Goal: Communication & Community: Answer question/provide support

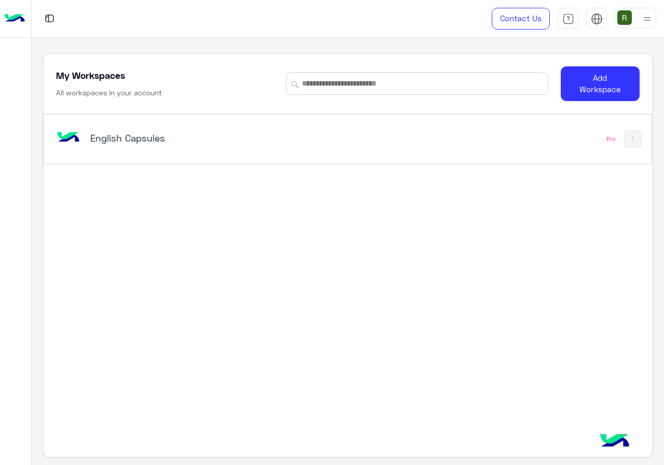
click at [211, 131] on div "English Capsules" at bounding box center [230, 139] width 353 height 30
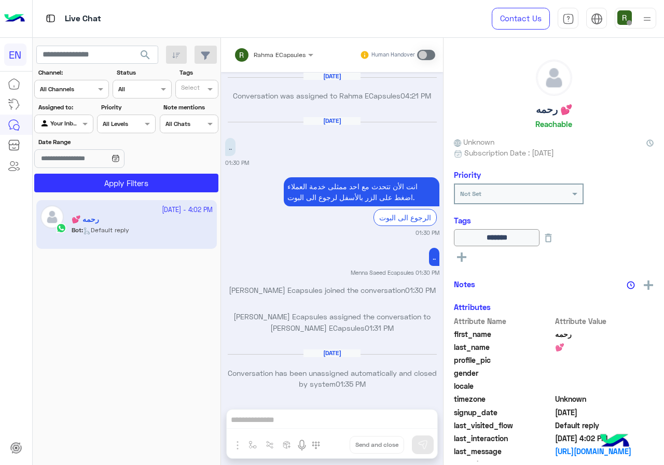
scroll to position [661, 0]
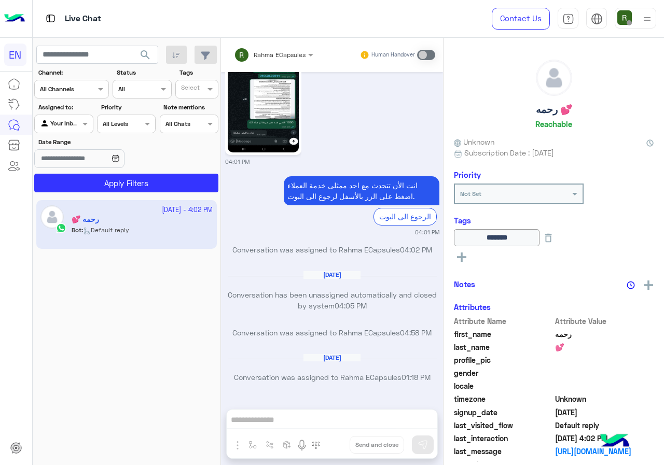
click at [78, 97] on div "Channel All Channels" at bounding box center [71, 89] width 75 height 19
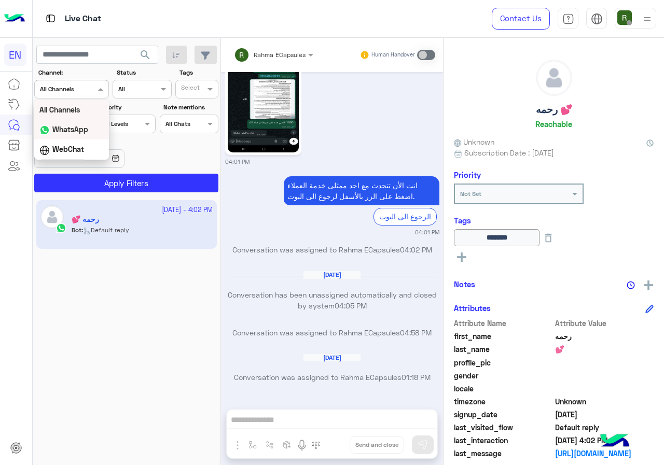
click at [90, 128] on div "WhatsApp" at bounding box center [71, 130] width 75 height 20
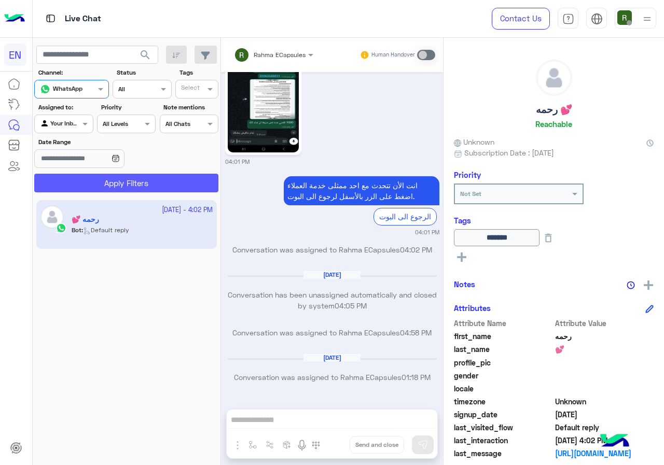
click at [107, 178] on button "Apply Filters" at bounding box center [126, 183] width 184 height 19
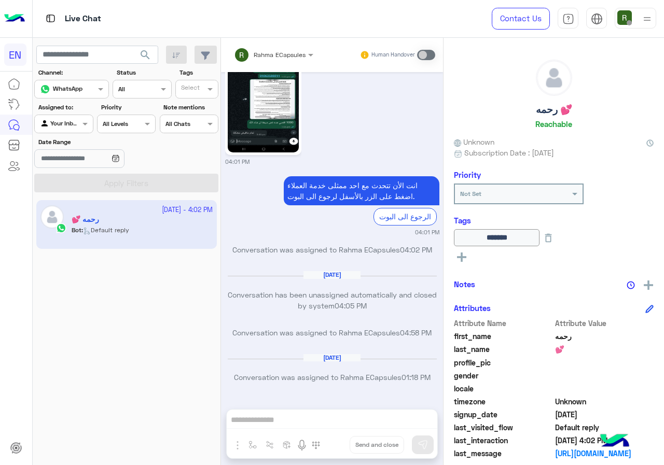
click at [87, 89] on div at bounding box center [72, 88] width 74 height 10
click at [130, 146] on label "Date Range" at bounding box center [96, 142] width 116 height 9
click at [124, 149] on input "Date Range" at bounding box center [79, 158] width 90 height 19
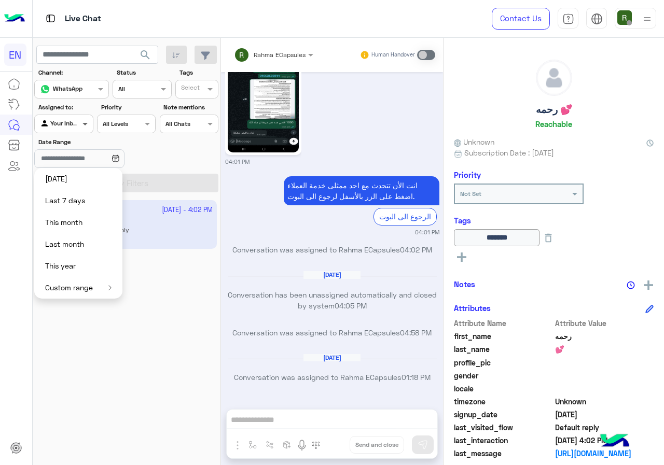
click at [81, 127] on span at bounding box center [86, 123] width 13 height 11
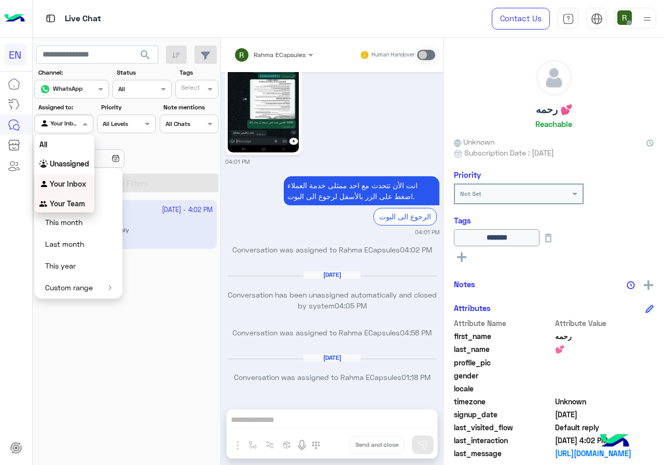
click at [70, 202] on b "Your Team" at bounding box center [67, 203] width 35 height 9
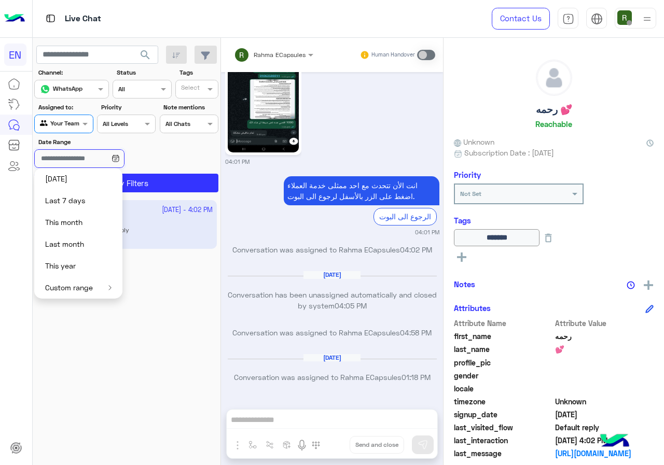
click at [115, 159] on input "Date Range" at bounding box center [79, 158] width 90 height 19
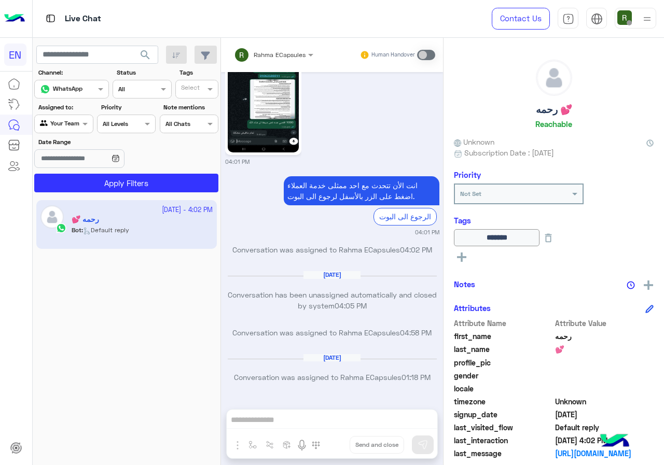
click at [117, 194] on app-inbox-users-filters "search Channel: Channel WhatsApp Status Channel All Tags Select Assigned to: Ag…" at bounding box center [127, 117] width 188 height 159
click at [121, 191] on button "Apply Filters" at bounding box center [126, 183] width 184 height 19
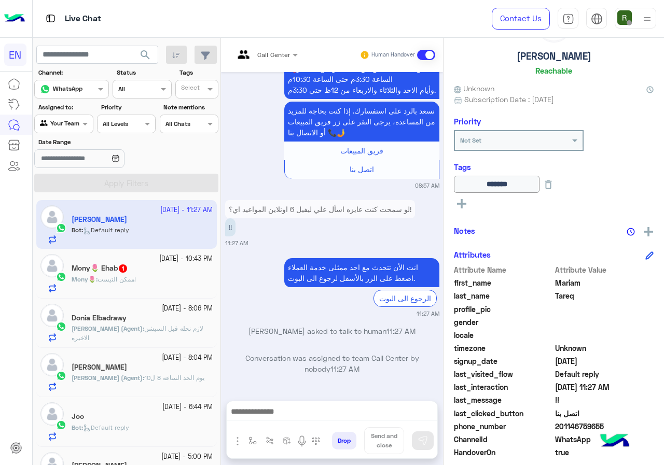
scroll to position [115, 0]
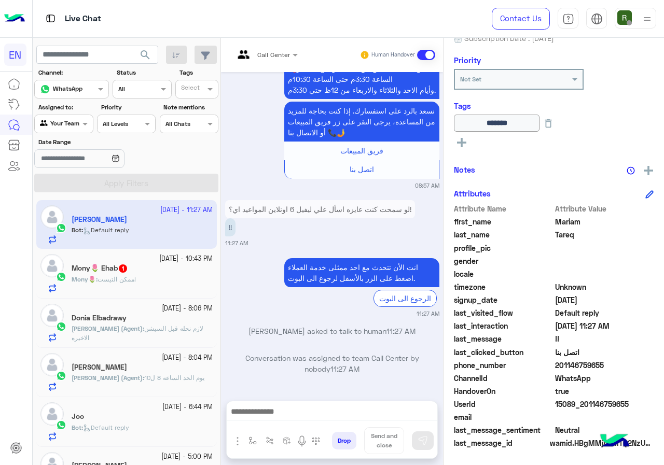
drag, startPoint x: 557, startPoint y: 364, endPoint x: 606, endPoint y: 362, distance: 48.8
click at [606, 362] on span "201146759655" at bounding box center [604, 365] width 99 height 11
copy span "01146759655"
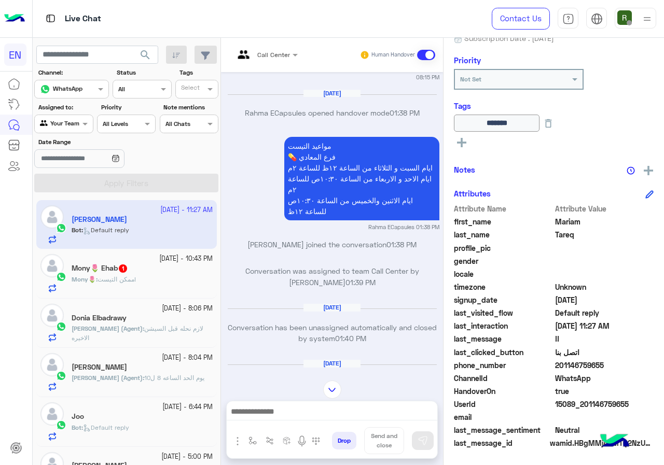
scroll to position [888, 0]
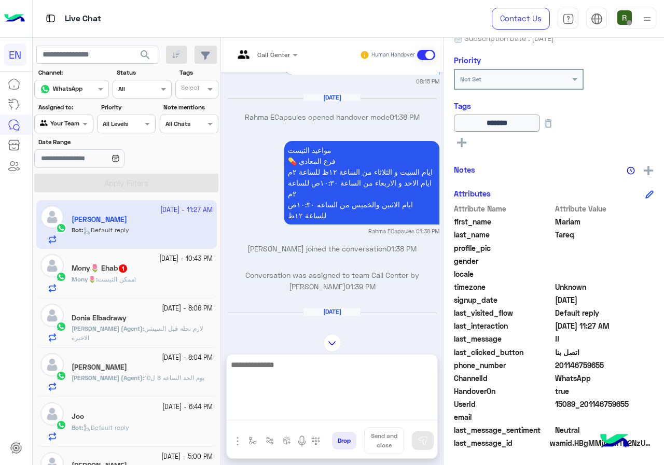
click at [308, 408] on textarea at bounding box center [332, 390] width 211 height 62
type textarea "*"
type textarea "**********"
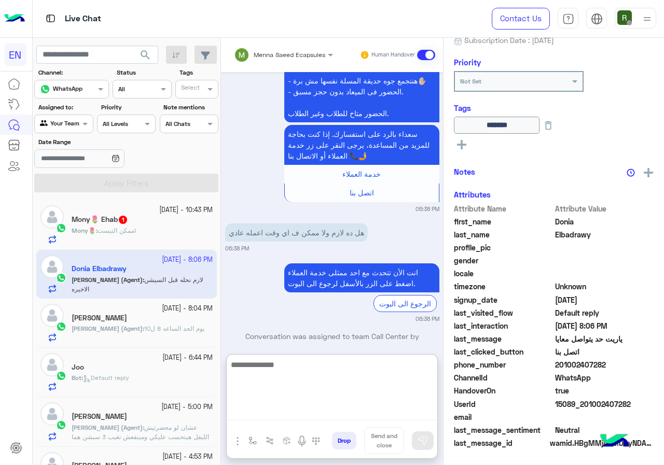
scroll to position [2116, 0]
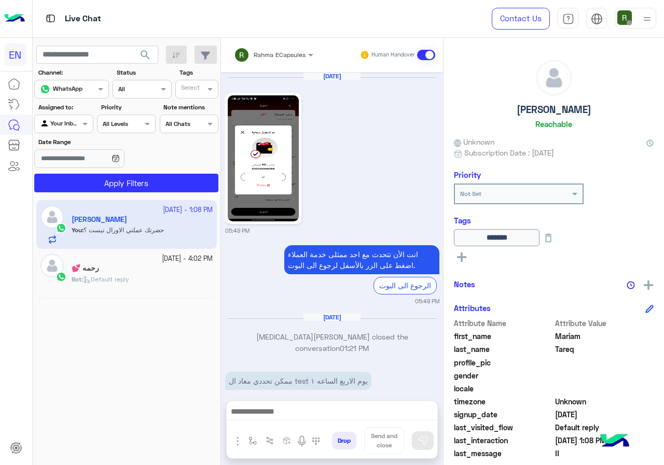
scroll to position [1541, 0]
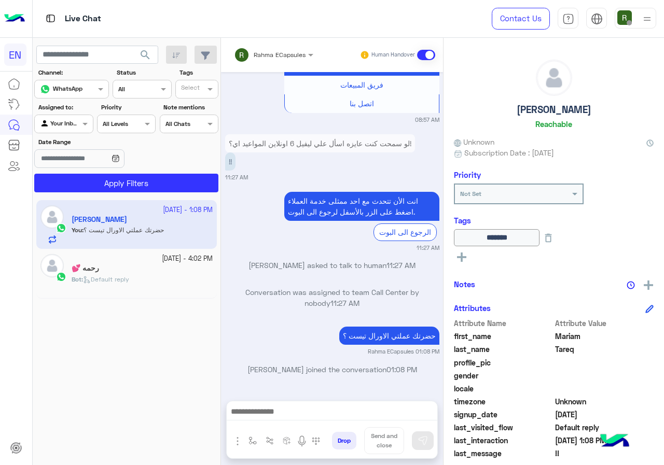
click at [263, 49] on input "text" at bounding box center [260, 53] width 52 height 9
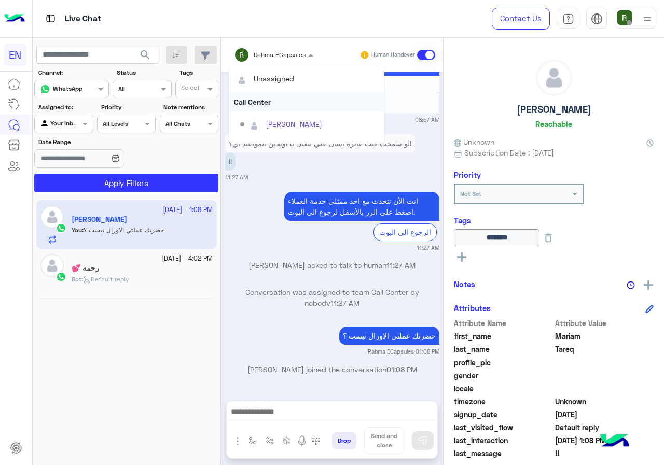
click at [256, 105] on div "Call Center" at bounding box center [307, 101] width 156 height 19
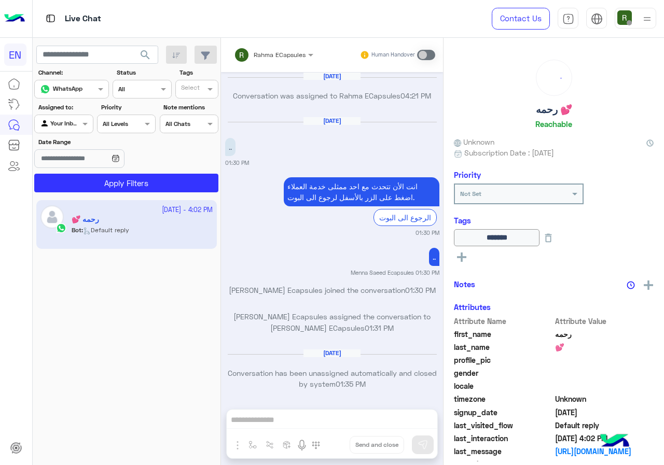
scroll to position [661, 0]
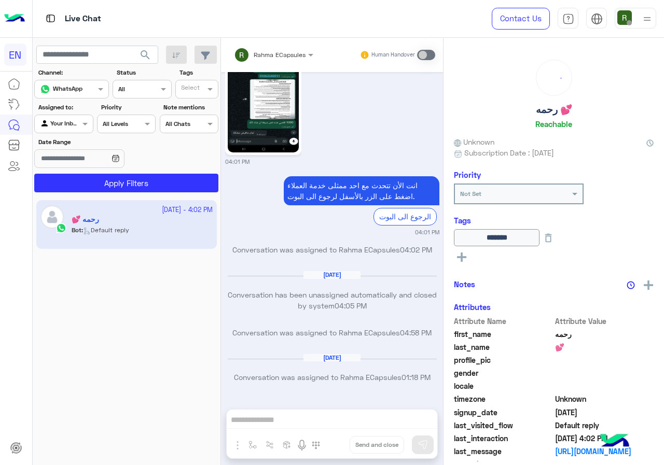
click at [68, 119] on div at bounding box center [64, 123] width 58 height 10
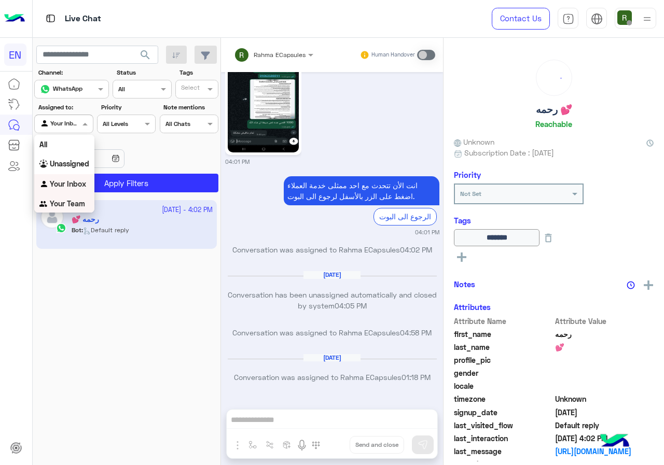
click at [62, 212] on div "Your Team" at bounding box center [64, 204] width 60 height 20
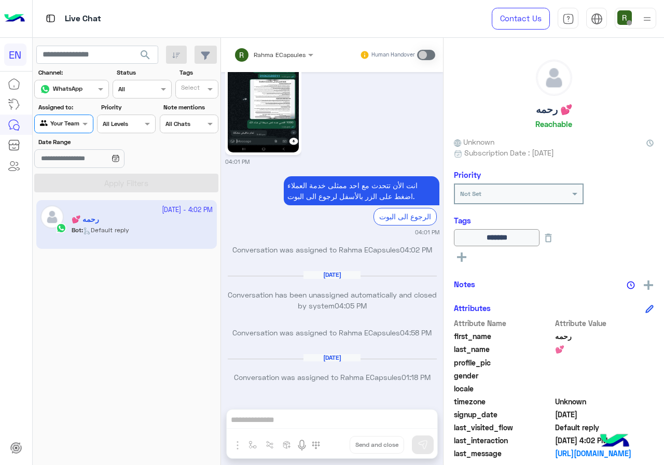
click at [138, 60] on button "search" at bounding box center [145, 57] width 25 height 22
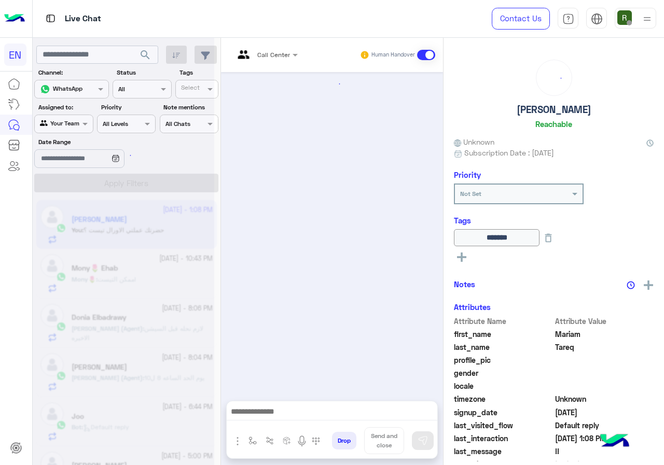
scroll to position [1426, 0]
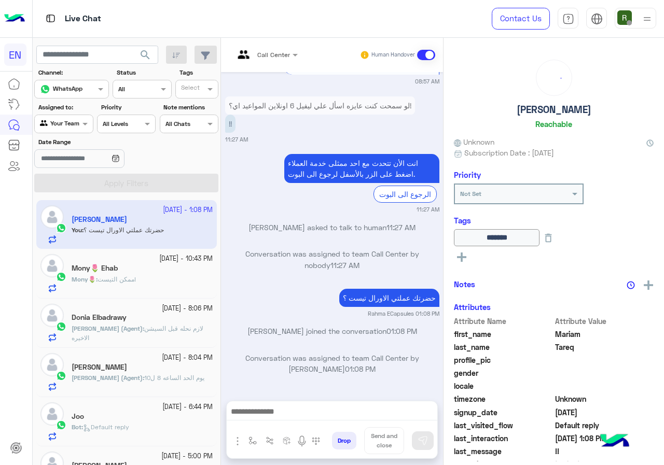
click at [141, 277] on div "Mony🌷 : ممكن التيست!" at bounding box center [142, 284] width 141 height 18
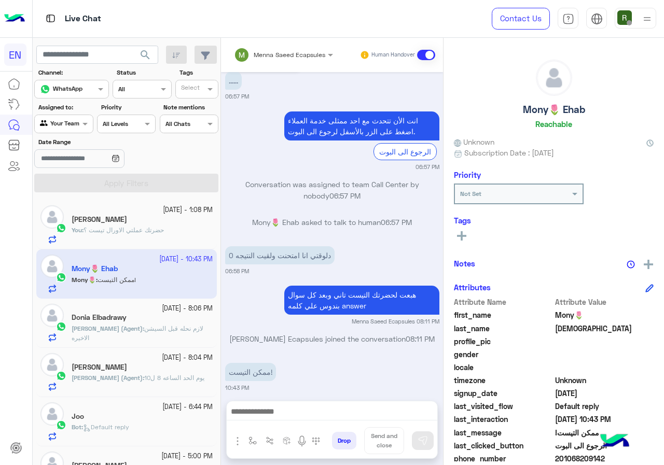
scroll to position [93, 0]
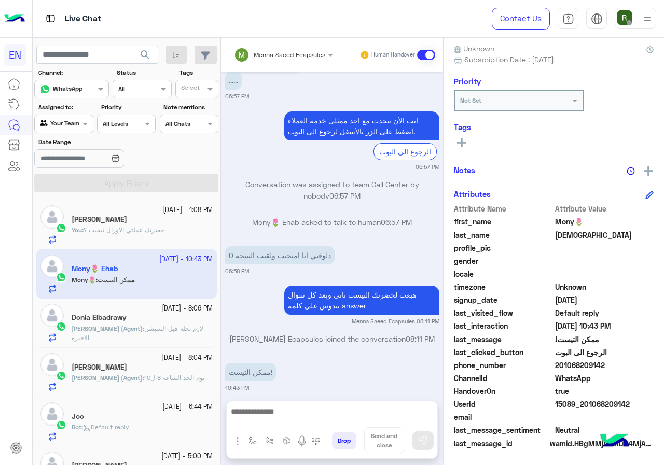
drag, startPoint x: 557, startPoint y: 367, endPoint x: 640, endPoint y: 367, distance: 83.0
click at [640, 367] on span "201068209142" at bounding box center [604, 365] width 99 height 11
copy span "01068209142"
click at [300, 402] on div at bounding box center [332, 415] width 211 height 26
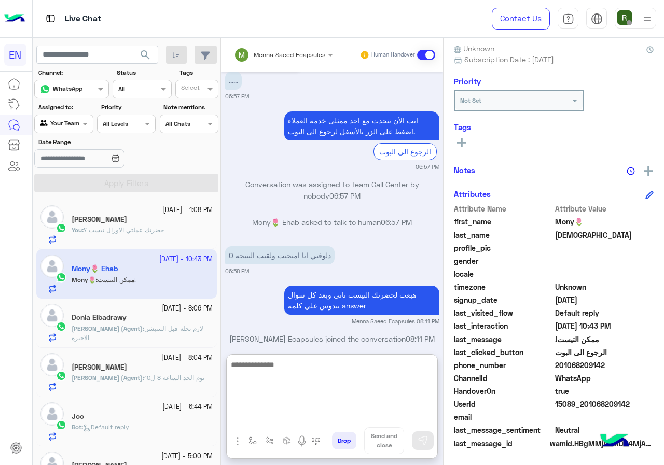
click at [297, 412] on textarea at bounding box center [332, 390] width 211 height 62
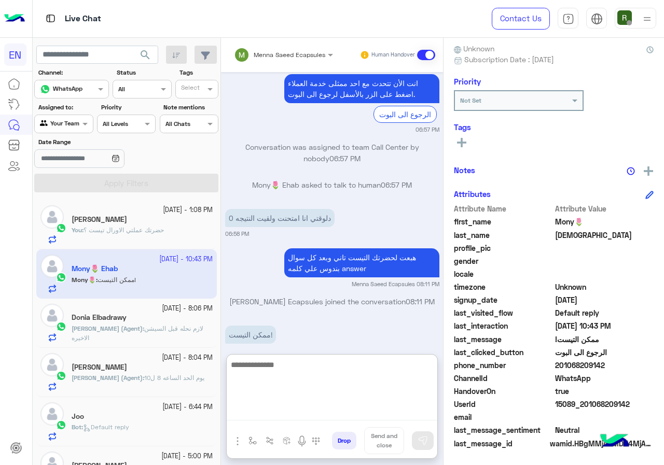
scroll to position [852, 0]
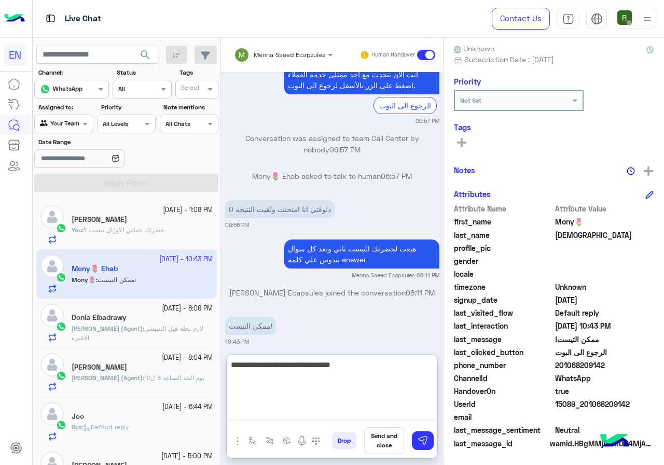
type textarea "**********"
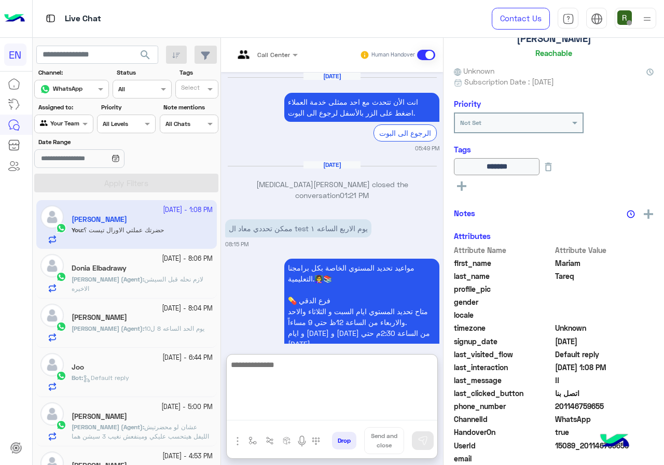
scroll to position [93, 0]
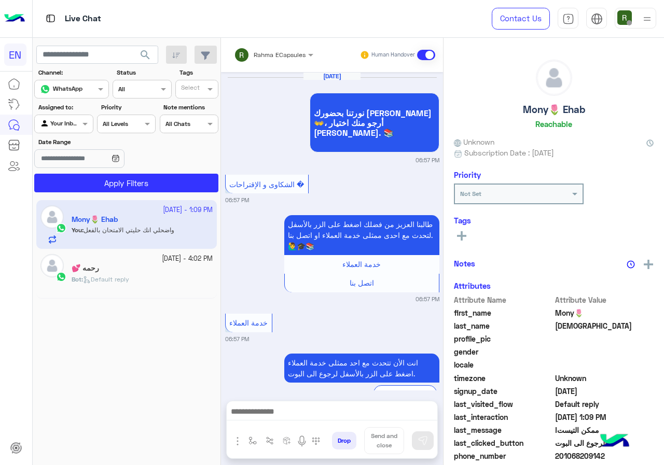
scroll to position [791, 0]
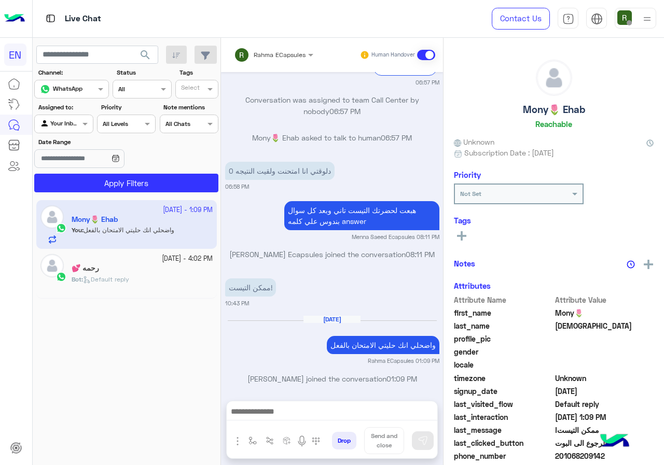
click at [280, 56] on input "text" at bounding box center [260, 53] width 52 height 9
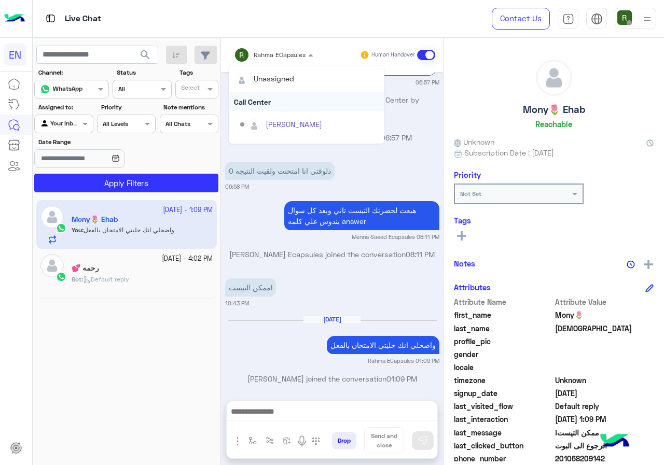
click at [280, 95] on div "Call Center" at bounding box center [307, 101] width 156 height 19
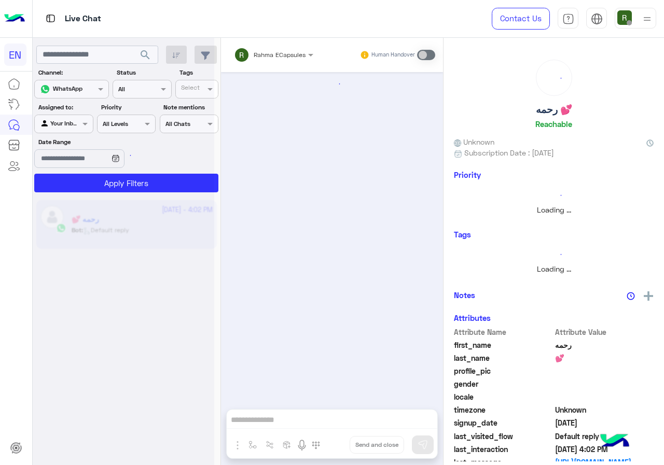
click at [73, 124] on div at bounding box center [124, 236] width 182 height 465
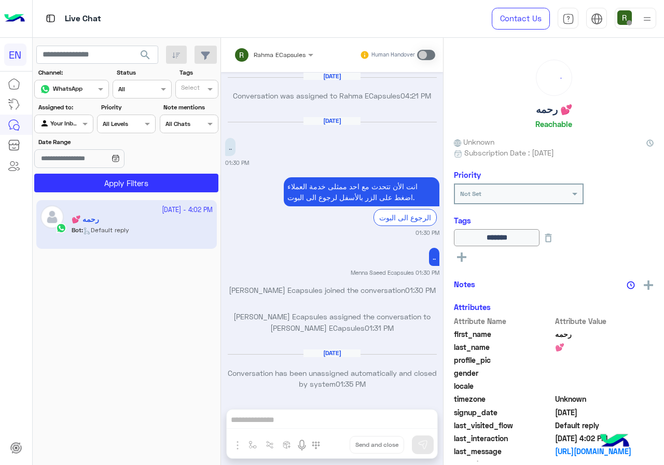
scroll to position [661, 0]
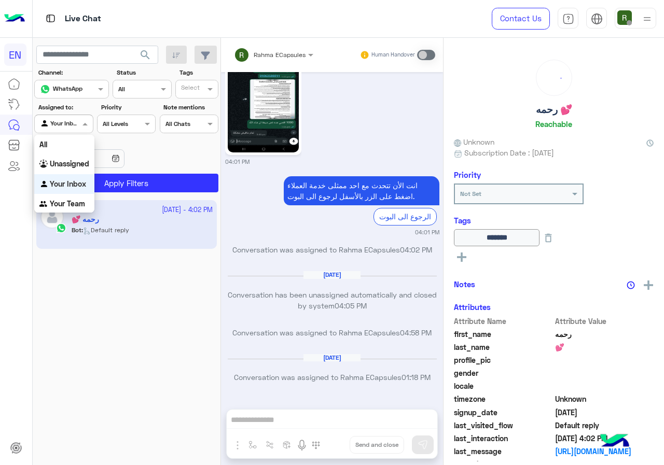
click at [73, 126] on div at bounding box center [64, 123] width 58 height 10
click at [67, 211] on div "Your Team" at bounding box center [64, 204] width 60 height 20
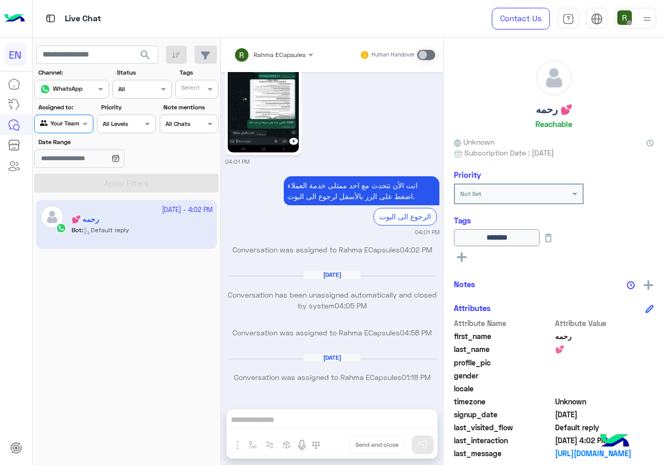
click at [140, 59] on span "search" at bounding box center [145, 55] width 12 height 12
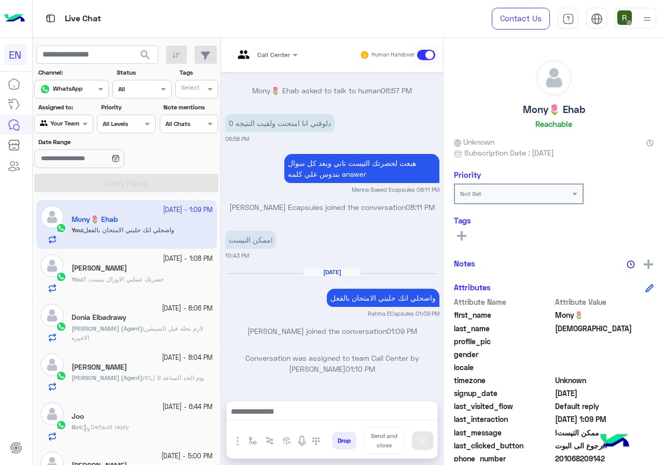
click at [70, 130] on div "Agent Filter Your Team" at bounding box center [63, 124] width 59 height 19
click at [78, 185] on b "Your Inbox" at bounding box center [68, 182] width 36 height 9
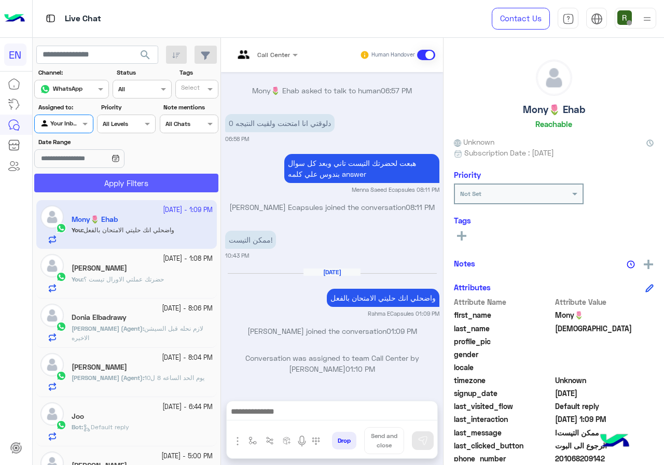
click at [89, 174] on button "Apply Filters" at bounding box center [126, 183] width 184 height 19
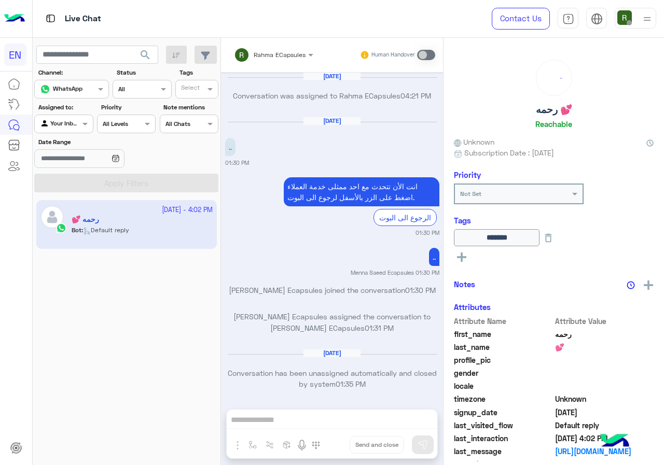
scroll to position [661, 0]
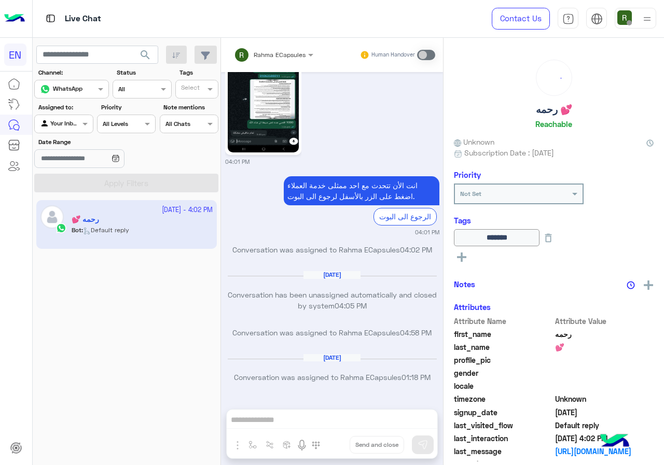
click at [59, 131] on div "Agent Filter Your Inbox" at bounding box center [63, 124] width 59 height 19
click at [65, 167] on b "Unassigned" at bounding box center [69, 163] width 39 height 9
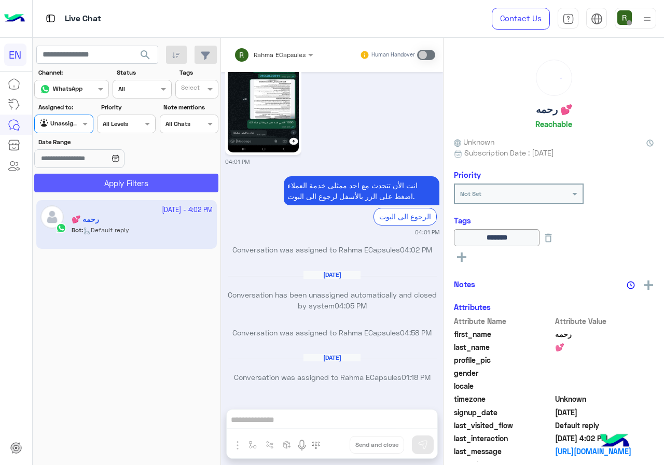
click at [89, 182] on button "Apply Filters" at bounding box center [126, 183] width 184 height 19
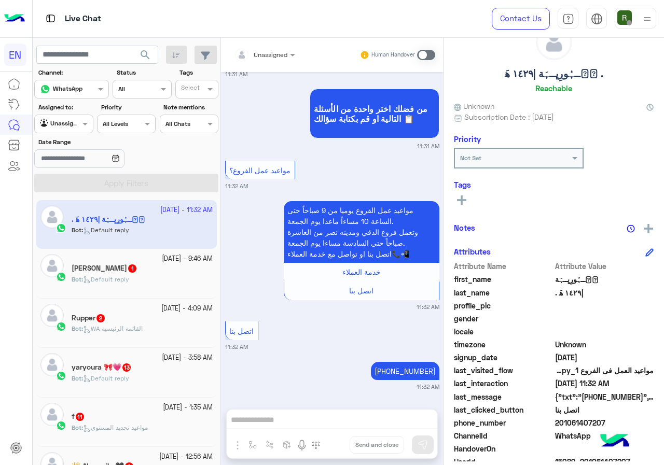
scroll to position [93, 0]
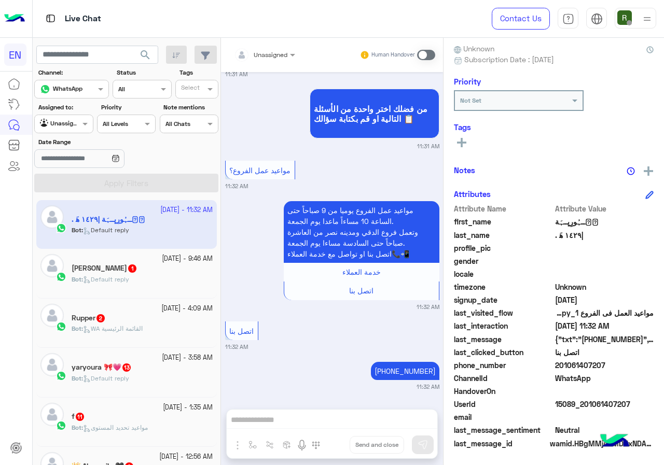
drag, startPoint x: 583, startPoint y: 365, endPoint x: 644, endPoint y: 371, distance: 62.0
click at [644, 371] on span "201061407207" at bounding box center [604, 365] width 99 height 11
copy span "01061407207"
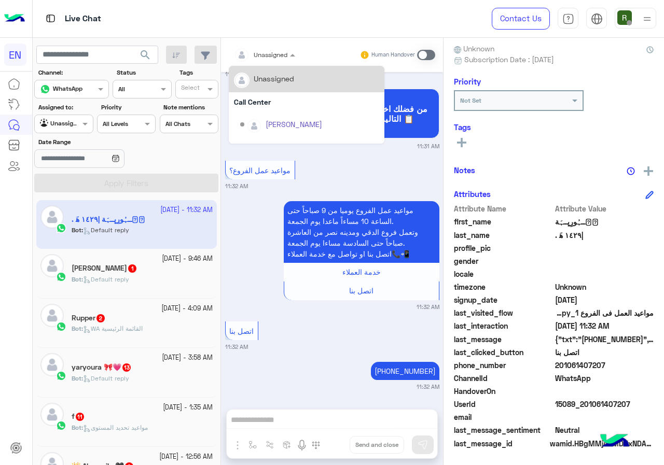
click at [266, 60] on div "Unassigned" at bounding box center [260, 55] width 53 height 21
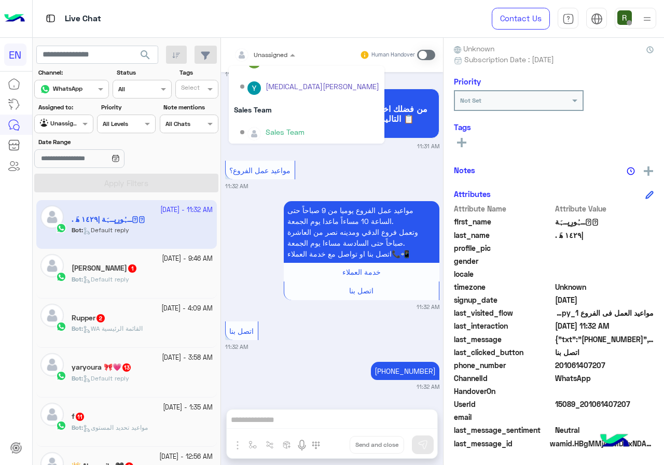
scroll to position [172, 0]
click at [277, 107] on div "Sales Team" at bounding box center [307, 107] width 156 height 19
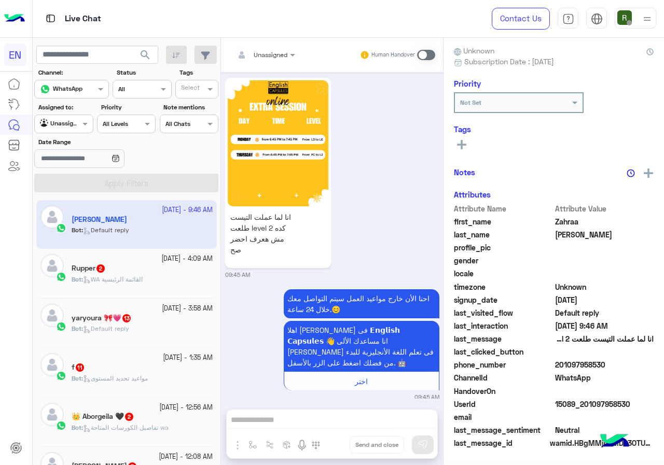
scroll to position [91, 0]
drag, startPoint x: 560, startPoint y: 367, endPoint x: 628, endPoint y: 368, distance: 67.5
click at [628, 368] on span "201097958530" at bounding box center [604, 365] width 99 height 11
drag, startPoint x: 594, startPoint y: 372, endPoint x: 571, endPoint y: 374, distance: 22.4
click at [593, 373] on div "phone_number 201097958530" at bounding box center [554, 366] width 200 height 13
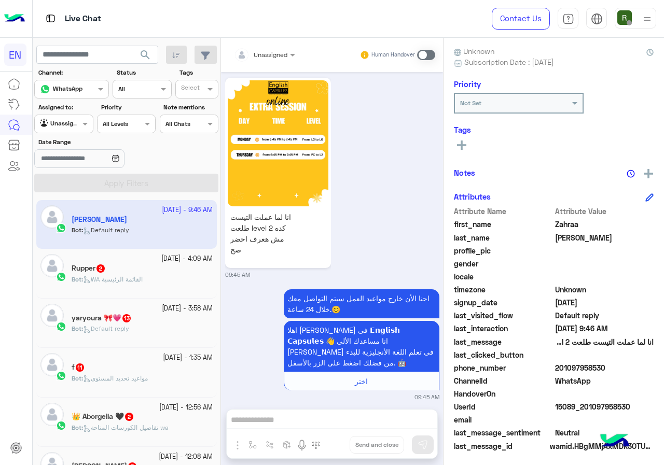
click at [555, 364] on span "201097958530" at bounding box center [604, 368] width 99 height 11
drag, startPoint x: 556, startPoint y: 368, endPoint x: 629, endPoint y: 368, distance: 72.6
click at [629, 368] on span "201097958530" at bounding box center [604, 368] width 99 height 11
copy span "01097958530"
click at [240, 109] on img at bounding box center [278, 143] width 101 height 126
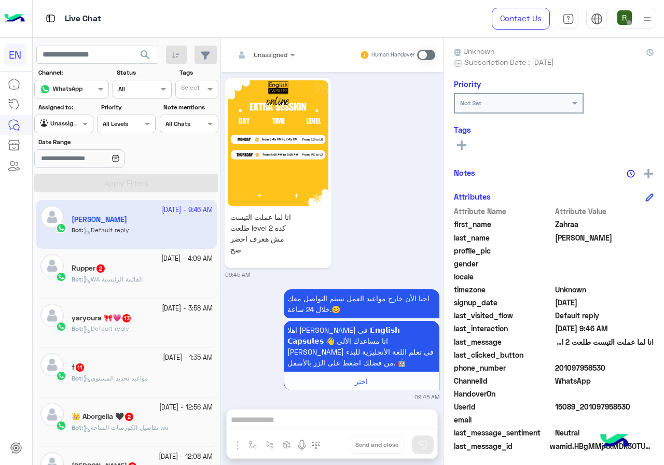
click at [310, 418] on div "Unassigned Human Handover Sep 23, 2025 عفوا بالتوفيق Rahma ECapsules 01:58 PM C…" at bounding box center [332, 254] width 222 height 432
click at [427, 50] on span at bounding box center [426, 55] width 18 height 10
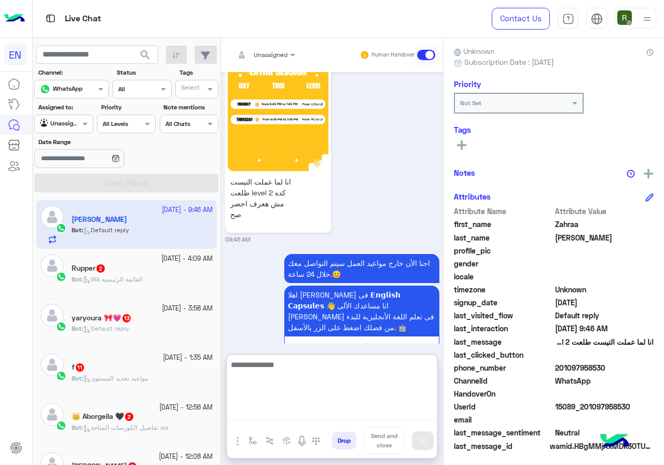
click at [339, 409] on textarea at bounding box center [332, 390] width 211 height 62
type textarea "**********"
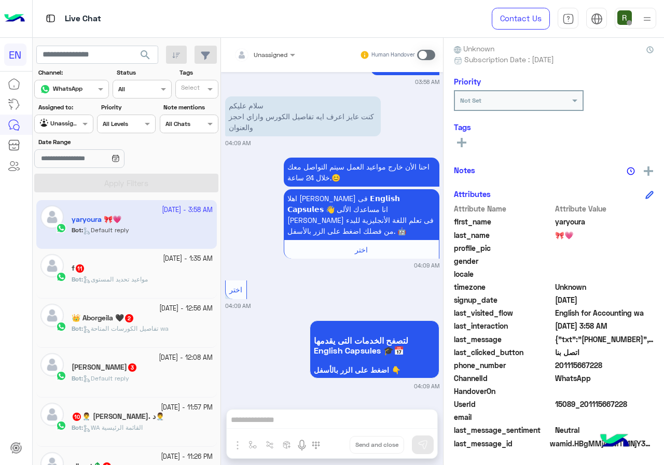
scroll to position [1798, 0]
drag, startPoint x: 624, startPoint y: 368, endPoint x: 635, endPoint y: 368, distance: 10.9
click at [635, 368] on span "201115667228" at bounding box center [604, 365] width 99 height 11
copy span "01115667228"
click at [265, 56] on input "text" at bounding box center [252, 53] width 36 height 9
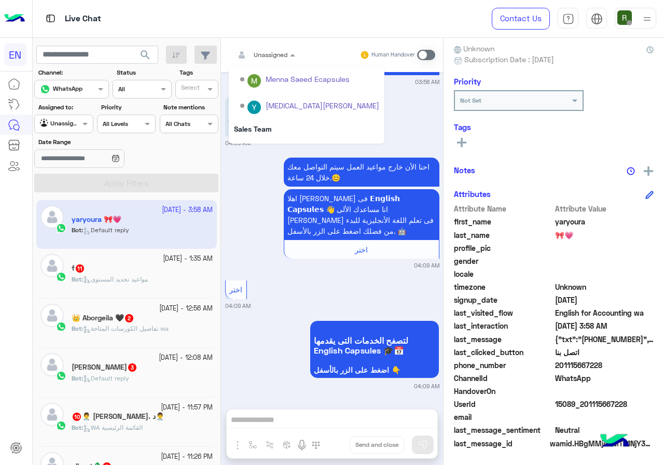
scroll to position [172, 0]
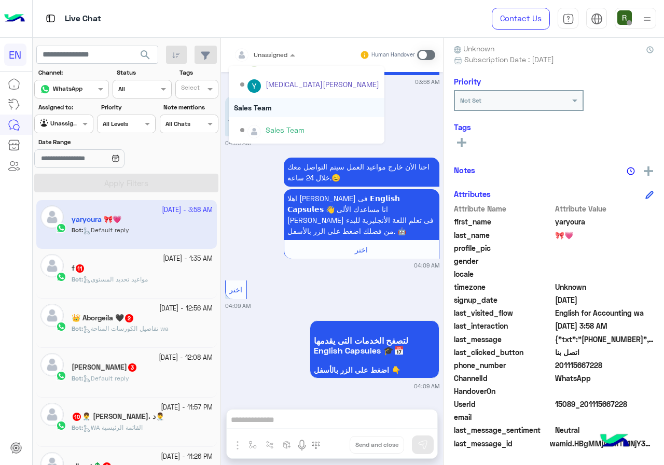
click at [273, 113] on div "Sales Team" at bounding box center [307, 107] width 156 height 19
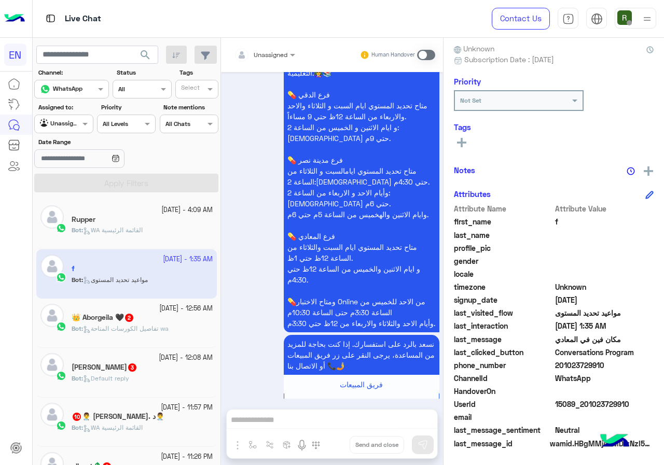
click at [151, 239] on div "Bot : WA القائمة الرئيسية" at bounding box center [142, 235] width 141 height 18
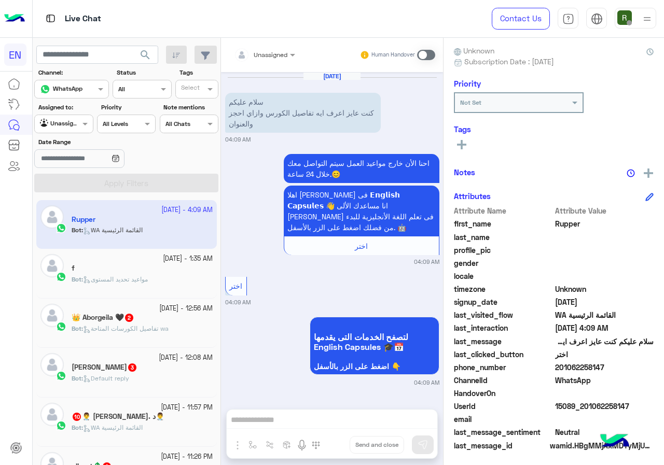
scroll to position [93, 0]
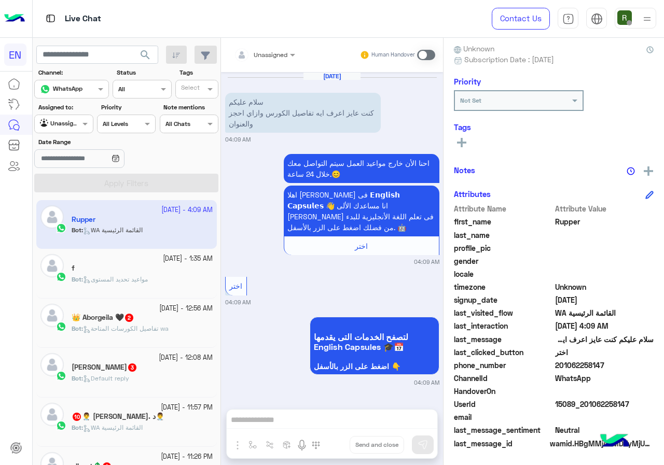
drag, startPoint x: 559, startPoint y: 365, endPoint x: 616, endPoint y: 365, distance: 56.6
click at [616, 365] on span "201062258147" at bounding box center [604, 365] width 99 height 11
copy span "01062258147"
click at [267, 58] on span "Unassigned" at bounding box center [271, 55] width 34 height 8
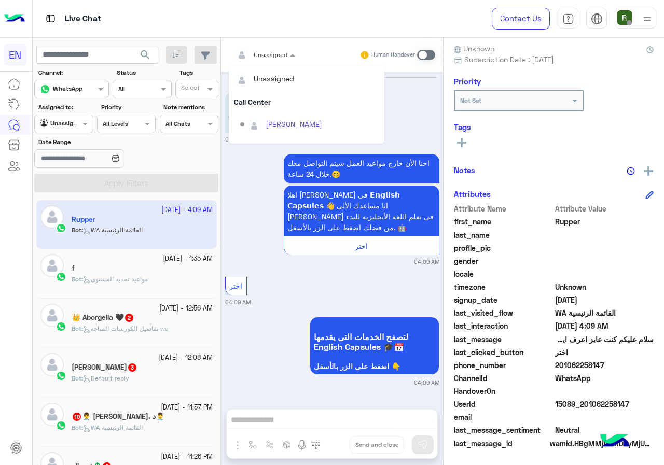
scroll to position [172, 0]
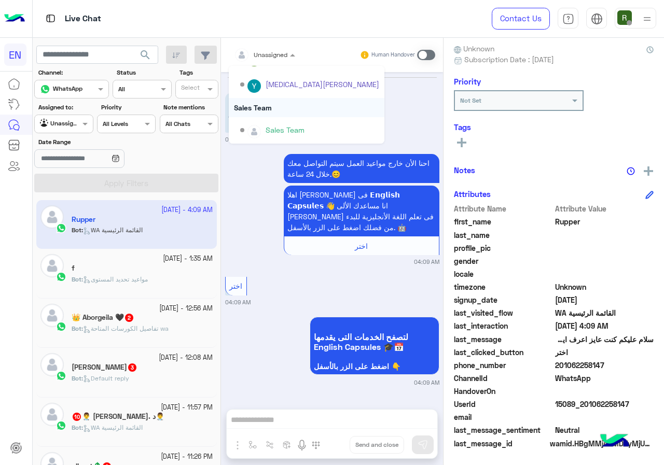
click at [272, 101] on div "Sales Team" at bounding box center [307, 107] width 156 height 19
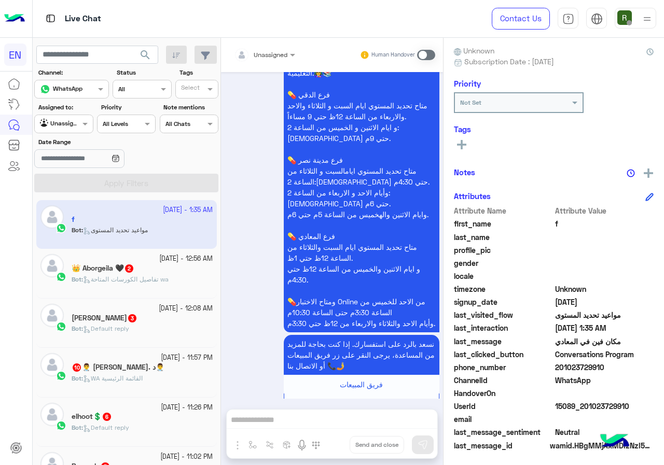
scroll to position [93, 0]
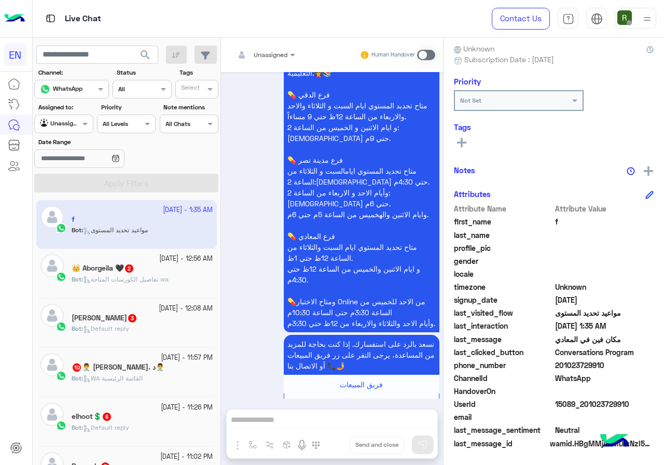
drag, startPoint x: 557, startPoint y: 363, endPoint x: 653, endPoint y: 369, distance: 96.7
click at [653, 369] on div "f Reachable Unknown Subscription Date : 09/25/2025 Priority Not Set Tags See Al…" at bounding box center [554, 250] width 221 height 424
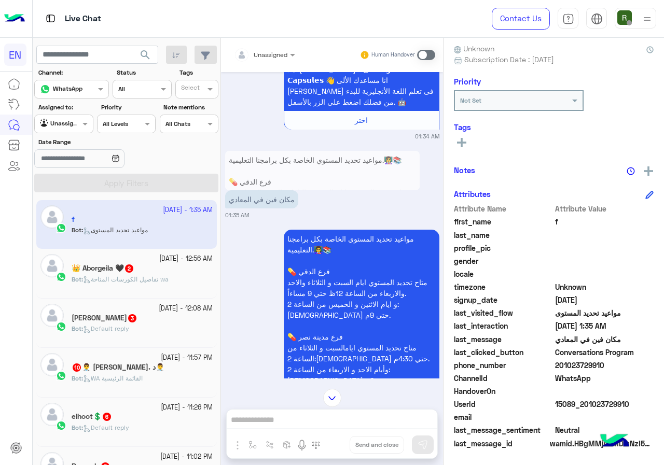
scroll to position [2449, 0]
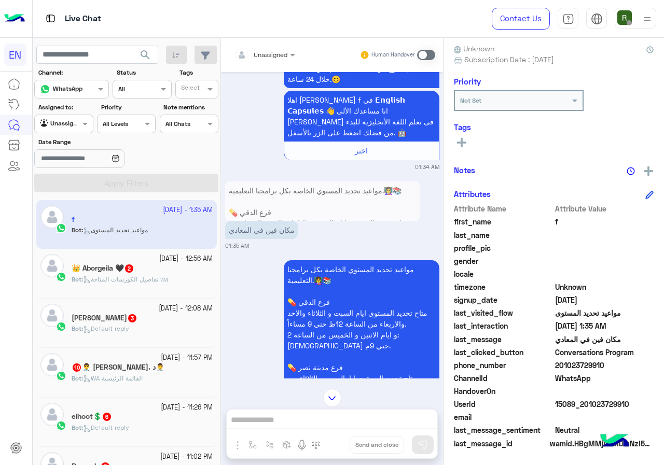
click at [259, 78] on div "احنا الأن خارج مواعيد العمل سيتم التواصل معك خلال 24 ساعة.😊 اهلا بيك طالبنا الع…" at bounding box center [332, 114] width 214 height 115
click at [276, 61] on div "Unassigned" at bounding box center [260, 55] width 53 height 21
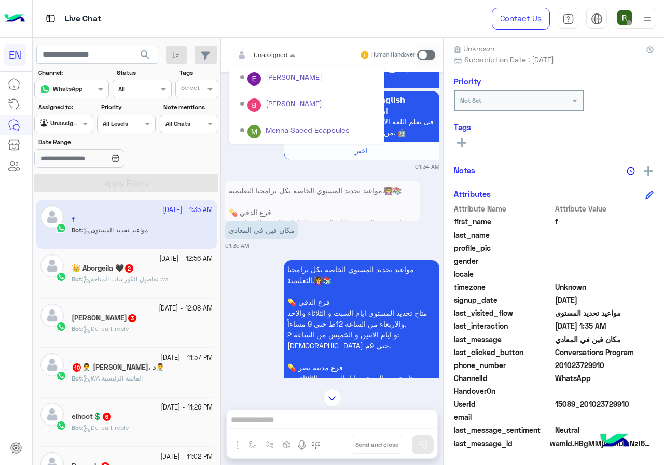
scroll to position [172, 0]
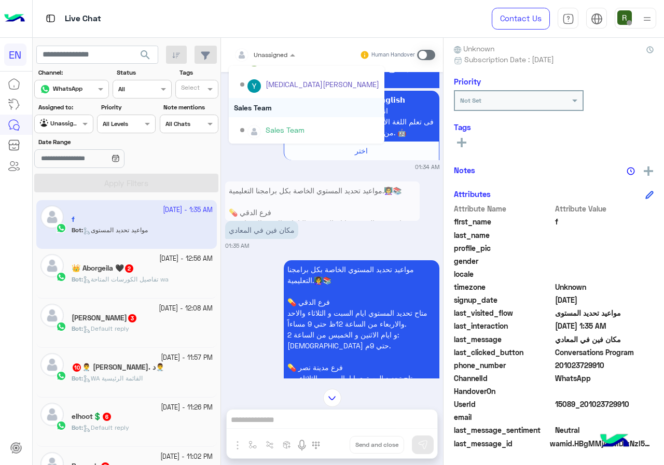
click at [276, 102] on div "Sales Team" at bounding box center [307, 107] width 156 height 19
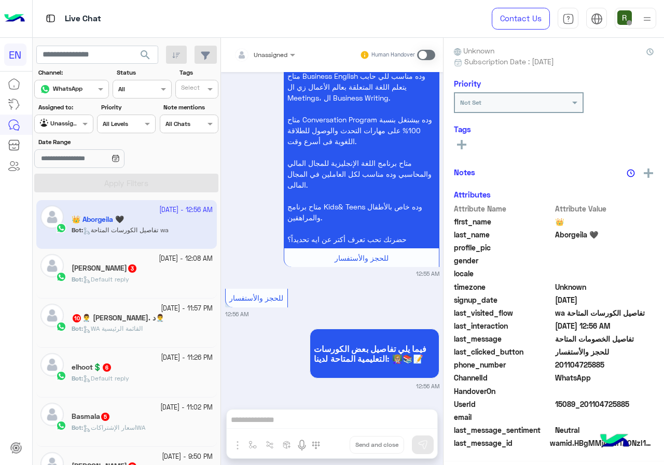
scroll to position [93, 0]
drag, startPoint x: 559, startPoint y: 362, endPoint x: 631, endPoint y: 362, distance: 72.1
click at [631, 362] on span "201104725885" at bounding box center [604, 365] width 99 height 11
copy span "01104725885"
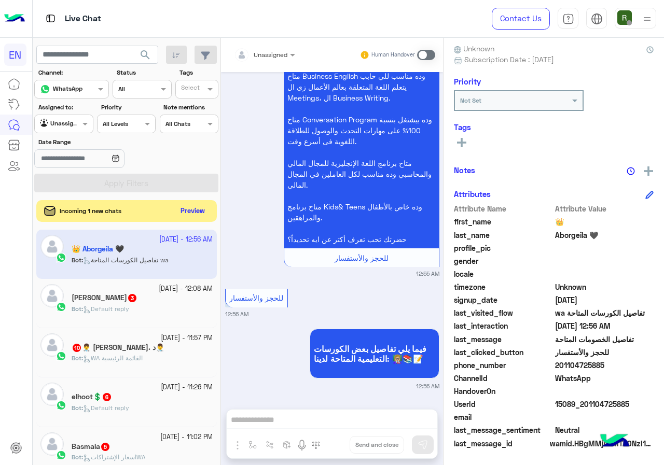
click at [193, 212] on button "Preview" at bounding box center [193, 211] width 32 height 14
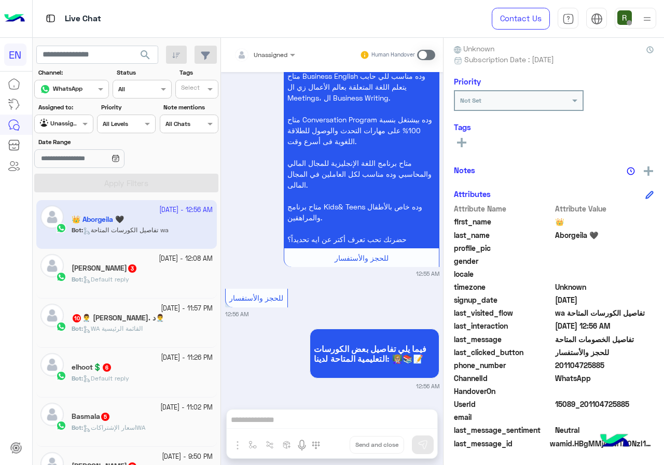
click at [66, 128] on div "Unassigned" at bounding box center [59, 124] width 39 height 10
click at [70, 187] on b "Your Inbox" at bounding box center [68, 184] width 36 height 9
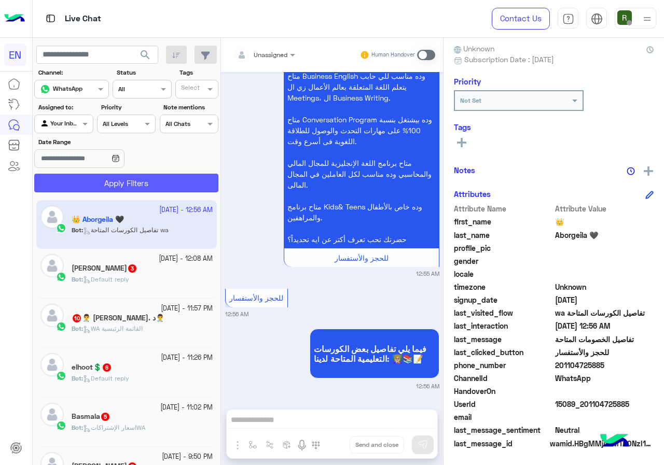
click at [95, 179] on button "Apply Filters" at bounding box center [126, 183] width 184 height 19
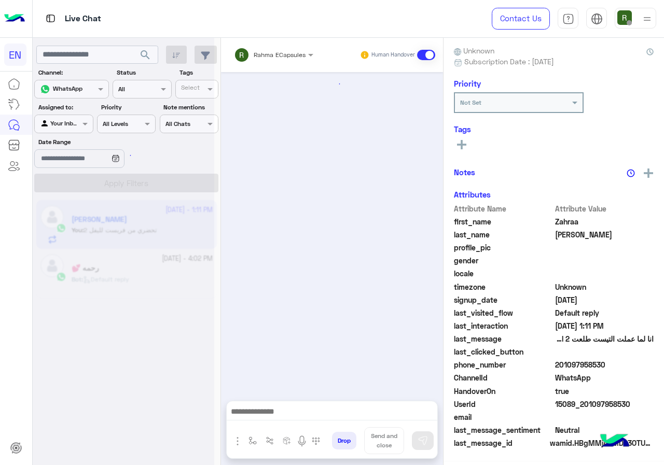
scroll to position [779, 0]
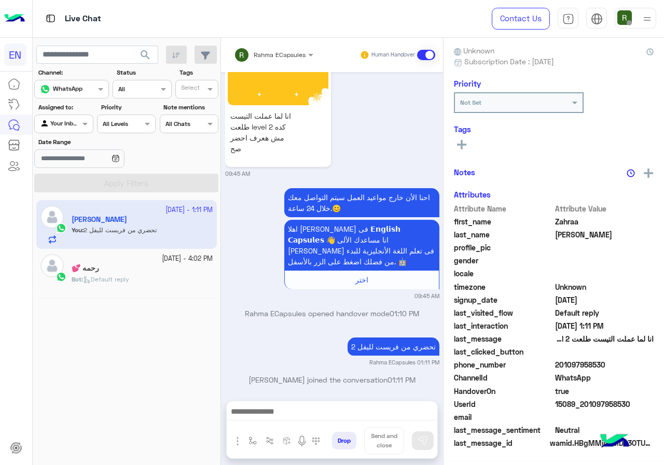
click at [275, 49] on input "text" at bounding box center [260, 53] width 52 height 9
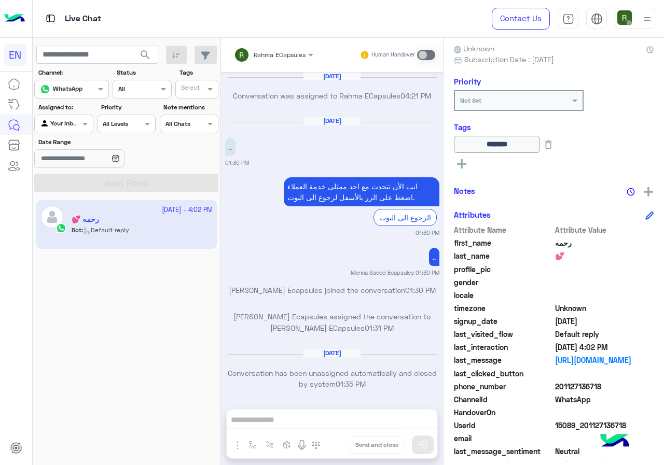
click at [61, 127] on input "text" at bounding box center [52, 122] width 24 height 9
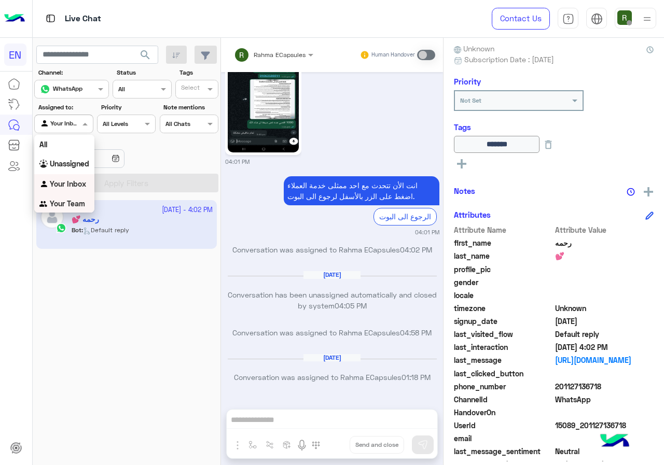
click at [61, 203] on b "Your Team" at bounding box center [67, 203] width 35 height 9
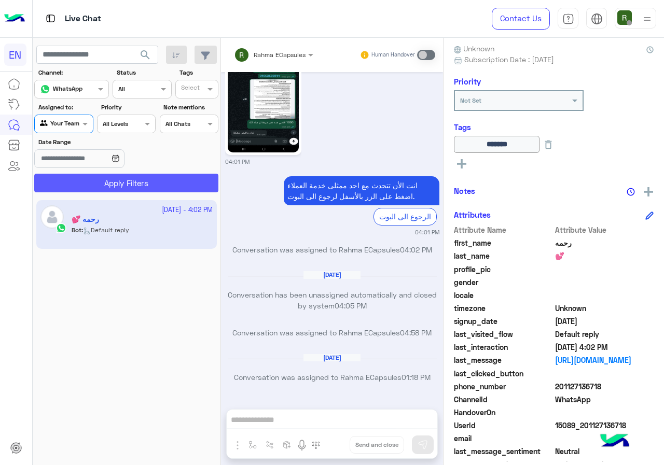
click at [80, 182] on button "Apply Filters" at bounding box center [126, 183] width 184 height 19
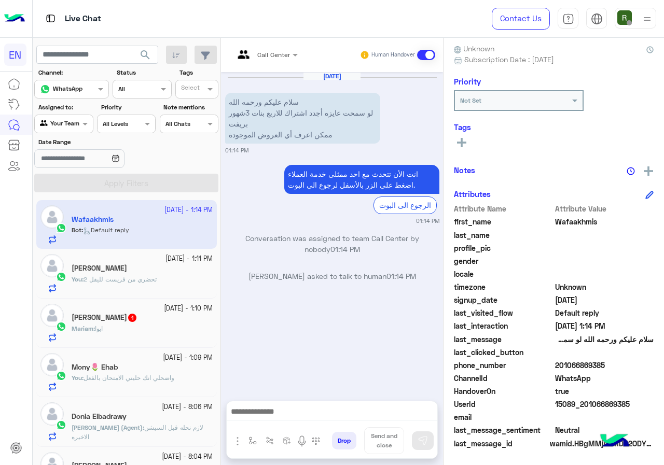
drag, startPoint x: 557, startPoint y: 366, endPoint x: 625, endPoint y: 366, distance: 68.5
click at [625, 366] on span "201066869385" at bounding box center [604, 365] width 99 height 11
copy span "01066869385"
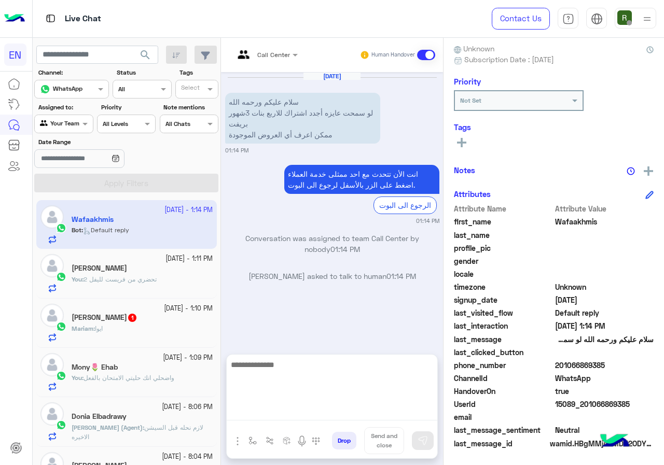
click at [305, 417] on textarea at bounding box center [332, 390] width 211 height 62
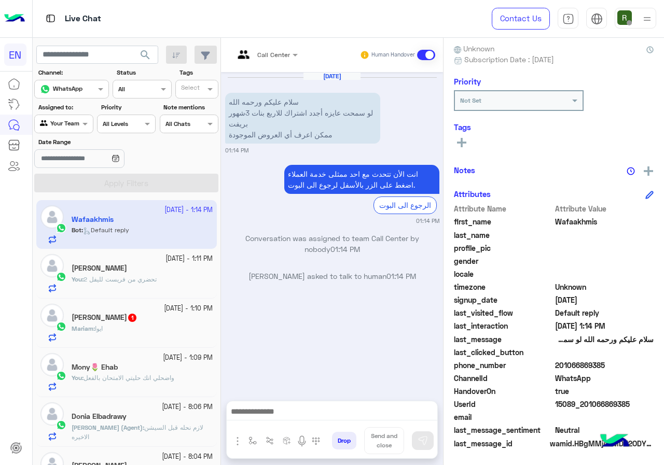
drag, startPoint x: 557, startPoint y: 367, endPoint x: 609, endPoint y: 366, distance: 51.4
click at [609, 366] on span "201066869385" at bounding box center [604, 365] width 99 height 11
click at [279, 425] on div at bounding box center [332, 415] width 211 height 26
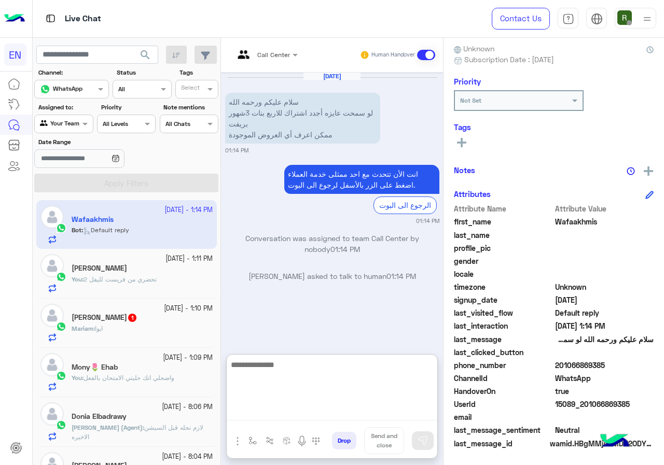
click at [279, 419] on textarea at bounding box center [332, 390] width 211 height 62
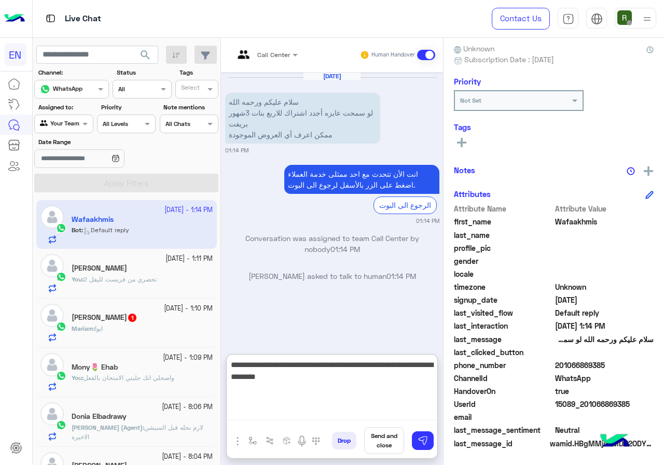
type textarea "**********"
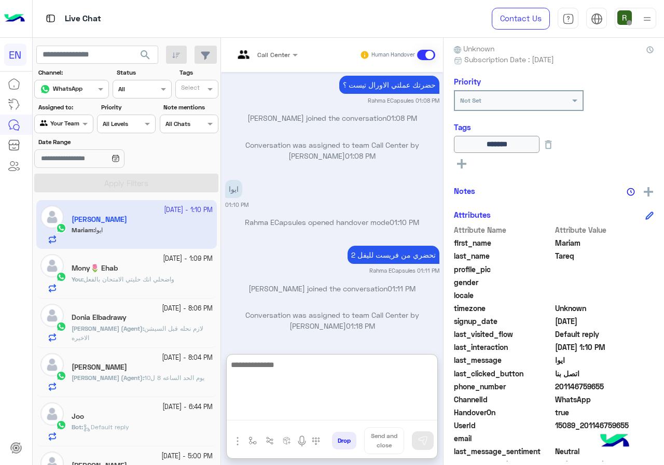
scroll to position [2464, 0]
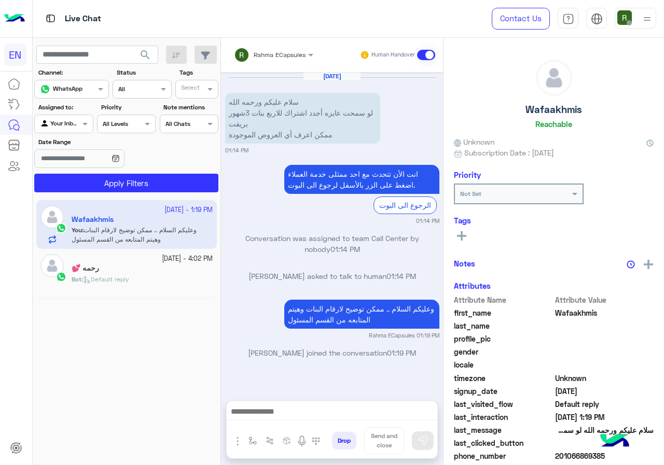
click at [274, 53] on input "text" at bounding box center [260, 53] width 52 height 9
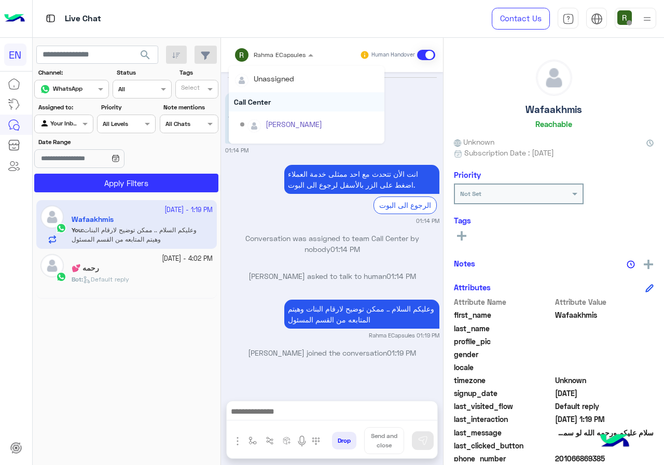
click at [263, 99] on div "Call Center" at bounding box center [307, 101] width 156 height 19
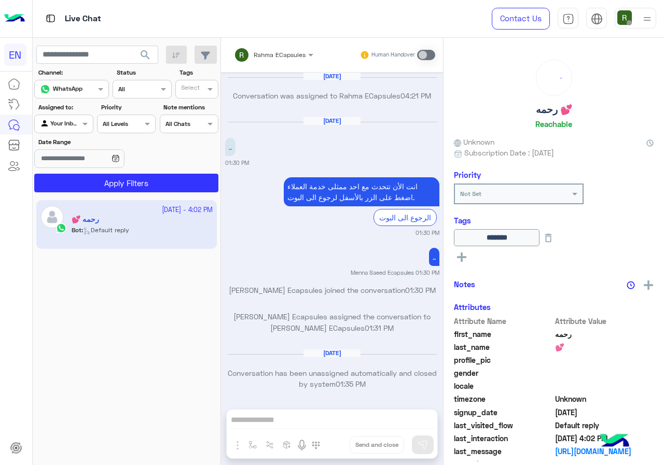
scroll to position [661, 0]
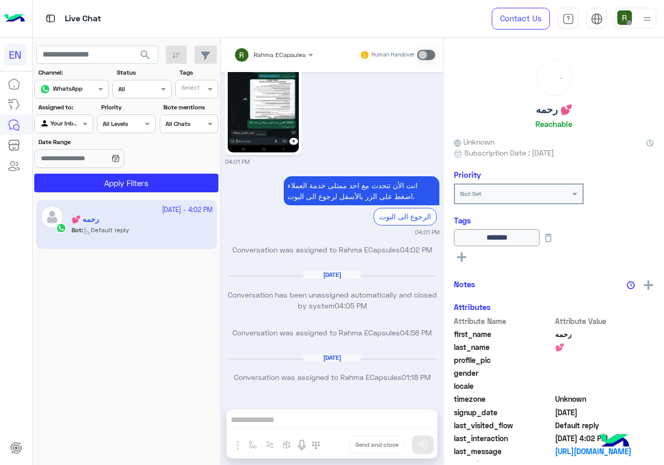
click at [67, 117] on div "Agent Filter Your Inbox" at bounding box center [63, 124] width 59 height 19
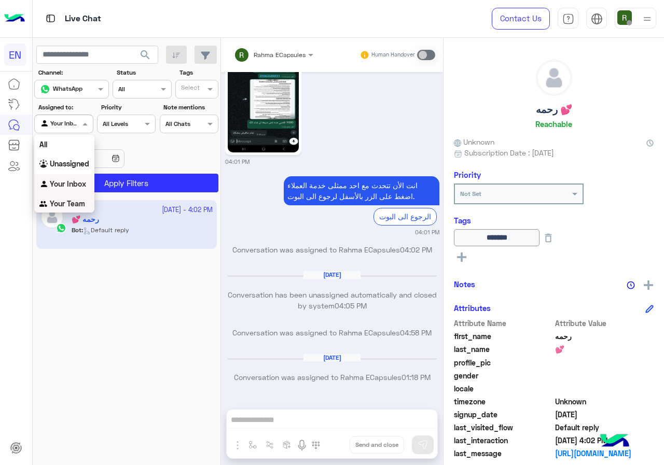
click at [70, 196] on div "Your Team" at bounding box center [64, 204] width 60 height 20
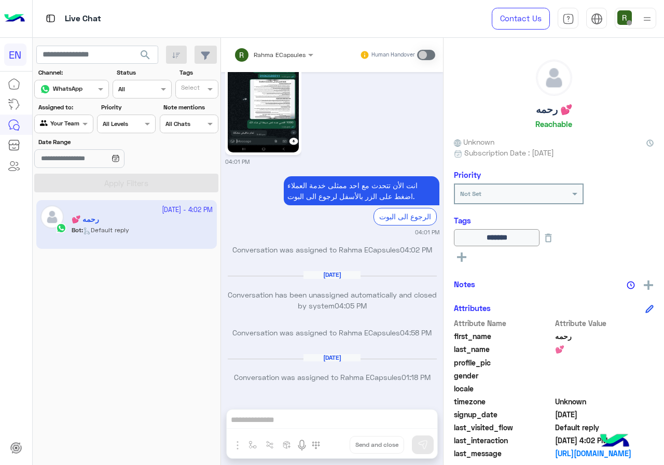
click at [141, 56] on span "search" at bounding box center [145, 55] width 12 height 12
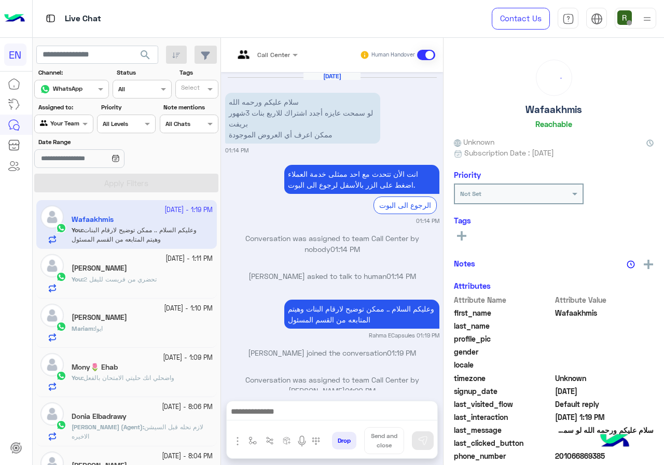
scroll to position [22, 0]
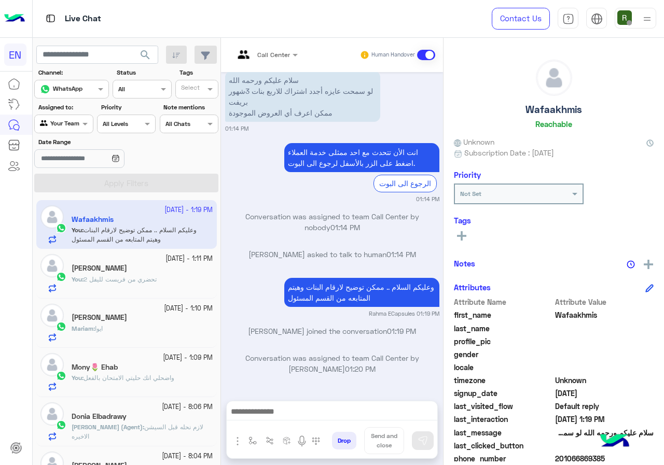
click at [273, 56] on div at bounding box center [266, 53] width 74 height 10
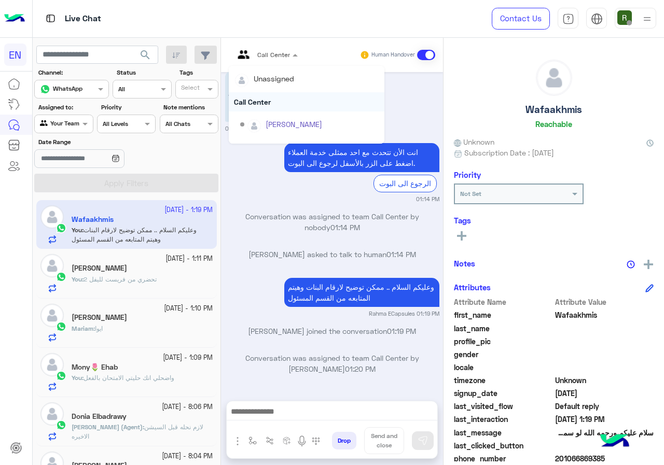
click at [269, 102] on div "Call Center" at bounding box center [307, 101] width 156 height 19
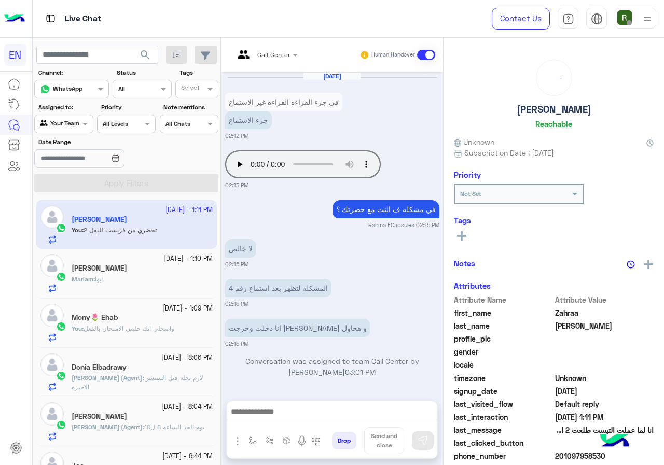
scroll to position [777, 0]
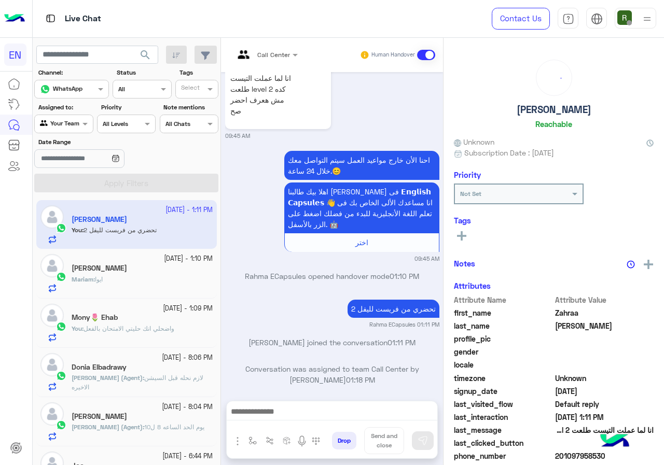
click at [265, 45] on div "Call Center Human Handover" at bounding box center [332, 55] width 222 height 34
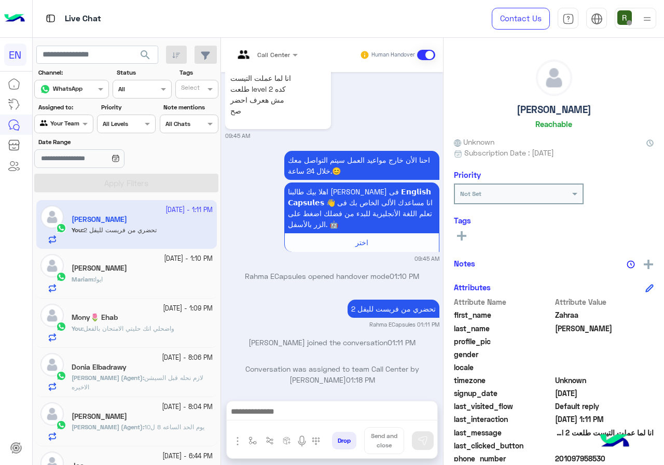
click at [145, 284] on div "Mariam : ايوا" at bounding box center [142, 284] width 141 height 18
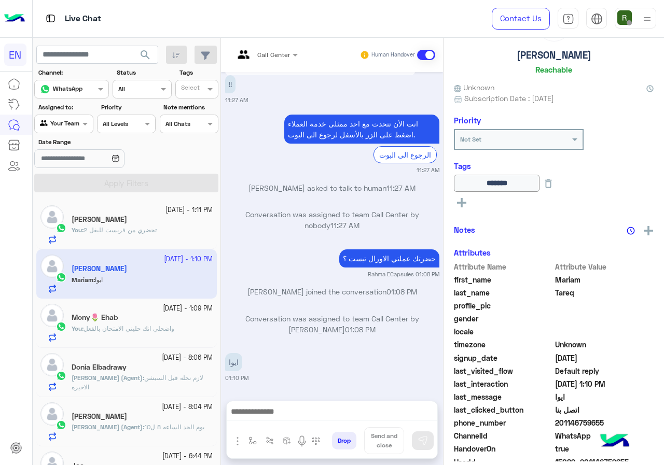
scroll to position [112, 0]
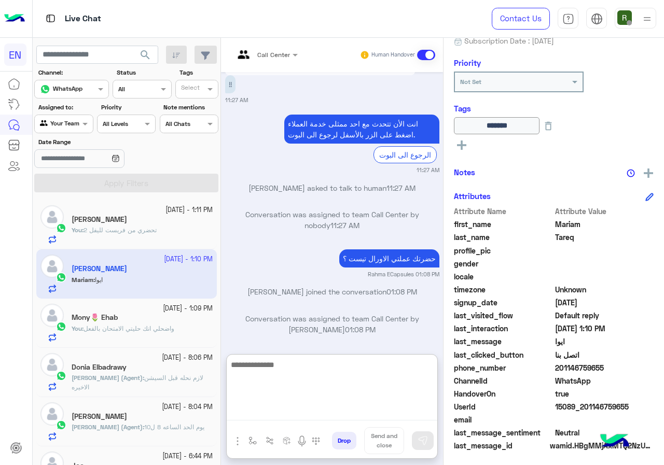
click at [311, 420] on textarea at bounding box center [332, 390] width 211 height 62
type textarea "******"
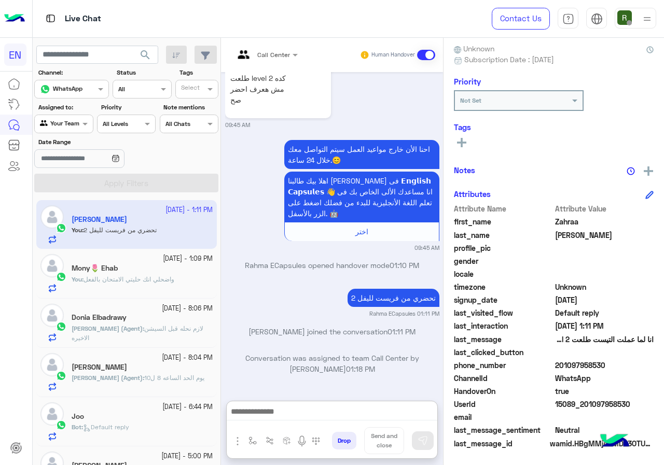
click at [84, 130] on div "Agent Filter Your Team" at bounding box center [63, 124] width 59 height 19
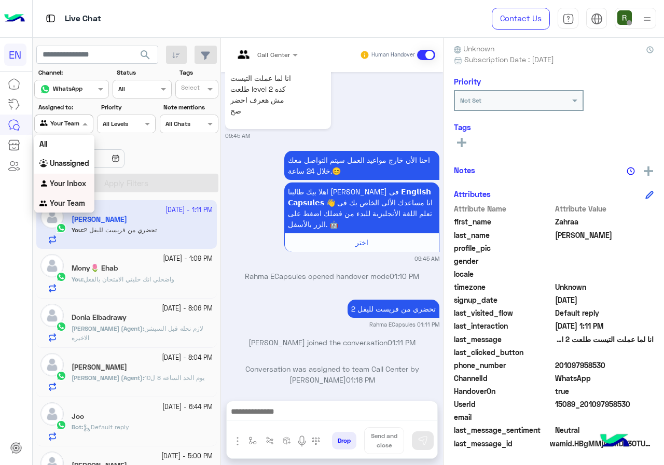
click at [70, 187] on b "Your Inbox" at bounding box center [68, 183] width 36 height 9
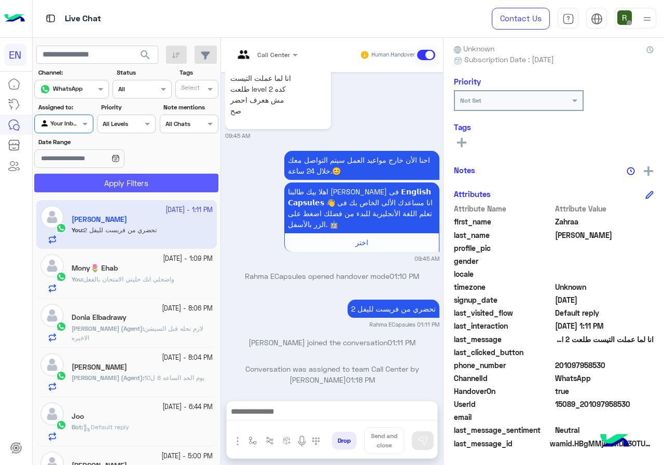
click at [90, 179] on button "Apply Filters" at bounding box center [126, 183] width 184 height 19
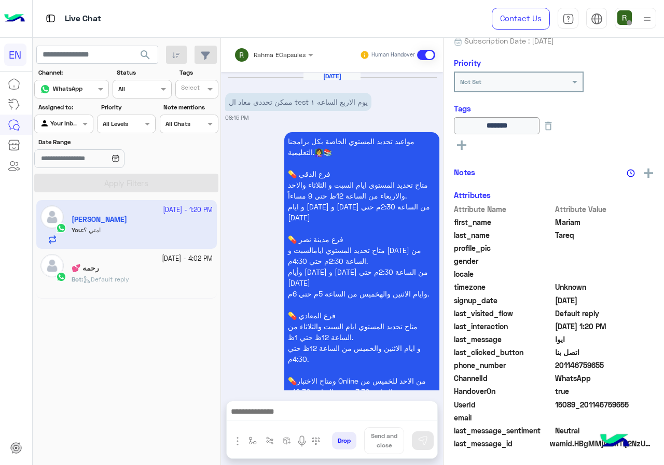
scroll to position [1390, 0]
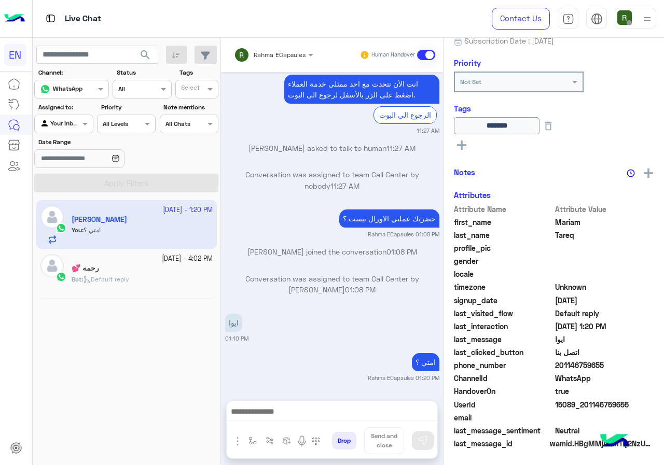
click at [257, 59] on div "Rahma ECapsules" at bounding box center [280, 54] width 52 height 9
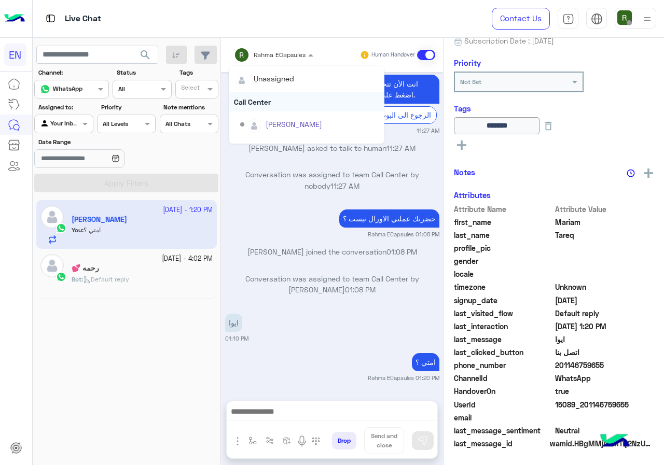
click at [264, 97] on div "Call Center" at bounding box center [307, 101] width 156 height 19
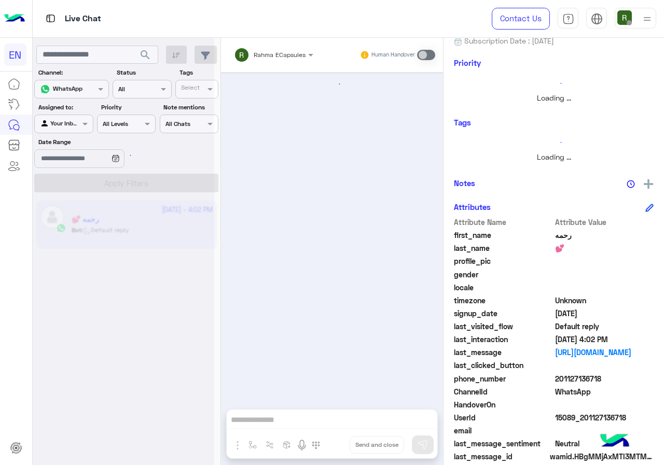
click at [64, 127] on div "Your Inbox" at bounding box center [59, 124] width 39 height 10
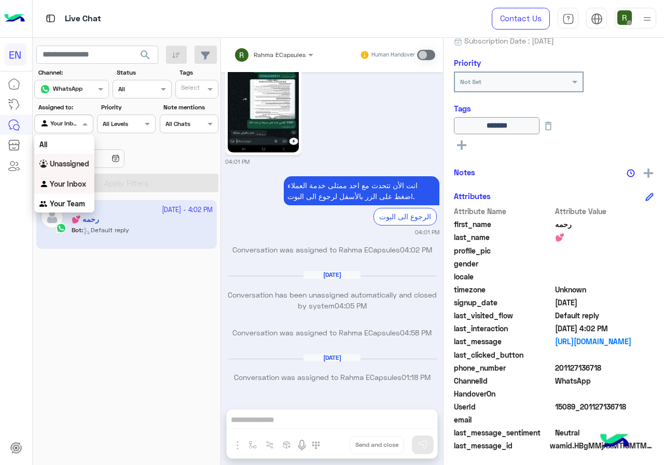
click at [72, 167] on b "Unassigned" at bounding box center [69, 163] width 39 height 9
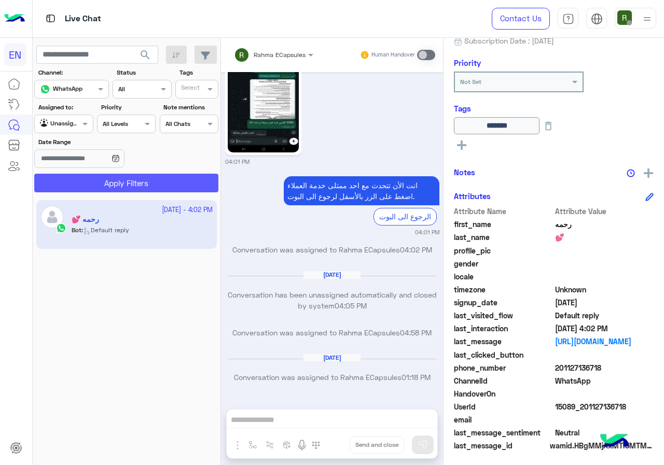
click at [86, 187] on button "Apply Filters" at bounding box center [126, 183] width 184 height 19
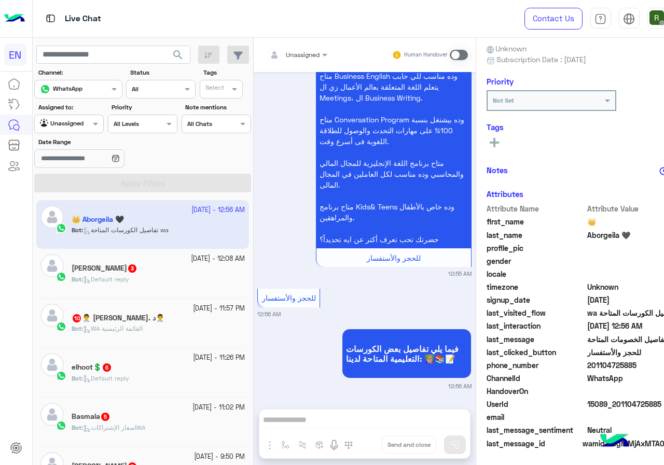
drag, startPoint x: 558, startPoint y: 365, endPoint x: 630, endPoint y: 365, distance: 72.6
click at [630, 365] on span "201104725885" at bounding box center [636, 365] width 99 height 11
copy span "01104725885"
click at [286, 59] on div "Unassigned" at bounding box center [303, 54] width 34 height 9
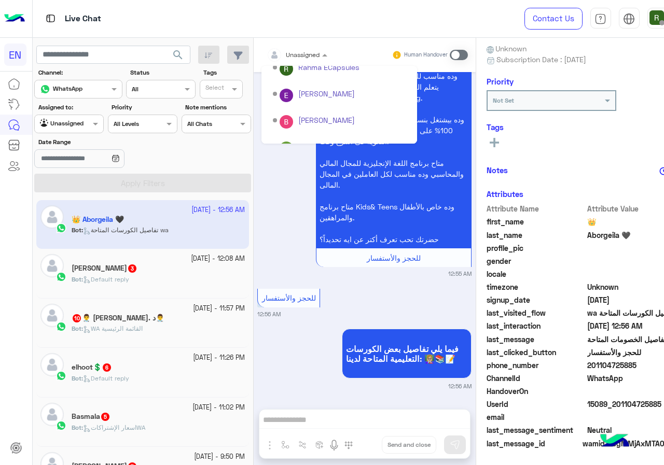
scroll to position [172, 0]
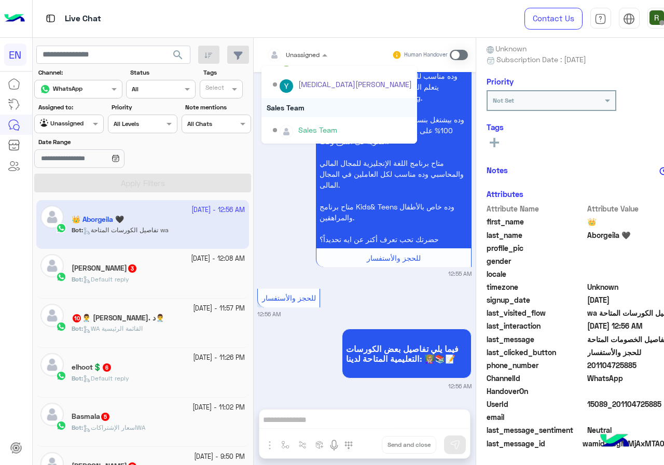
click at [262, 106] on div "Sales Team" at bounding box center [340, 107] width 156 height 19
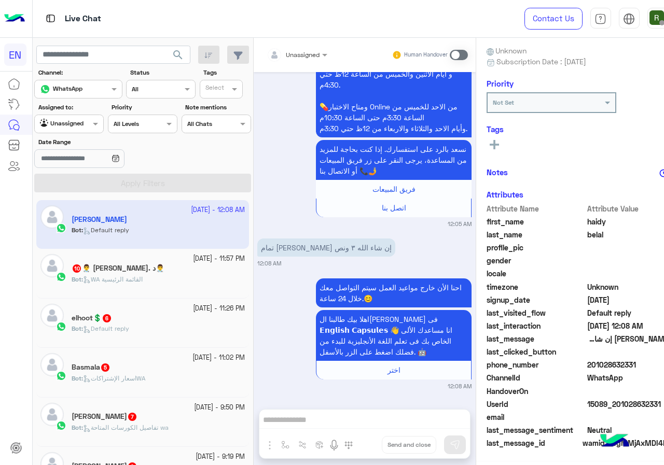
scroll to position [91, 0]
drag, startPoint x: 556, startPoint y: 364, endPoint x: 615, endPoint y: 369, distance: 59.4
click at [615, 369] on span "201028632331" at bounding box center [636, 365] width 99 height 11
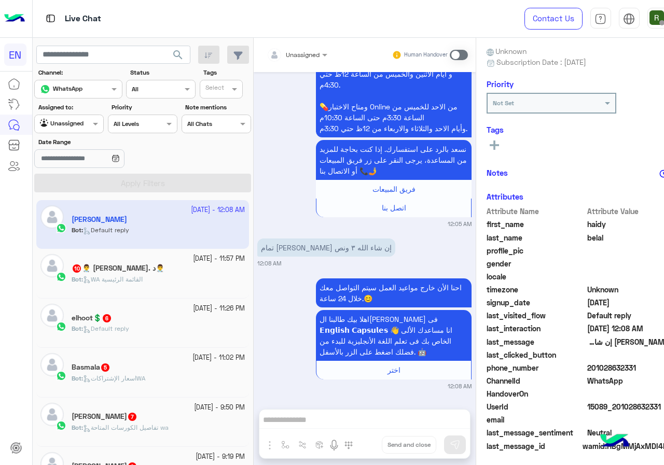
copy span "01028632331"
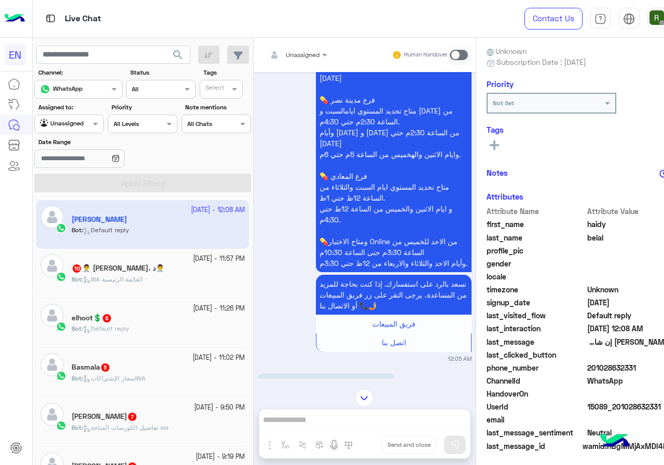
scroll to position [425, 0]
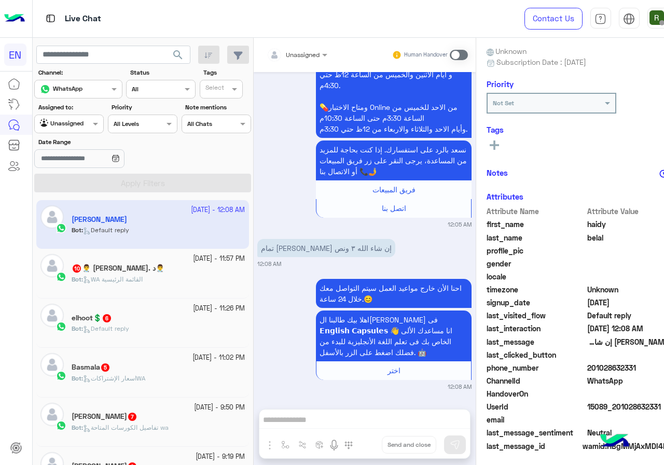
click at [450, 53] on span at bounding box center [459, 55] width 18 height 10
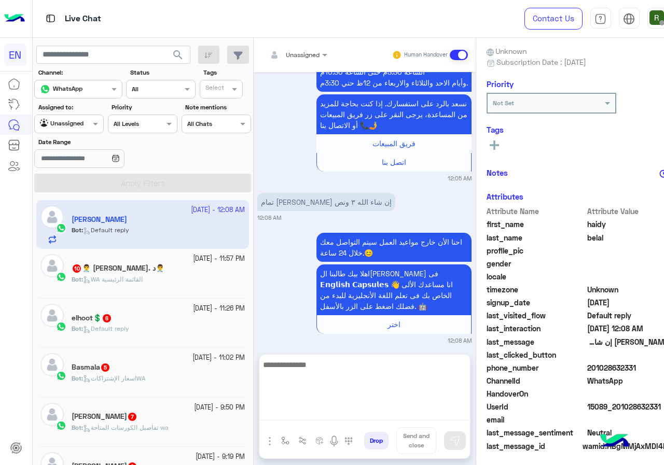
click at [302, 421] on textarea at bounding box center [364, 390] width 211 height 62
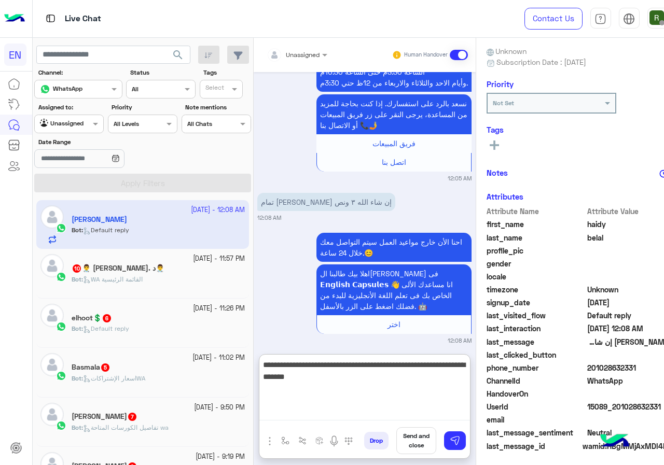
type textarea "**********"
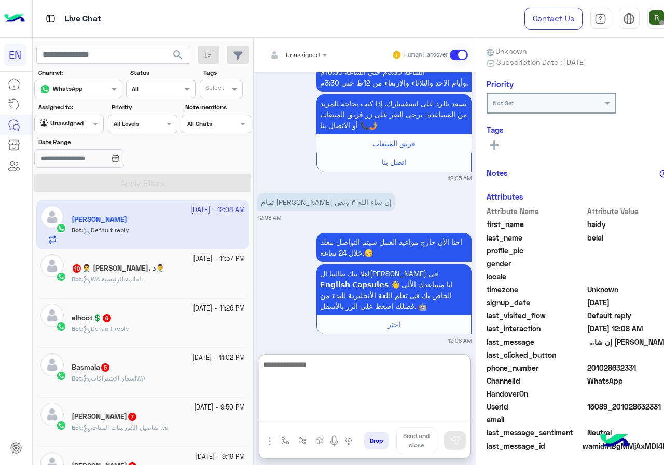
scroll to position [569, 0]
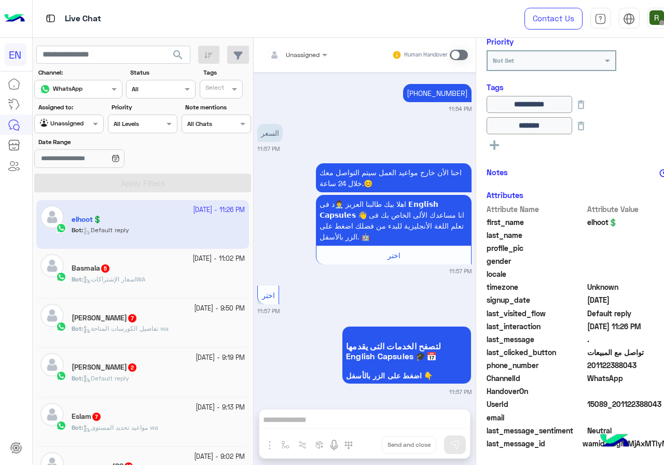
scroll to position [2775, 0]
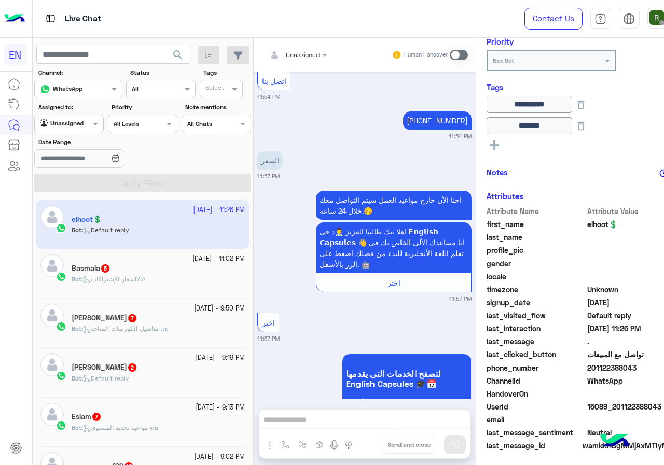
drag, startPoint x: 557, startPoint y: 365, endPoint x: 602, endPoint y: 364, distance: 45.7
click at [602, 364] on span "201122388043" at bounding box center [636, 368] width 99 height 11
copy span "01122388043"
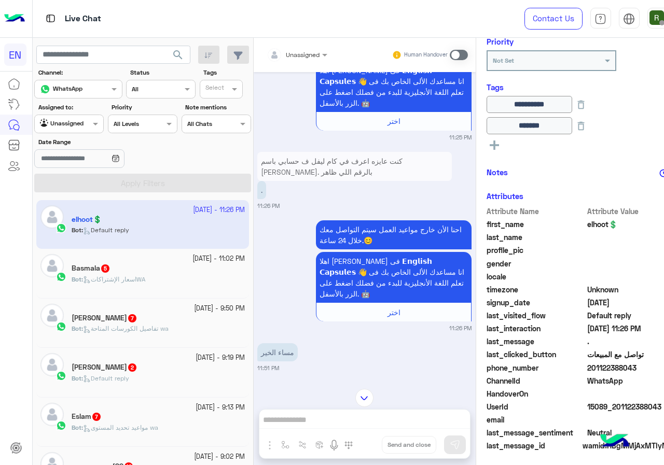
scroll to position [1011, 0]
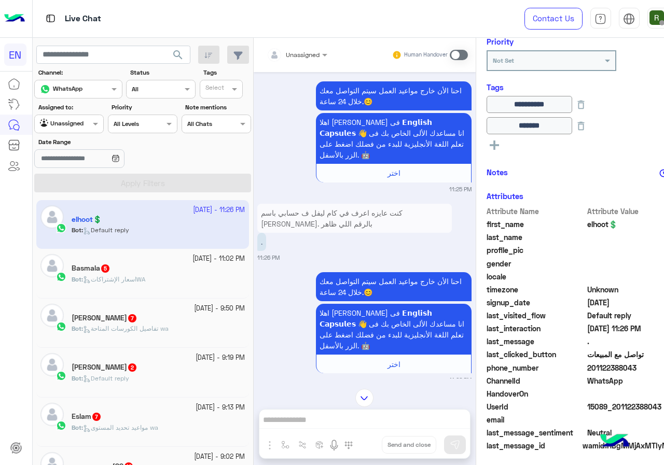
click at [350, 213] on p "كنت عايزه اعرف في كام ليفل ف حسابي باسم [PERSON_NAME]. بالرقم اللي ظاهر" at bounding box center [354, 218] width 195 height 29
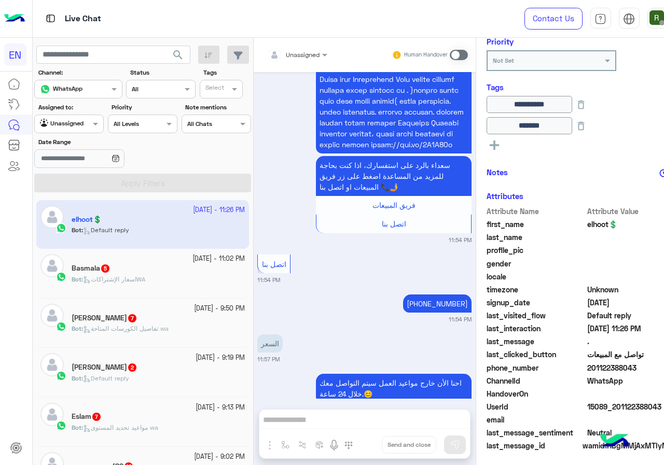
scroll to position [2775, 0]
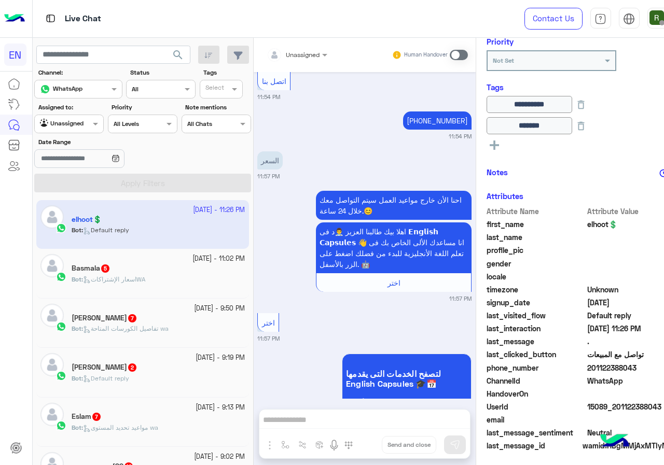
click at [291, 408] on div "Unassigned Human Handover [DATE] عايزة مواعيد ليفل ووان؟؟؟؟؟ ? 08:39 PM احنا ال…" at bounding box center [365, 254] width 222 height 432
click at [289, 416] on div "Unassigned Human Handover [DATE] عايزة مواعيد ليفل ووان؟؟؟؟؟ ? 08:39 PM احنا ال…" at bounding box center [365, 254] width 222 height 432
click at [450, 52] on span at bounding box center [459, 55] width 18 height 10
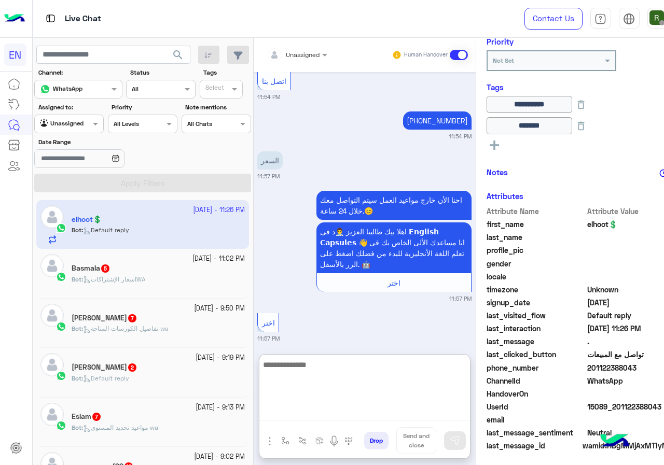
scroll to position [2841, 0]
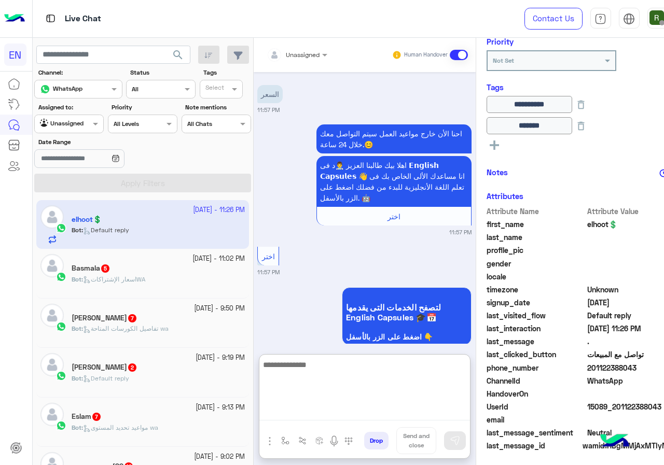
click at [311, 415] on textarea at bounding box center [364, 390] width 211 height 62
type textarea "**********"
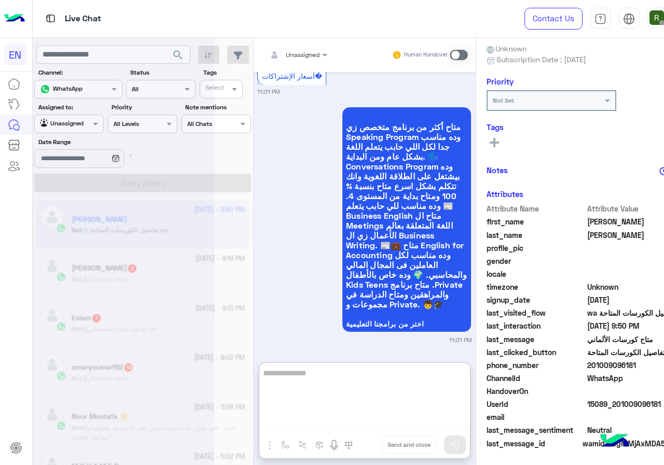
scroll to position [1816, 0]
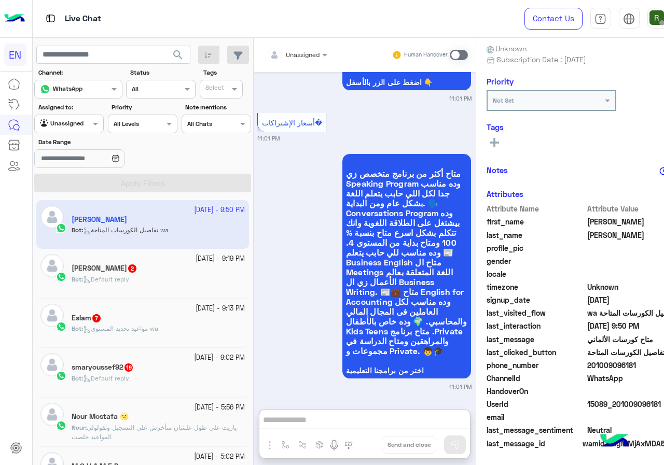
click at [75, 133] on div "Agent Filter Unassigned" at bounding box center [69, 124] width 70 height 19
click at [64, 180] on b "Your Inbox" at bounding box center [68, 184] width 36 height 9
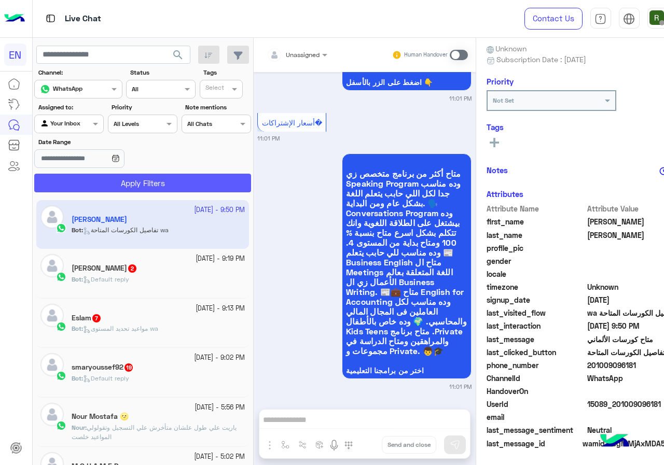
click at [65, 183] on button "Apply Filters" at bounding box center [142, 183] width 217 height 19
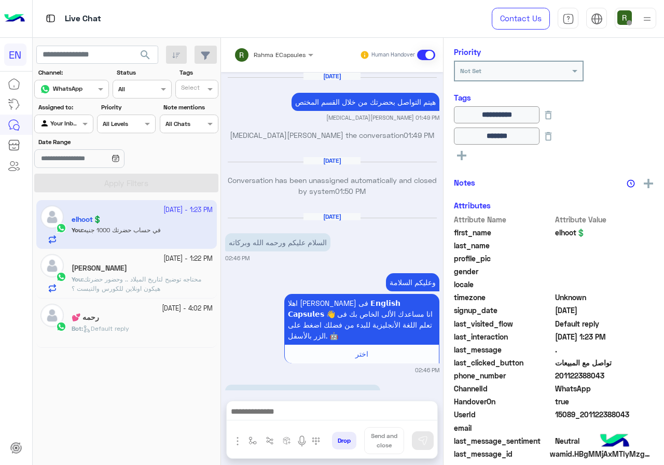
scroll to position [133, 0]
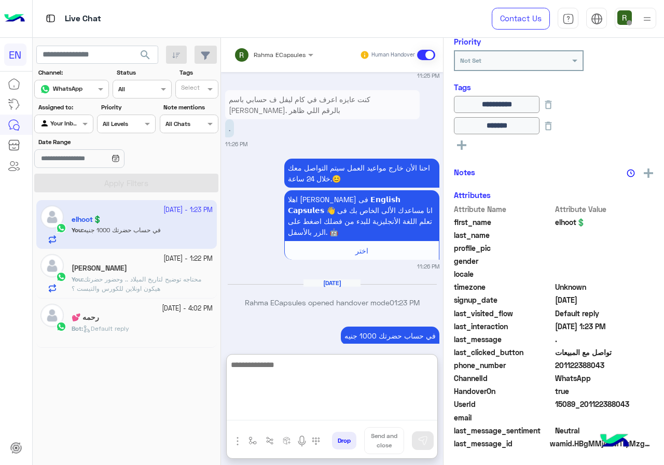
click at [327, 411] on textarea at bounding box center [332, 390] width 211 height 62
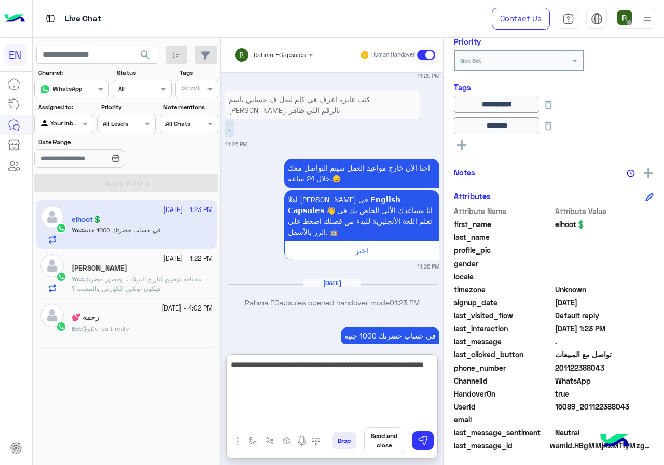
click at [260, 365] on textarea "**********" at bounding box center [332, 390] width 211 height 62
type textarea "**********"
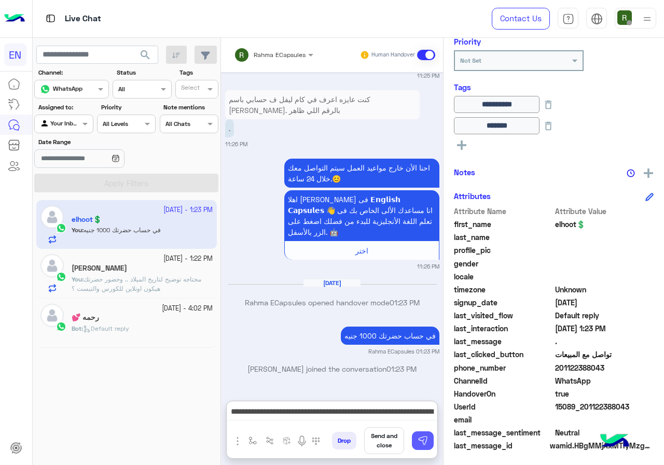
click at [422, 438] on img at bounding box center [423, 441] width 10 height 10
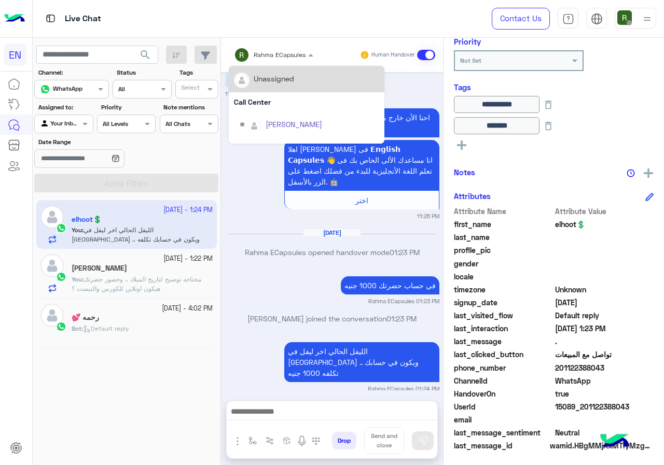
click at [265, 49] on input "text" at bounding box center [260, 53] width 52 height 9
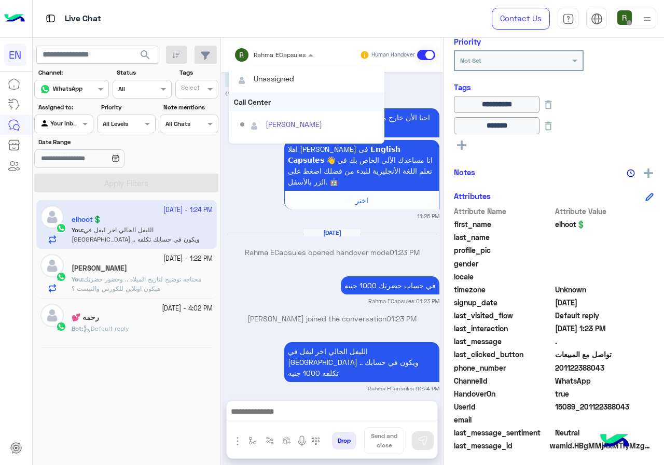
click at [274, 97] on div "Call Center" at bounding box center [307, 101] width 156 height 19
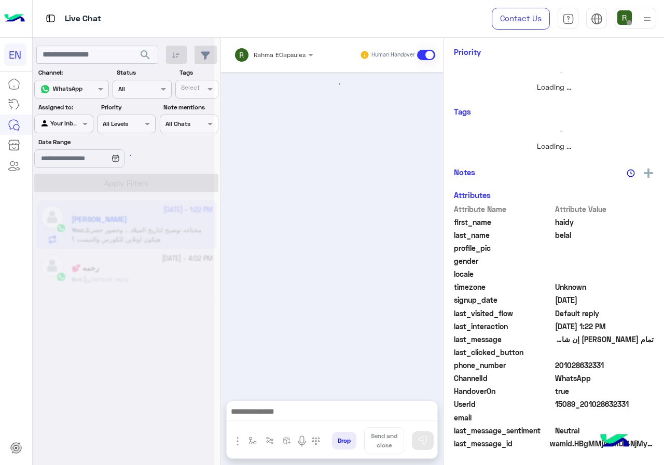
click at [274, 54] on input "text" at bounding box center [260, 53] width 52 height 9
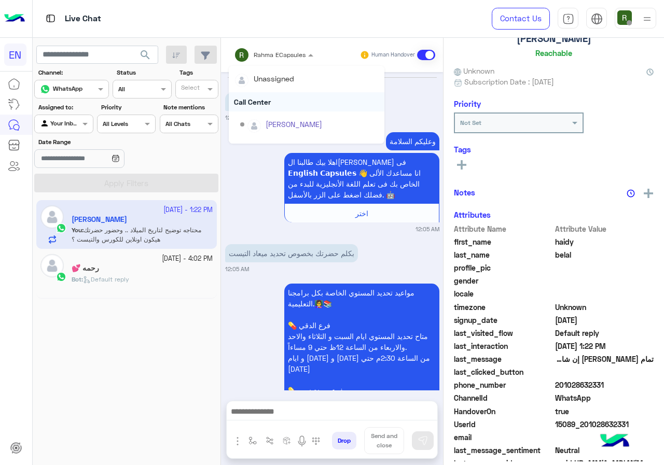
scroll to position [549, 0]
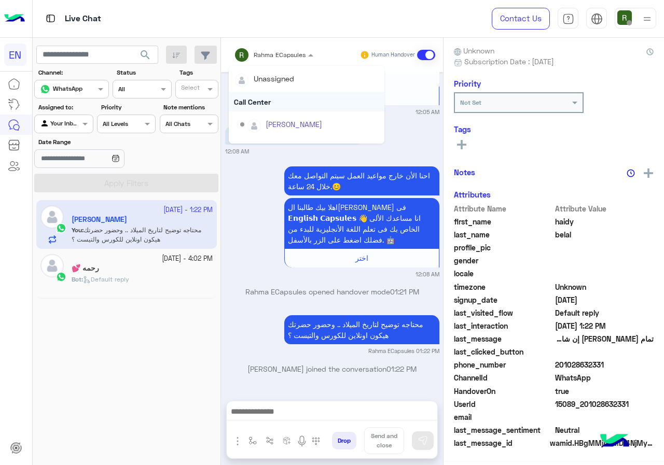
click at [280, 104] on div "Call Center" at bounding box center [307, 101] width 156 height 19
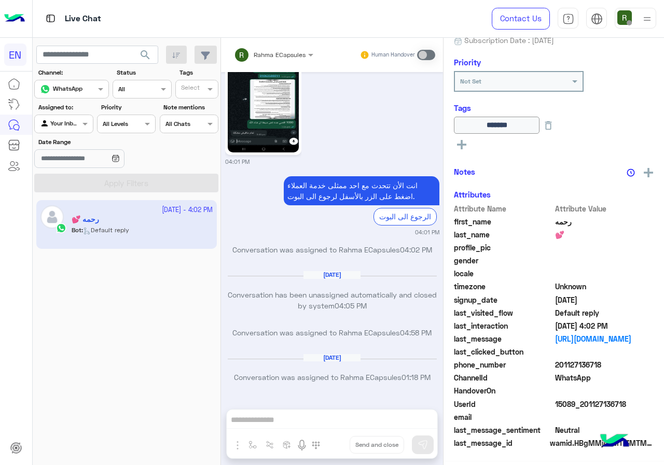
scroll to position [115, 0]
click at [65, 128] on div "Your Inbox" at bounding box center [59, 124] width 39 height 10
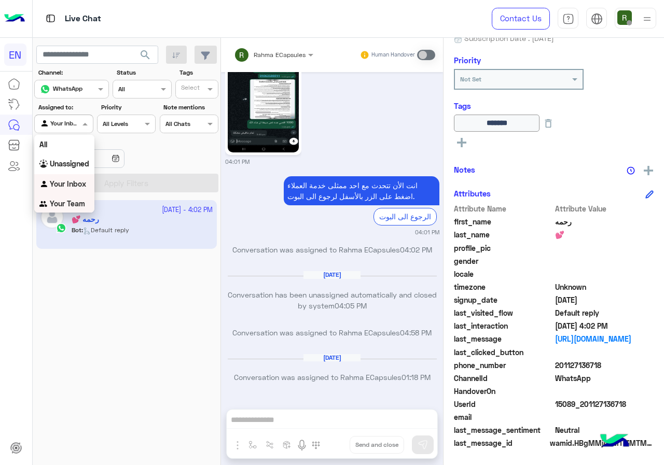
click at [56, 204] on b "Your Team" at bounding box center [67, 203] width 35 height 9
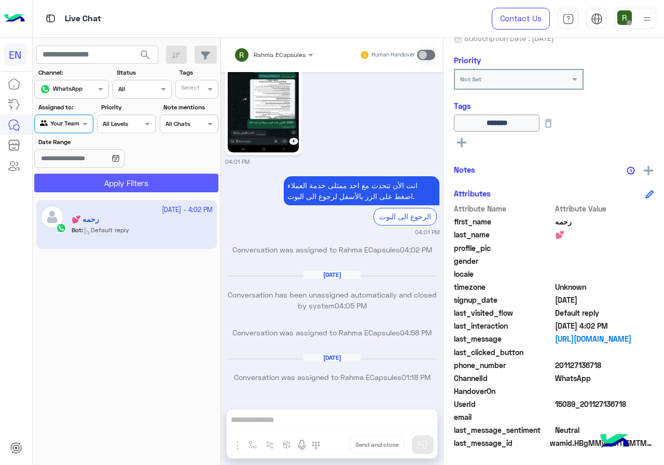
click at [76, 184] on button "Apply Filters" at bounding box center [126, 183] width 184 height 19
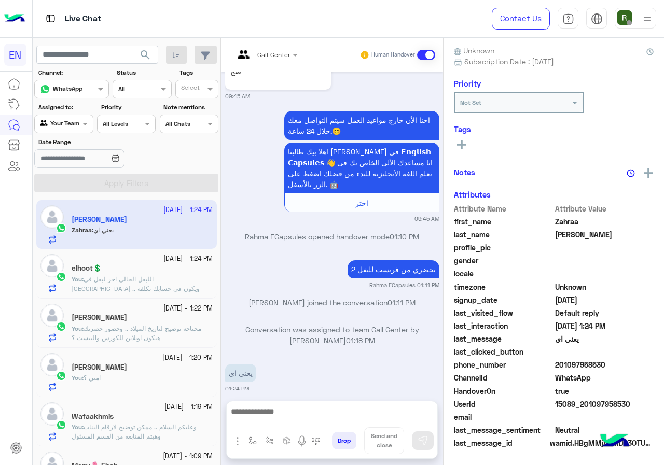
scroll to position [93, 0]
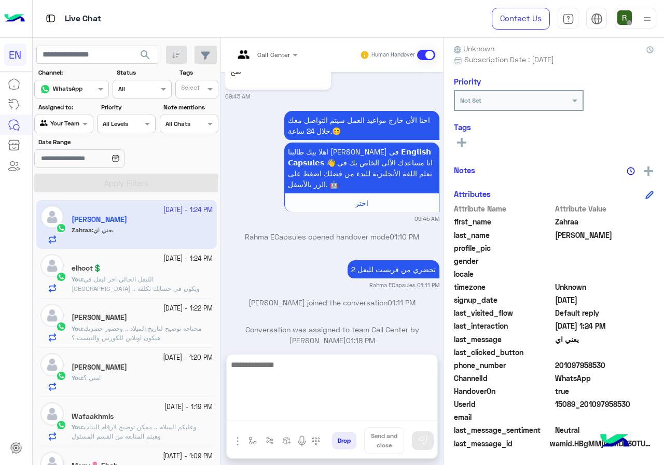
click at [271, 406] on textarea at bounding box center [332, 390] width 211 height 62
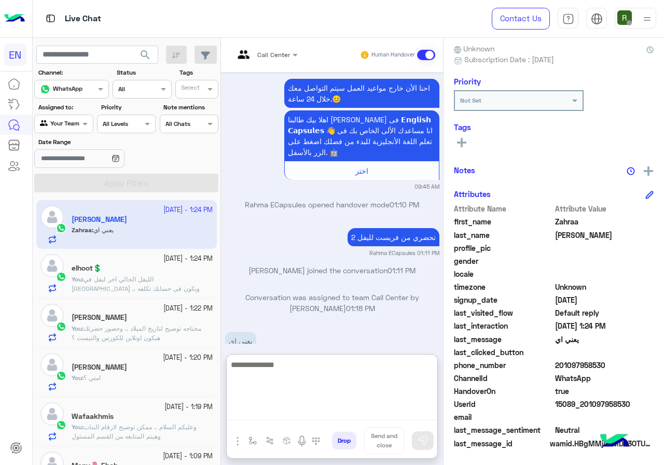
scroll to position [805, 0]
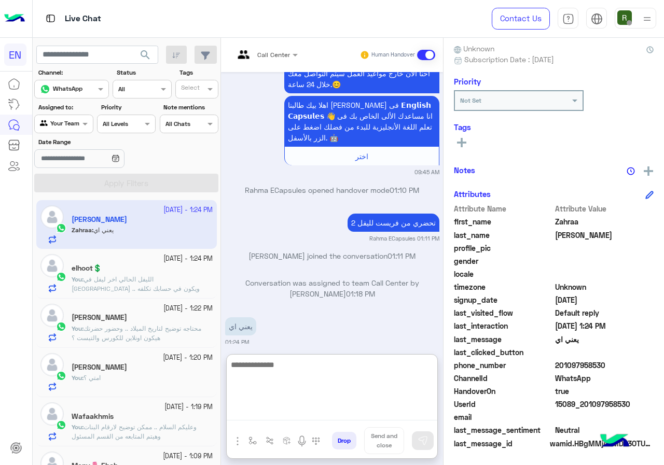
click at [296, 381] on textarea at bounding box center [332, 390] width 211 height 62
type textarea "**********"
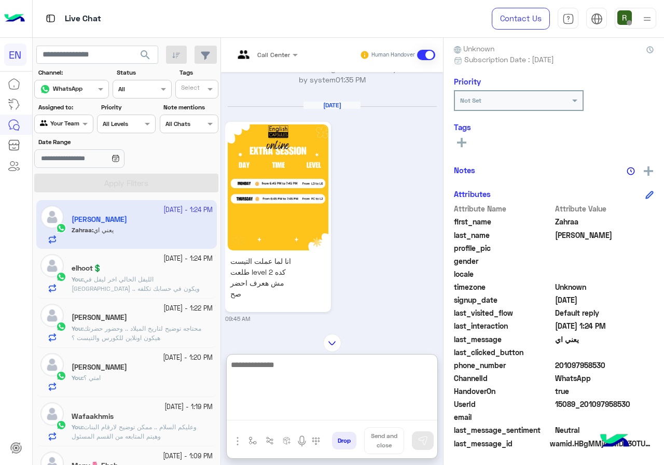
scroll to position [534, 0]
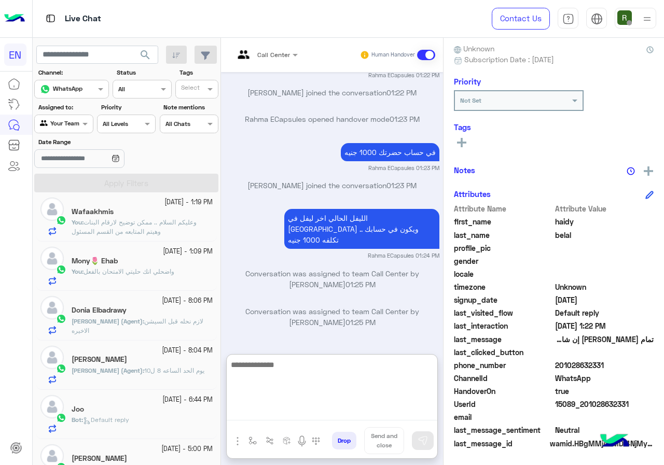
scroll to position [208, 0]
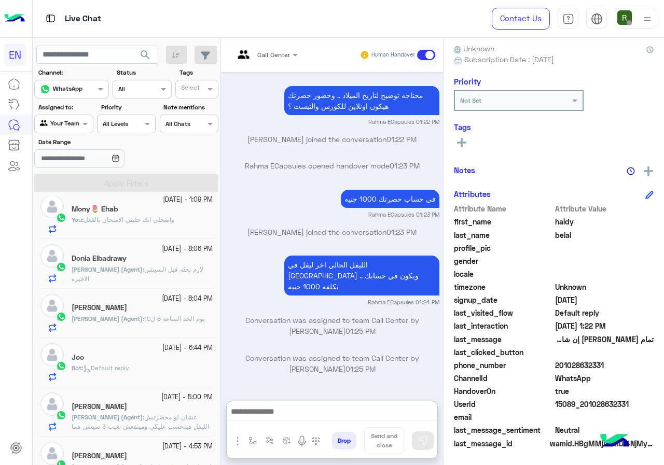
click at [71, 135] on section "Channel: Channel WhatsApp Status Channel All Tags Select Assigned to: Agent Fil…" at bounding box center [126, 130] width 173 height 125
click at [73, 123] on div at bounding box center [64, 123] width 58 height 10
click at [75, 188] on div "Your Inbox" at bounding box center [64, 184] width 60 height 20
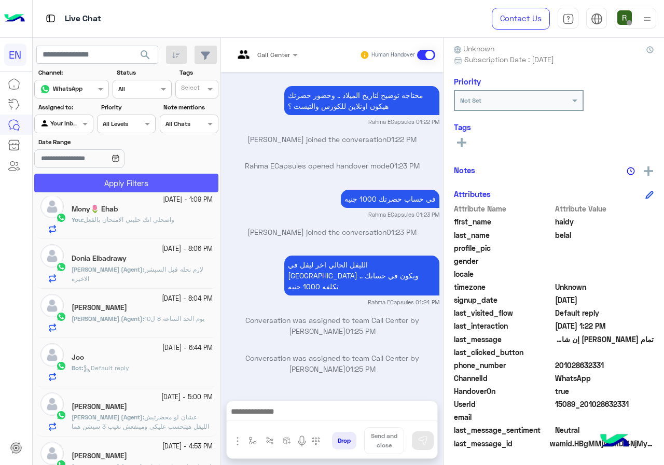
click at [81, 183] on button "Apply Filters" at bounding box center [126, 183] width 184 height 19
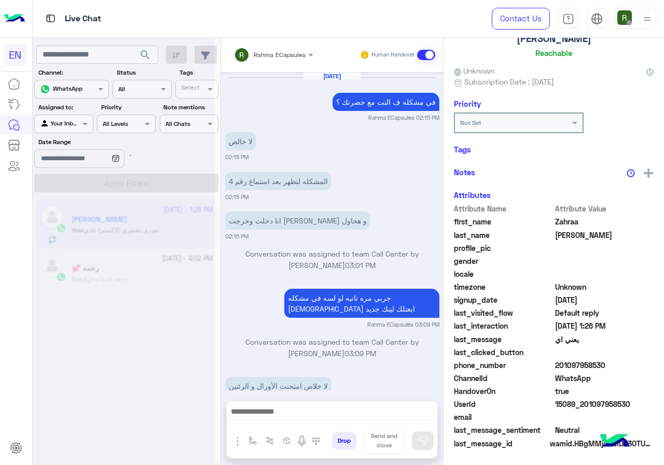
scroll to position [91, 0]
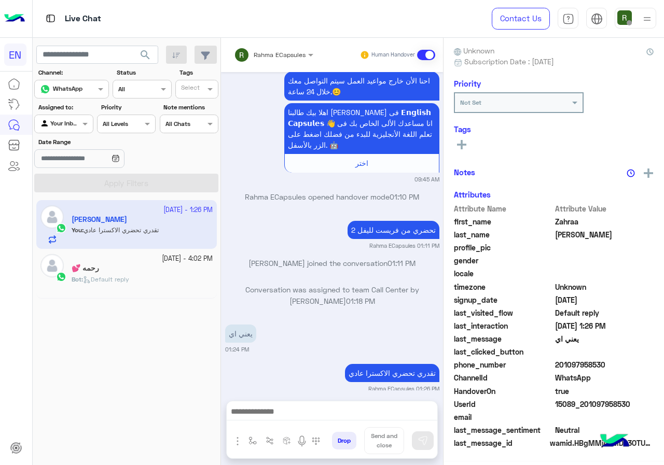
click at [270, 61] on div "Rahma ECapsules" at bounding box center [270, 55] width 72 height 21
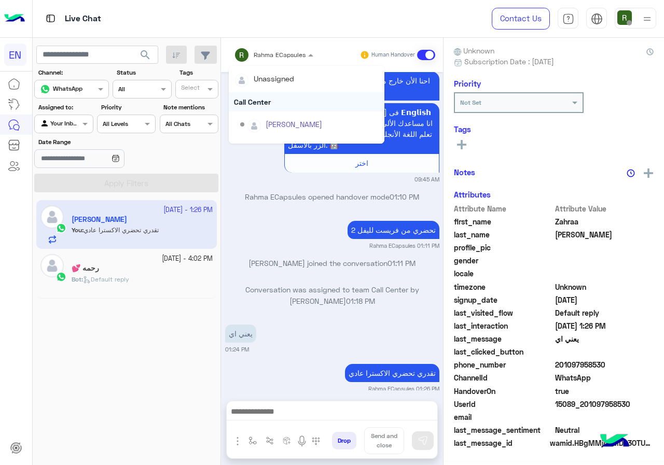
click at [270, 107] on div "Call Center" at bounding box center [307, 101] width 156 height 19
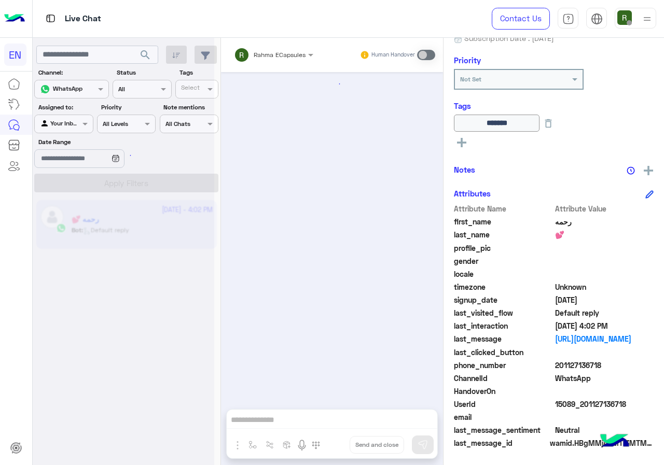
scroll to position [115, 0]
click at [51, 128] on div at bounding box center [124, 236] width 182 height 465
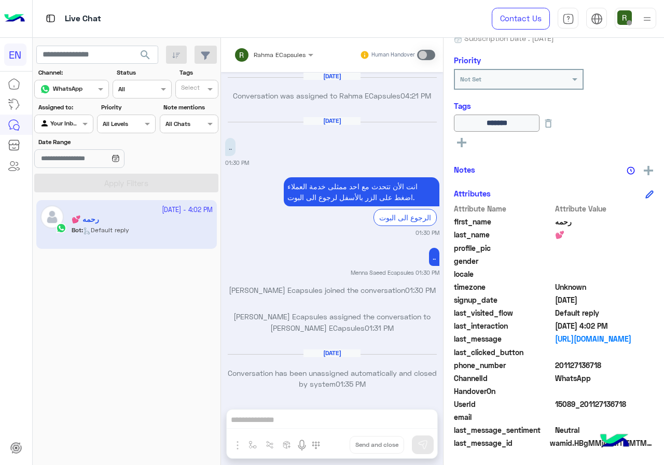
scroll to position [661, 0]
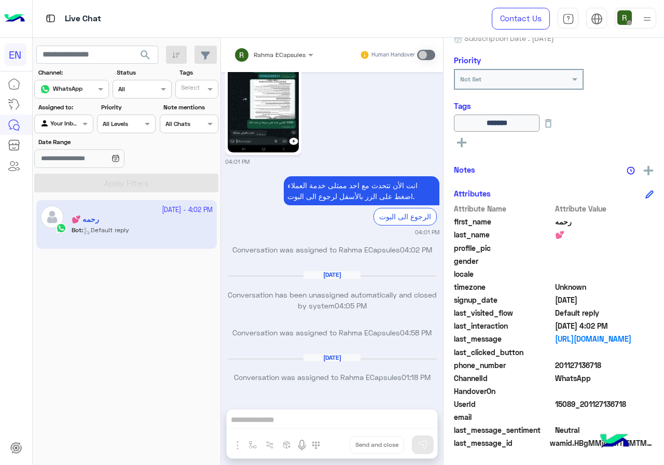
click at [71, 123] on div at bounding box center [64, 123] width 58 height 10
click at [62, 201] on b "Your Team" at bounding box center [67, 203] width 35 height 9
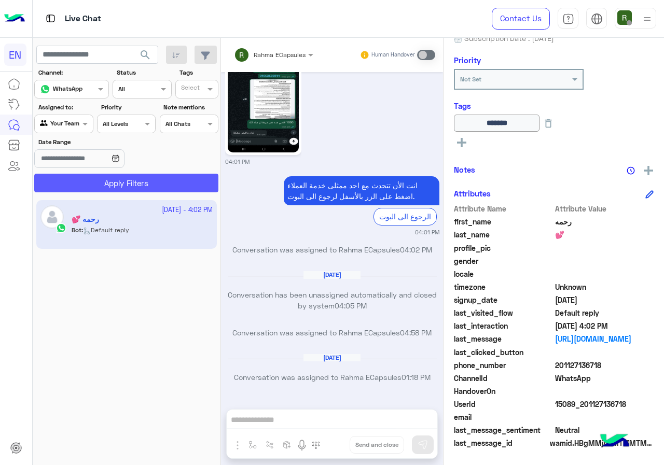
click at [78, 180] on button "Apply Filters" at bounding box center [126, 183] width 184 height 19
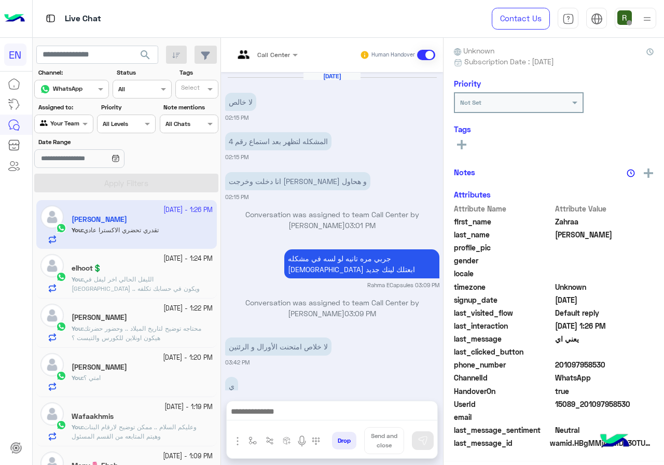
scroll to position [747, 0]
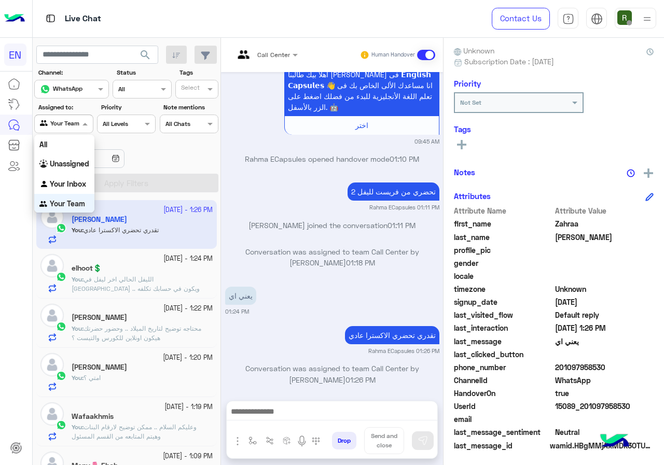
click at [58, 123] on input "text" at bounding box center [52, 122] width 24 height 9
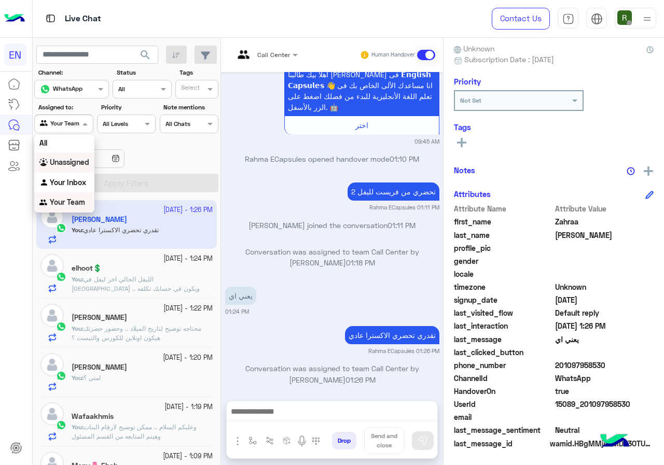
click at [60, 155] on div "Unassigned" at bounding box center [64, 163] width 60 height 20
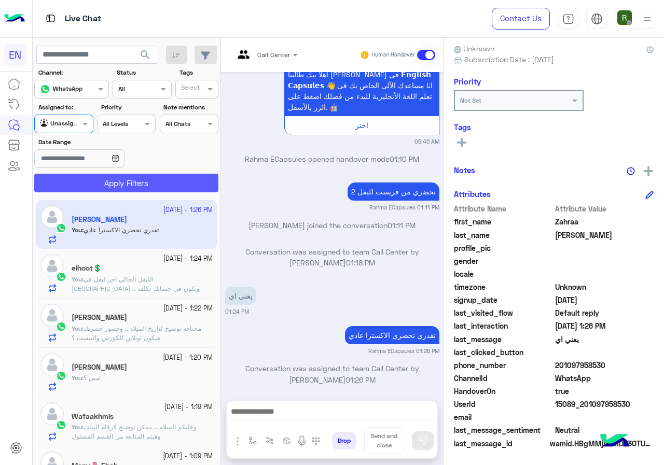
click at [76, 184] on button "Apply Filters" at bounding box center [126, 183] width 184 height 19
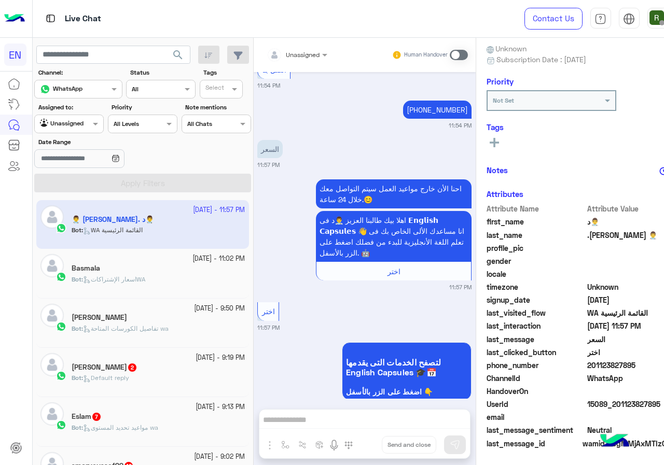
drag, startPoint x: 559, startPoint y: 366, endPoint x: 606, endPoint y: 367, distance: 46.7
click at [606, 367] on span "201123827895" at bounding box center [636, 365] width 99 height 11
copy span "01123827895"
click at [261, 43] on div "Unassigned Human Handover" at bounding box center [365, 55] width 222 height 34
click at [262, 45] on div "Unassigned Human Handover" at bounding box center [365, 55] width 222 height 34
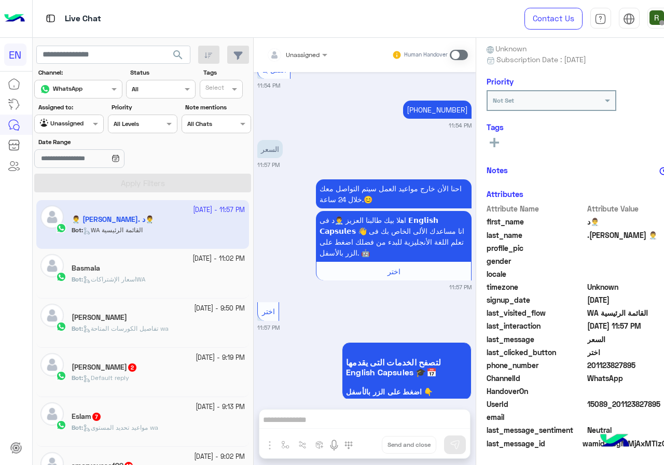
click at [267, 47] on div "Unassigned" at bounding box center [293, 55] width 53 height 21
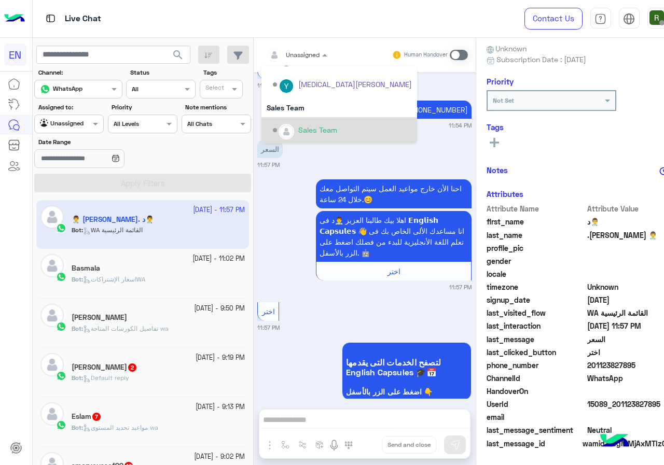
click at [278, 113] on div "Sales Team" at bounding box center [340, 107] width 156 height 19
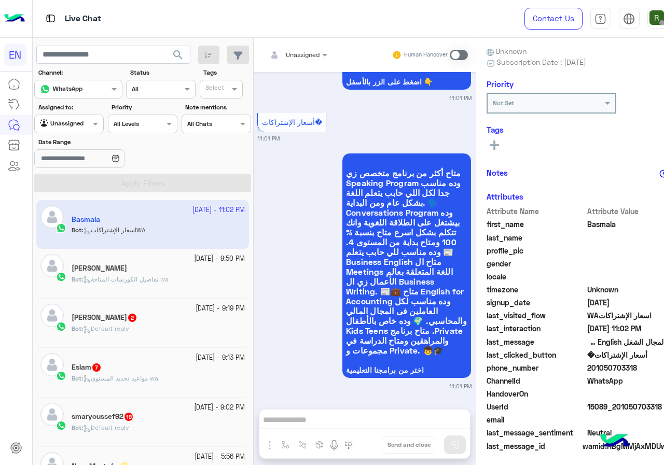
drag, startPoint x: 558, startPoint y: 365, endPoint x: 618, endPoint y: 369, distance: 60.4
click at [618, 369] on span "201050703318" at bounding box center [636, 368] width 99 height 11
click at [259, 32] on div "Live Chat" at bounding box center [254, 18] width 443 height 37
click at [267, 50] on input "text" at bounding box center [285, 53] width 36 height 9
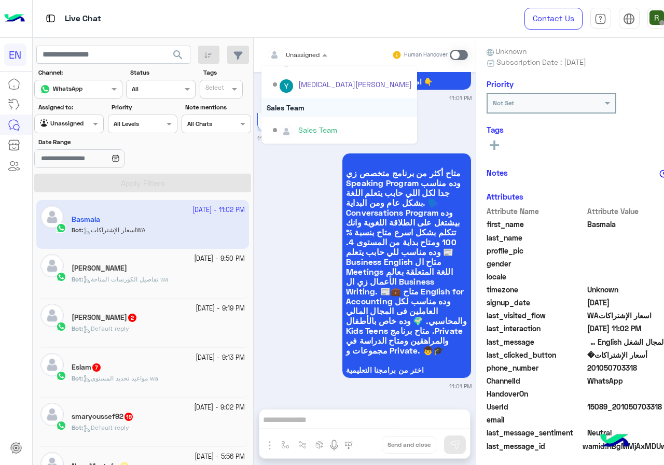
click at [268, 111] on div "Sales Team" at bounding box center [340, 107] width 156 height 19
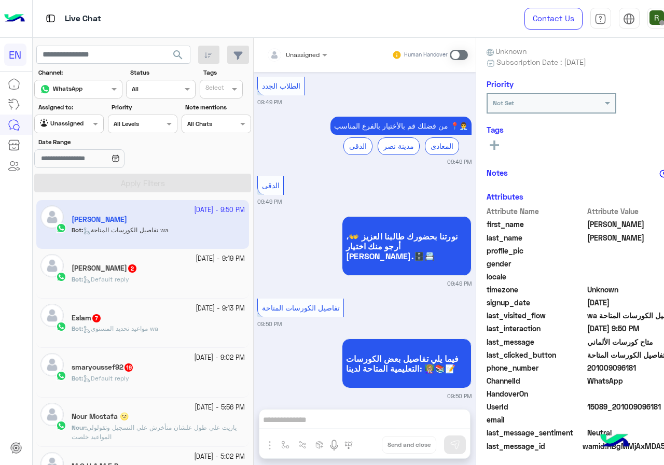
drag, startPoint x: 558, startPoint y: 367, endPoint x: 628, endPoint y: 366, distance: 70.1
click at [628, 366] on span "201009096181" at bounding box center [636, 368] width 99 height 11
drag, startPoint x: 577, startPoint y: 368, endPoint x: 568, endPoint y: 345, distance: 25.0
click at [524, 225] on span "first_name" at bounding box center [536, 224] width 99 height 11
drag, startPoint x: 558, startPoint y: 370, endPoint x: 611, endPoint y: 370, distance: 52.4
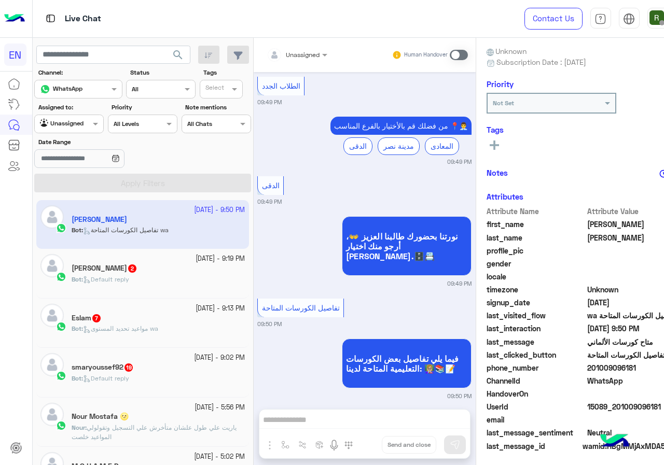
click at [611, 370] on span "201009096181" at bounding box center [636, 368] width 99 height 11
copy span "01009096181"
click at [269, 53] on input "text" at bounding box center [285, 53] width 36 height 9
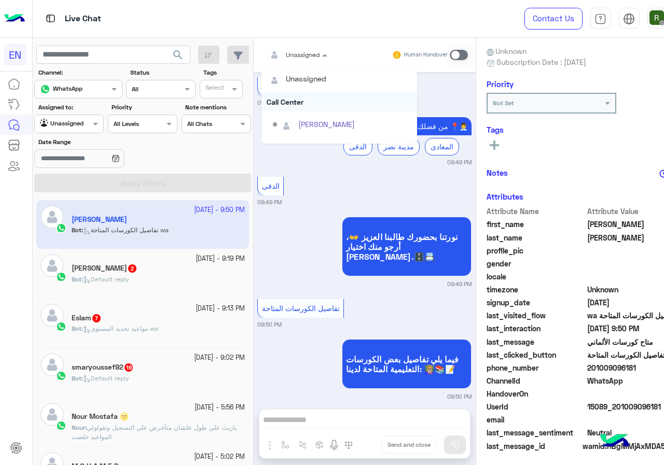
scroll to position [172, 0]
click at [281, 108] on div "Sales Team" at bounding box center [340, 107] width 156 height 19
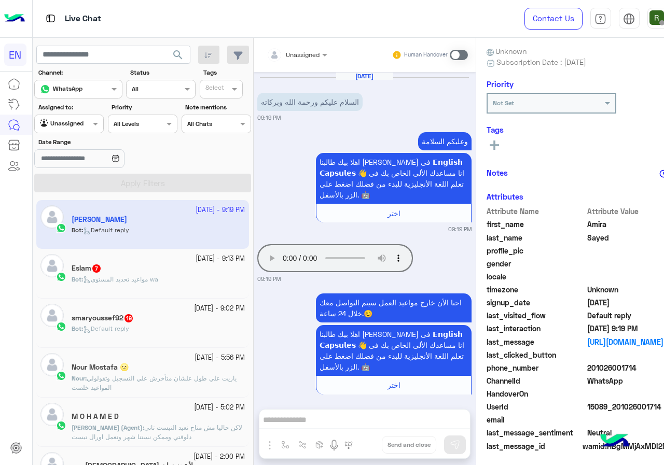
drag, startPoint x: 558, startPoint y: 368, endPoint x: 615, endPoint y: 368, distance: 57.1
click at [615, 368] on span "201026001714" at bounding box center [636, 368] width 99 height 11
copy span "01026001714"
click at [273, 425] on div "Unassigned Human Handover [DATE] السلام عليكم ورحمة الله وبركاته 09:19 PM وعليك…" at bounding box center [365, 254] width 222 height 432
click at [450, 57] on span at bounding box center [459, 55] width 18 height 10
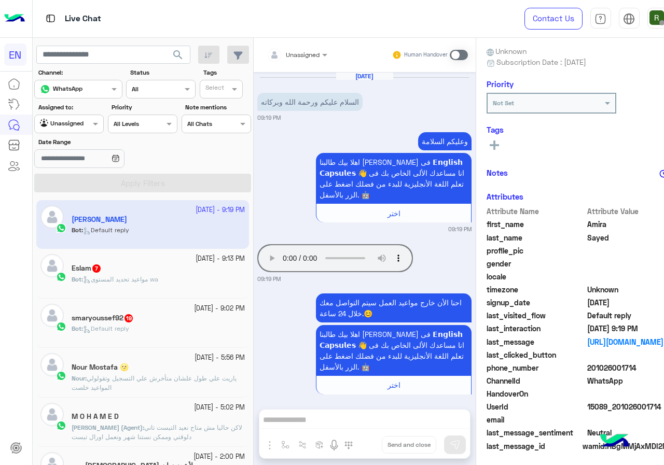
scroll to position [68, 0]
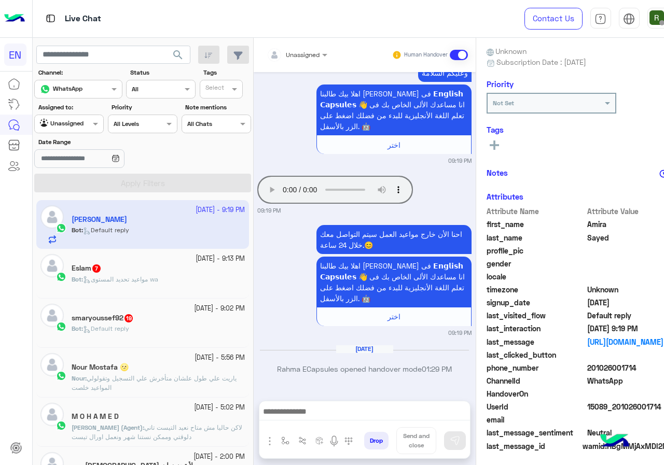
click at [291, 422] on div at bounding box center [364, 415] width 211 height 26
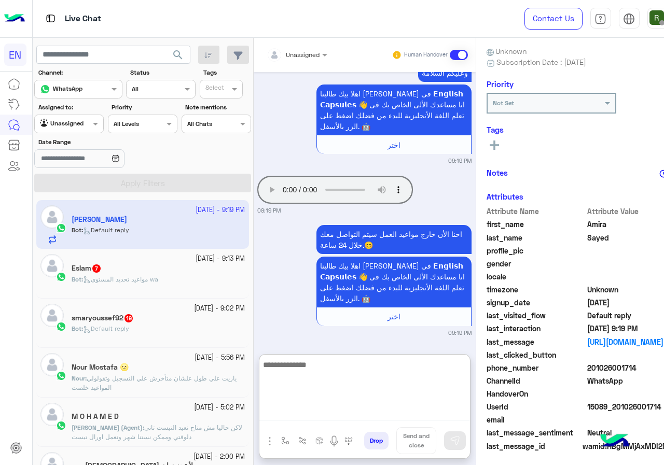
drag, startPoint x: 297, startPoint y: 416, endPoint x: 598, endPoint y: 198, distance: 371.7
click at [305, 413] on textarea at bounding box center [364, 390] width 211 height 62
type textarea "**********"
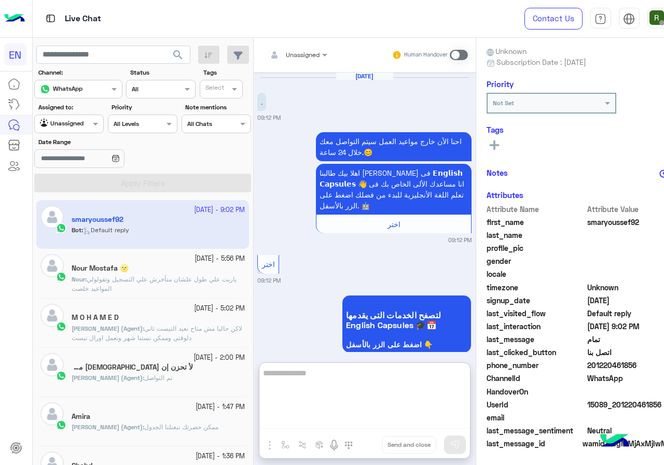
scroll to position [2490, 0]
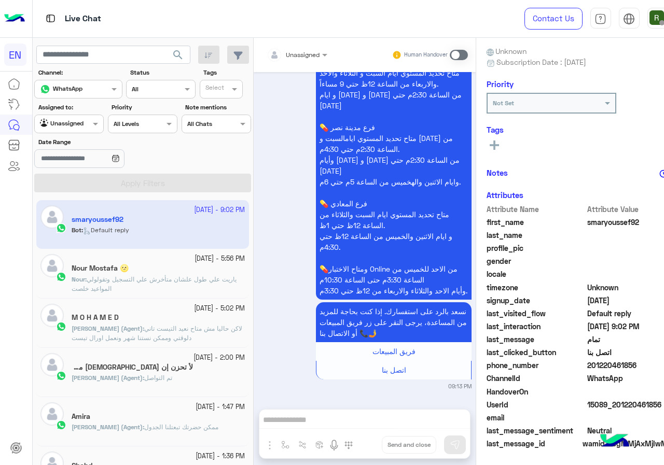
drag, startPoint x: 558, startPoint y: 365, endPoint x: 636, endPoint y: 372, distance: 78.2
click at [636, 371] on span "201220461856" at bounding box center [636, 365] width 99 height 11
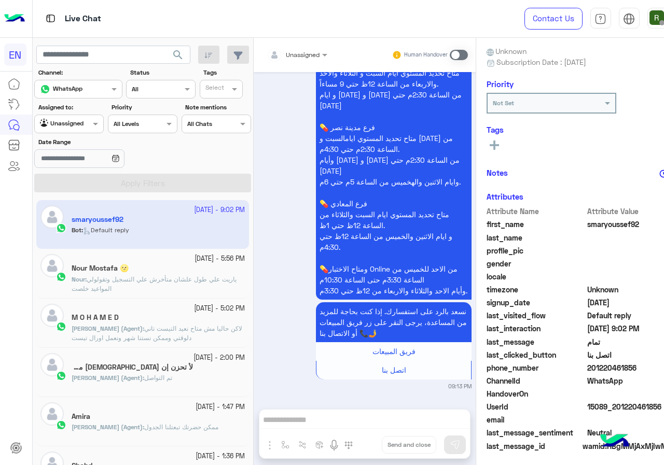
click at [268, 50] on input "text" at bounding box center [285, 53] width 36 height 9
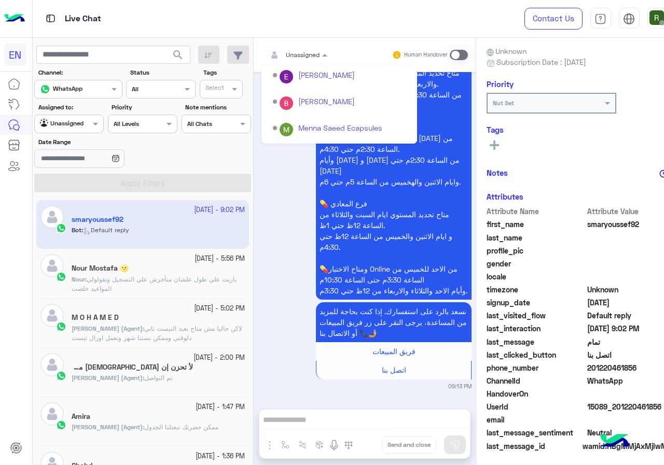
scroll to position [172, 0]
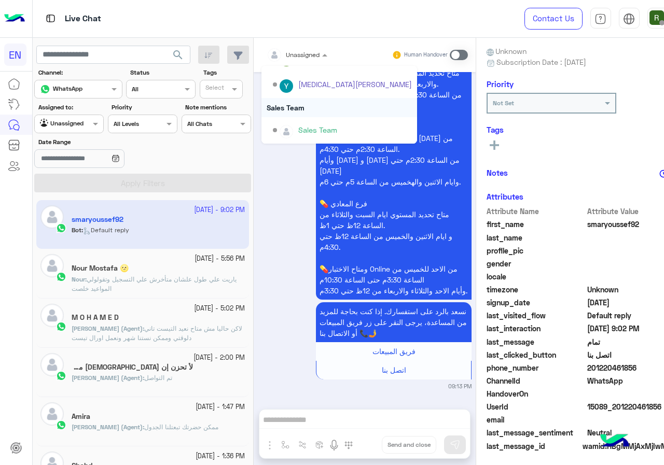
click at [274, 104] on div "Sales Team" at bounding box center [340, 107] width 156 height 19
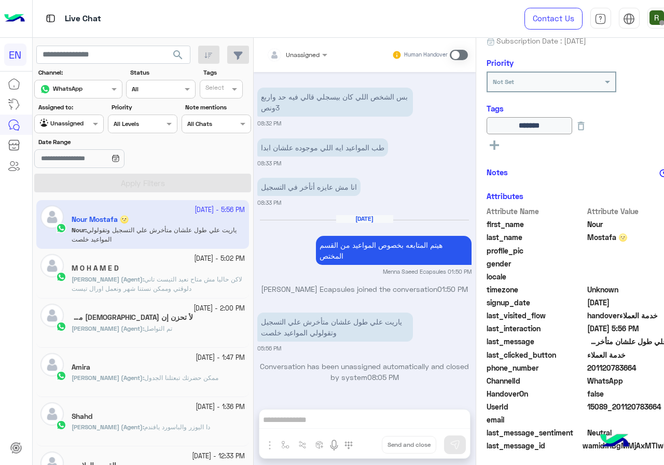
scroll to position [115, 0]
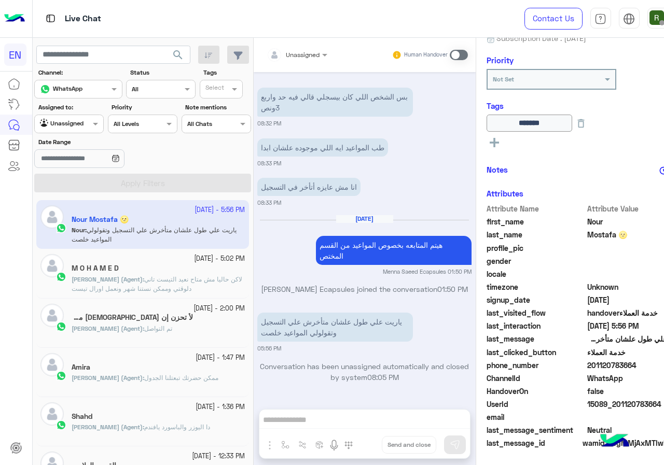
drag, startPoint x: 558, startPoint y: 364, endPoint x: 613, endPoint y: 364, distance: 55.0
click at [613, 364] on span "201120783664" at bounding box center [636, 365] width 99 height 11
copy span "01120783664"
click at [450, 58] on span at bounding box center [459, 55] width 18 height 10
click at [329, 411] on div "Unassigned Human Handover [DATE] Conversation was assigned to team Call Center …" at bounding box center [365, 254] width 222 height 432
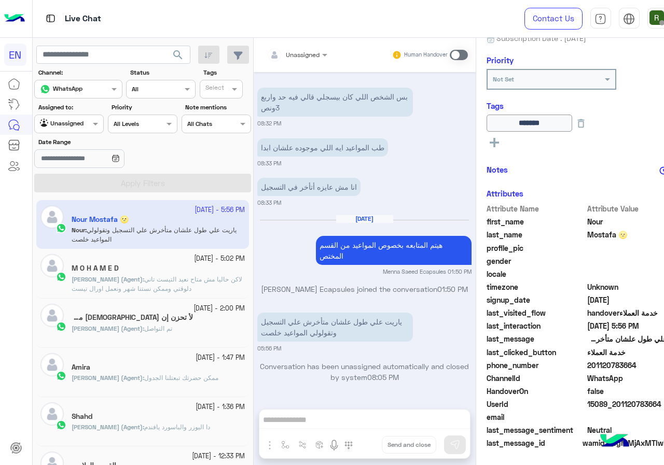
click at [327, 417] on div "Unassigned Human Handover [DATE] Conversation was assigned to team Call Center …" at bounding box center [365, 254] width 222 height 432
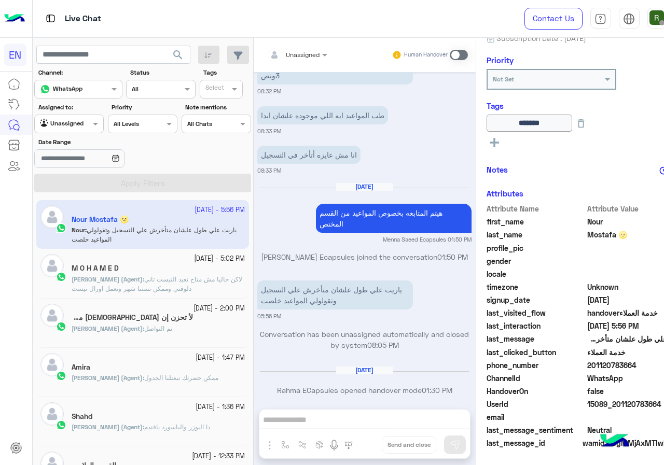
scroll to position [638, 0]
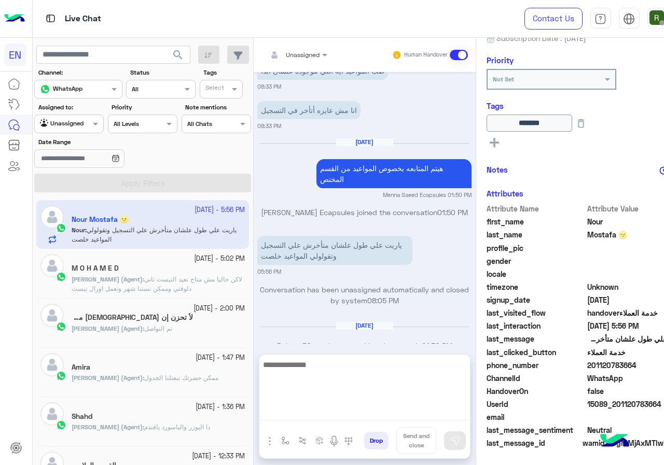
click at [324, 416] on textarea at bounding box center [364, 390] width 211 height 62
type textarea "**********"
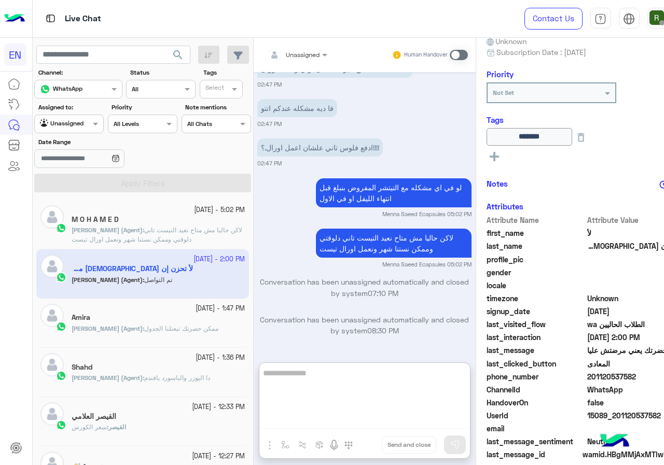
scroll to position [115, 0]
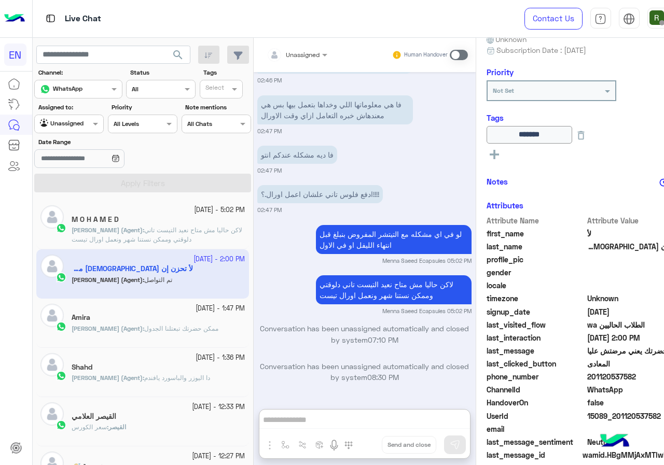
click at [74, 119] on div at bounding box center [69, 123] width 68 height 10
click at [71, 182] on b "Your Inbox" at bounding box center [68, 184] width 36 height 9
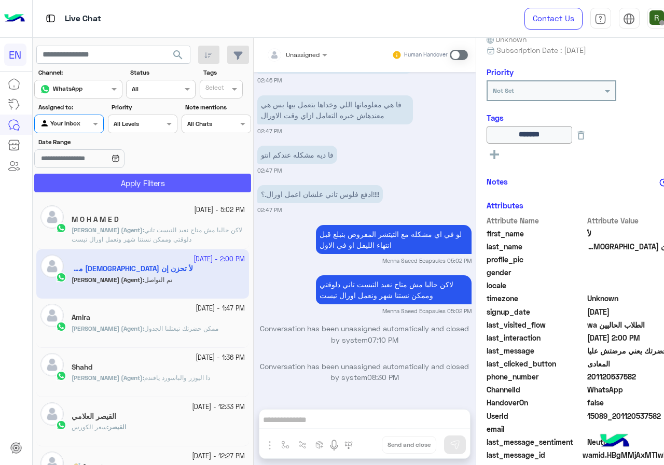
click at [75, 180] on button "Apply Filters" at bounding box center [142, 183] width 217 height 19
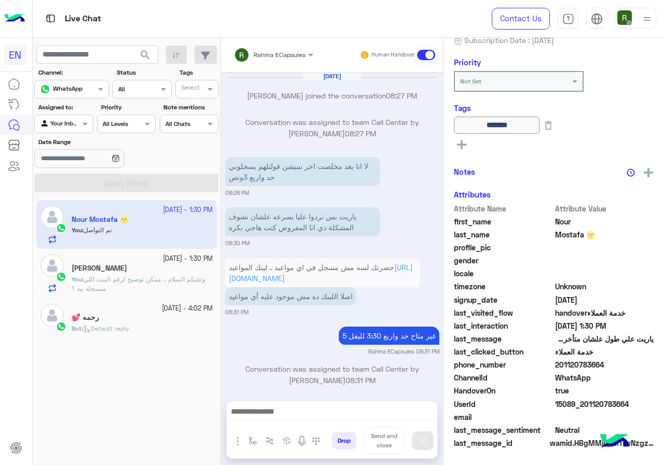
scroll to position [564, 0]
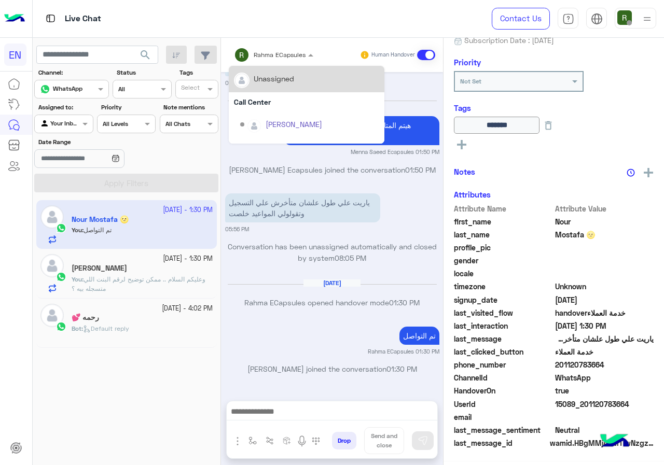
click at [265, 59] on div "Rahma ECapsules" at bounding box center [280, 54] width 52 height 9
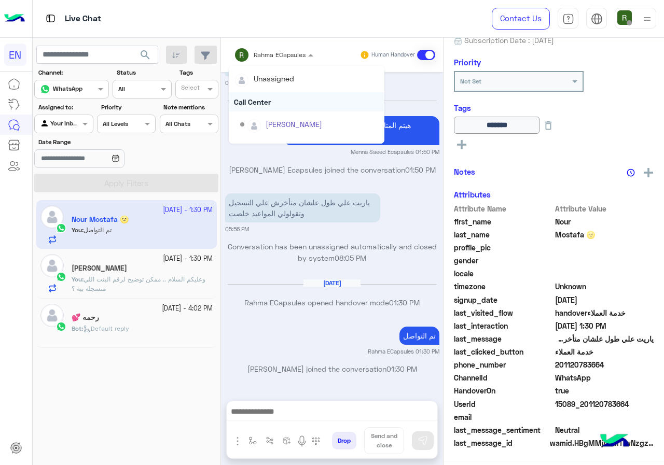
click at [265, 94] on div "Call Center" at bounding box center [307, 101] width 156 height 19
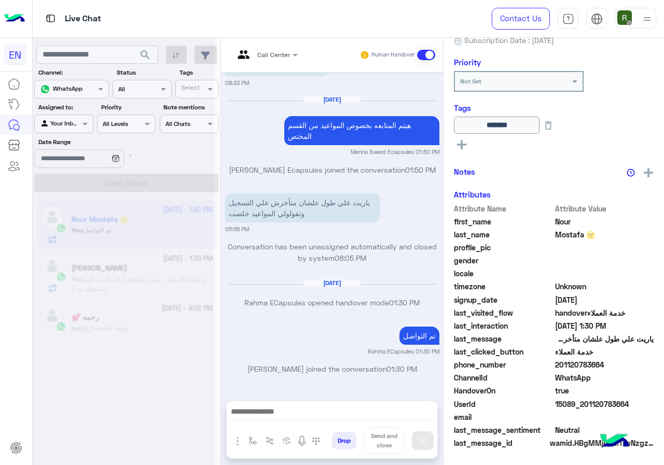
click at [266, 65] on div "Call Center Human Handover" at bounding box center [332, 55] width 222 height 34
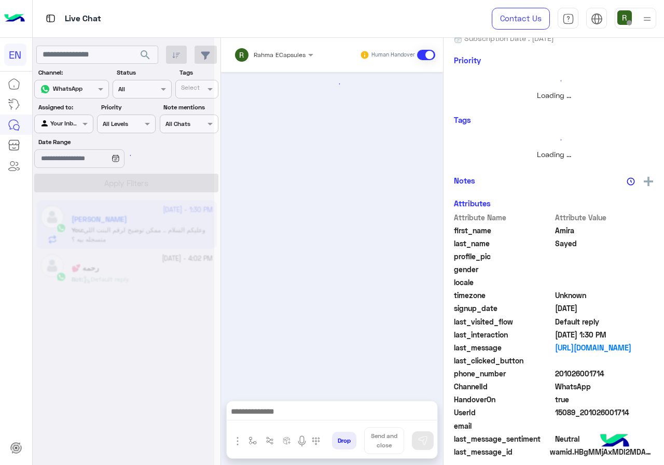
click at [267, 61] on div "Rahma ECapsules" at bounding box center [270, 55] width 72 height 21
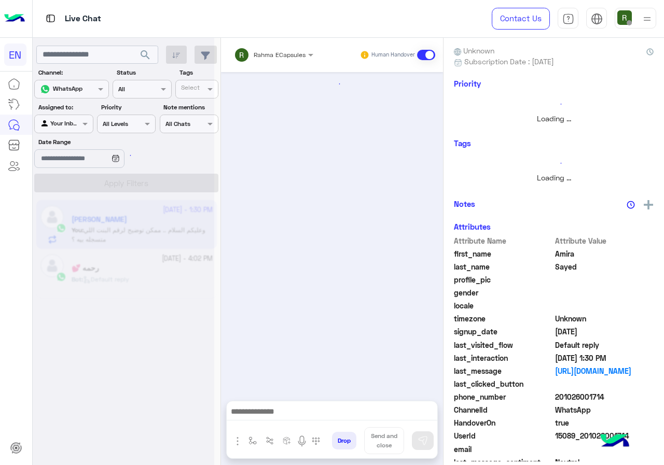
scroll to position [145, 0]
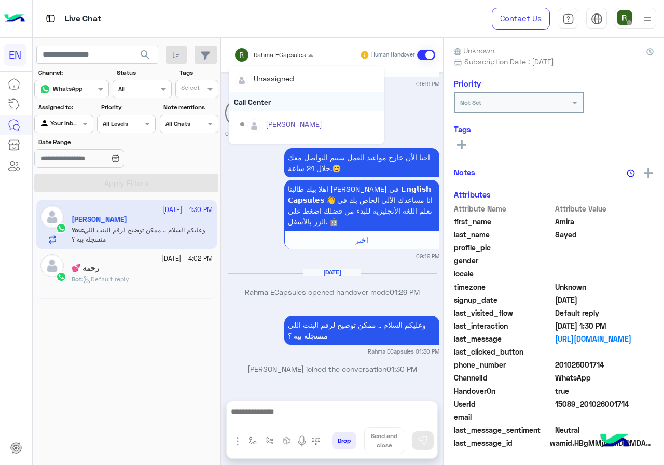
click at [263, 98] on div "Call Center" at bounding box center [307, 101] width 156 height 19
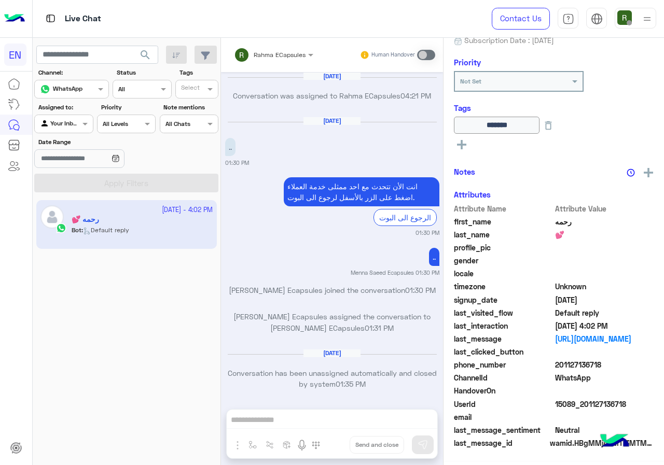
scroll to position [661, 0]
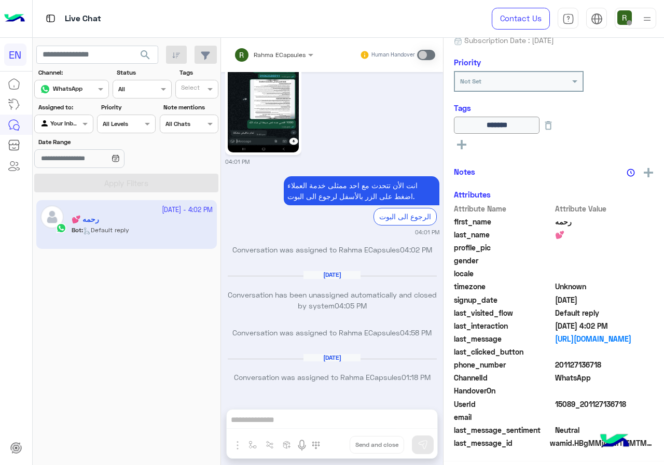
click at [68, 122] on div at bounding box center [64, 123] width 58 height 10
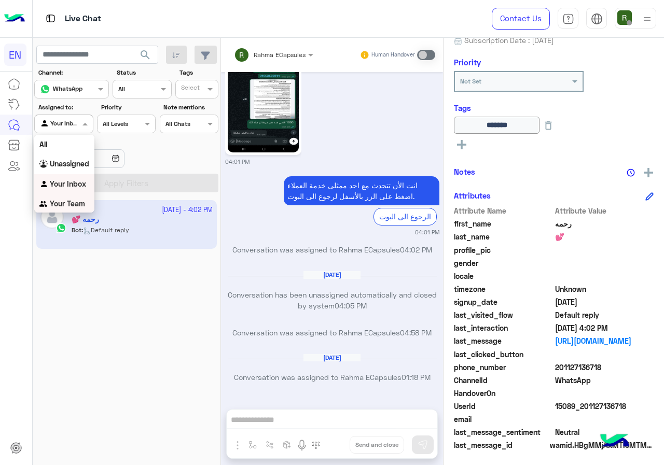
click at [73, 214] on app-inbox-user "[DATE] - 4:02 PM رحمه 💕 Bot : Default reply" at bounding box center [126, 224] width 181 height 49
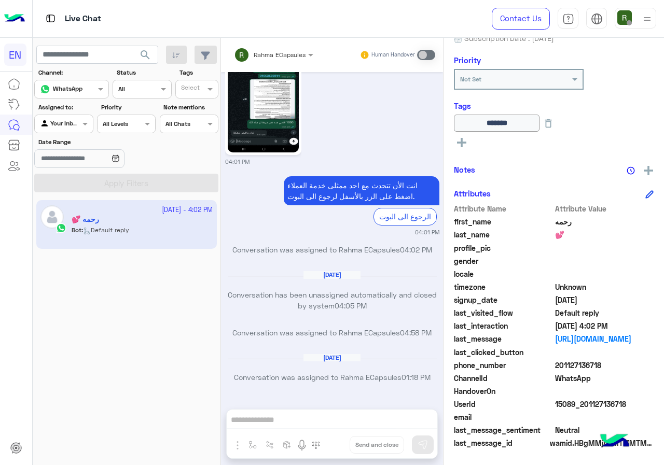
click at [71, 121] on div at bounding box center [64, 123] width 58 height 10
click at [71, 202] on b "Your Team" at bounding box center [67, 203] width 35 height 9
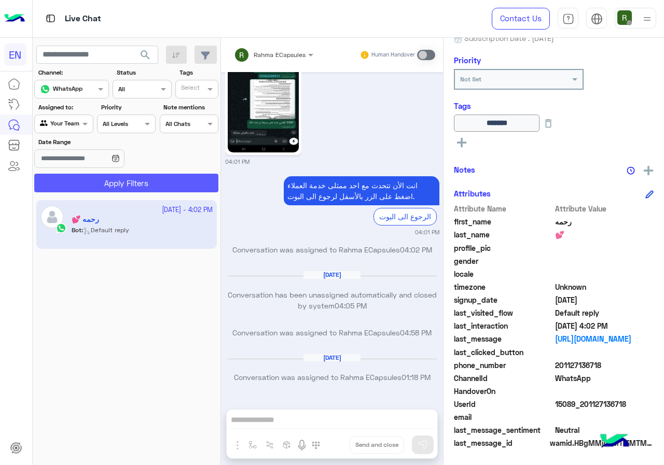
click at [91, 182] on button "Apply Filters" at bounding box center [126, 183] width 184 height 19
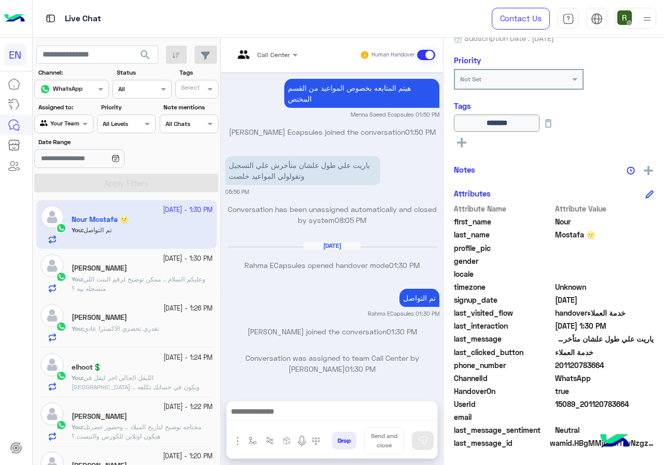
click at [58, 120] on input "text" at bounding box center [52, 122] width 24 height 9
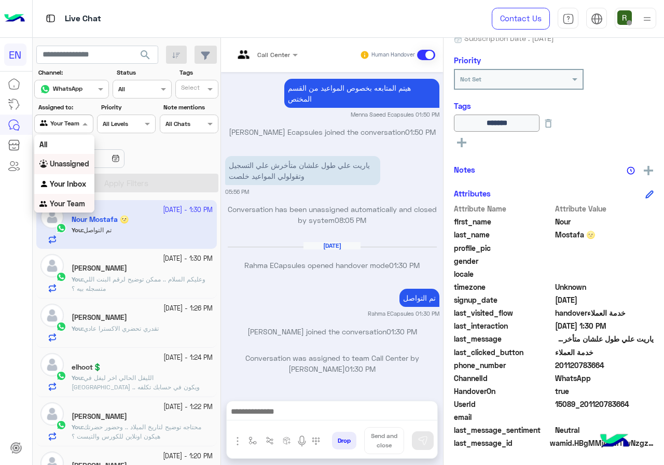
scroll to position [2, 0]
click at [58, 162] on b "Unassigned" at bounding box center [69, 162] width 39 height 9
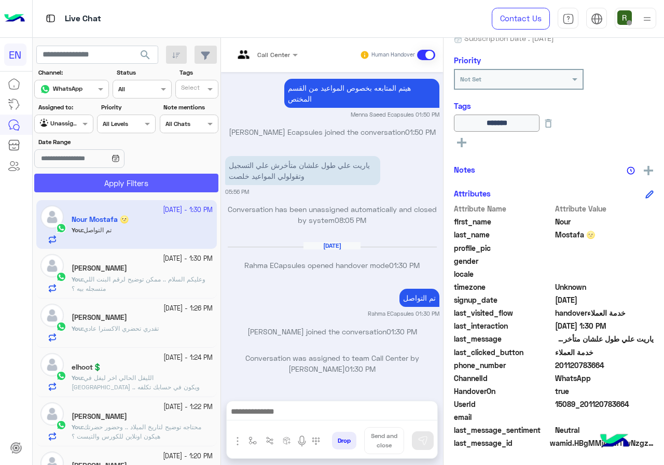
click at [85, 191] on button "Apply Filters" at bounding box center [126, 183] width 184 height 19
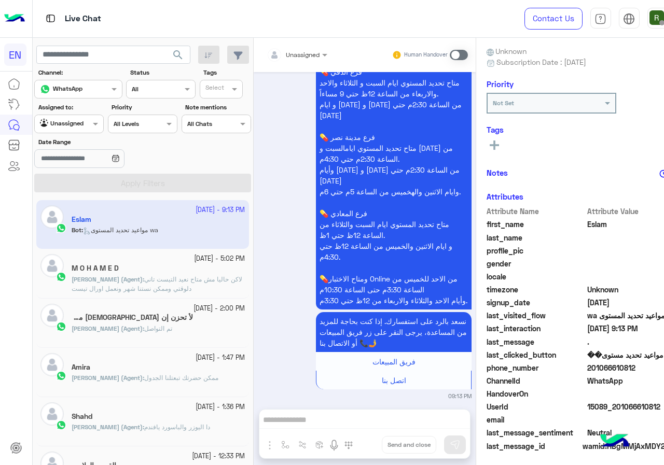
drag, startPoint x: 556, startPoint y: 367, endPoint x: 607, endPoint y: 369, distance: 50.9
click at [607, 369] on span "201066610812" at bounding box center [636, 368] width 99 height 11
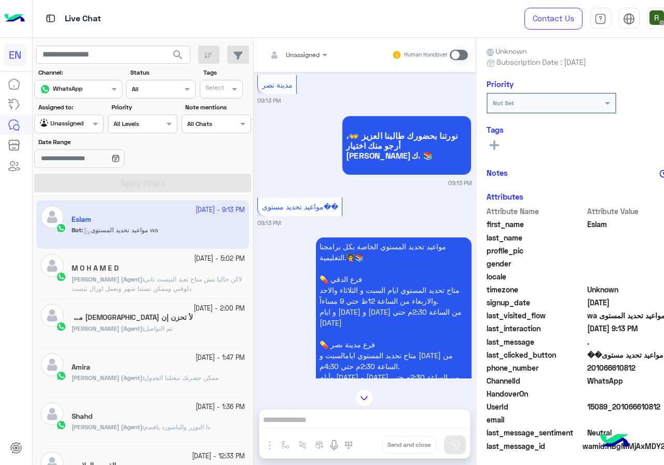
click at [490, 142] on icon at bounding box center [494, 145] width 9 height 9
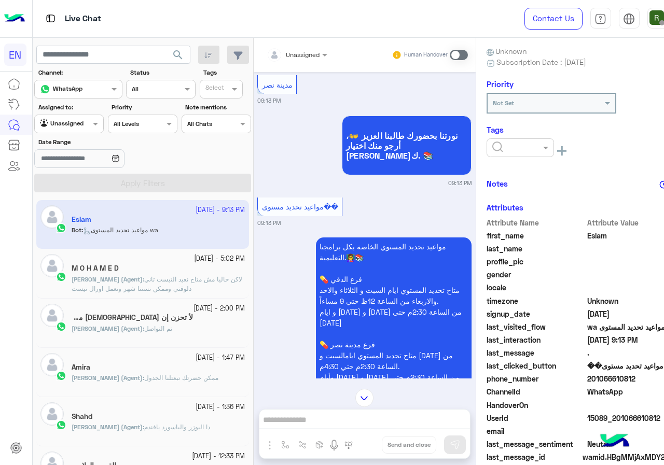
click at [492, 147] on input "text" at bounding box center [508, 146] width 32 height 9
click at [487, 165] on div "Solved" at bounding box center [520, 172] width 67 height 19
click at [490, 177] on div "Notes" at bounding box center [587, 183] width 200 height 13
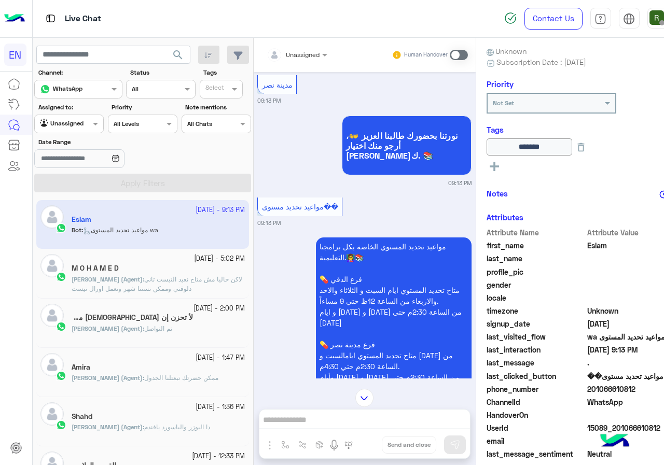
click at [267, 53] on input "text" at bounding box center [285, 53] width 36 height 9
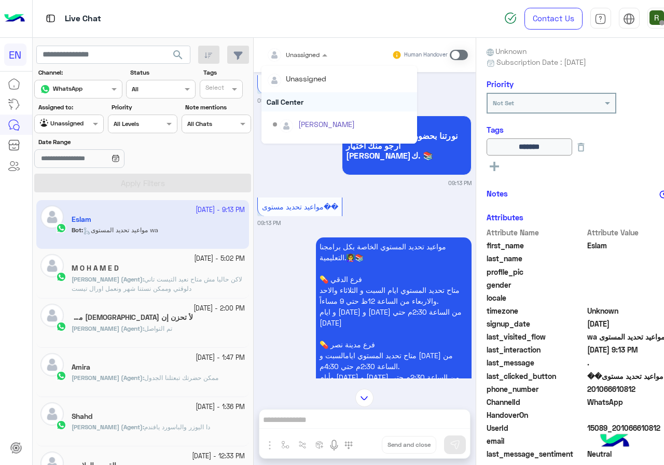
click at [268, 97] on div "Call Center" at bounding box center [340, 101] width 156 height 19
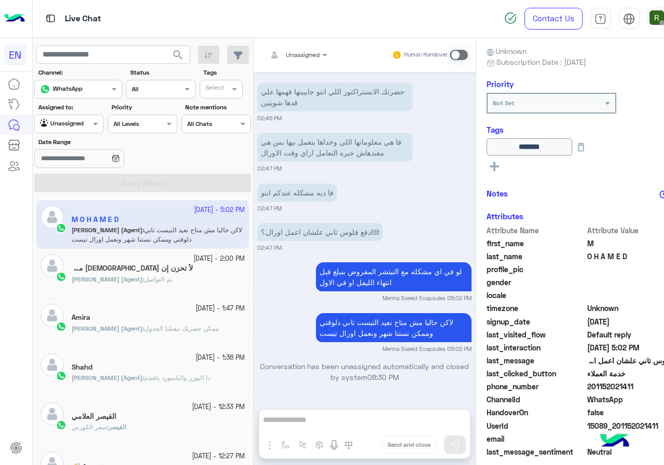
click at [65, 115] on div "Agent Filter Unassigned" at bounding box center [69, 124] width 70 height 19
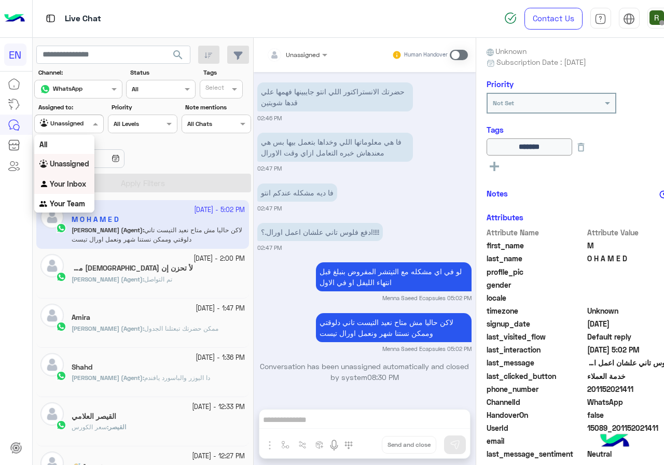
click at [66, 181] on b "Your Inbox" at bounding box center [68, 184] width 36 height 9
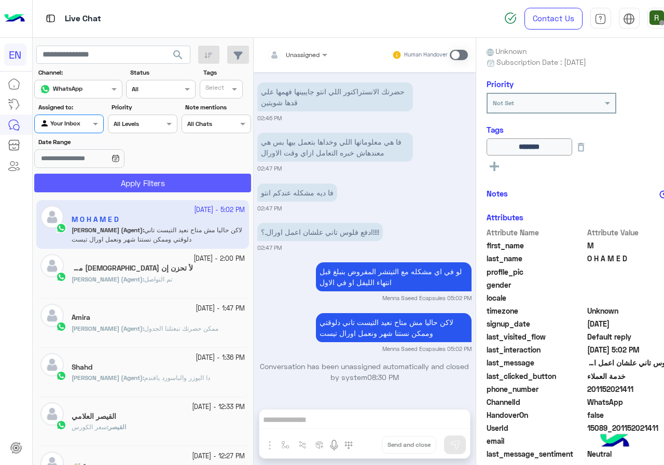
click at [78, 182] on button "Apply Filters" at bounding box center [142, 183] width 217 height 19
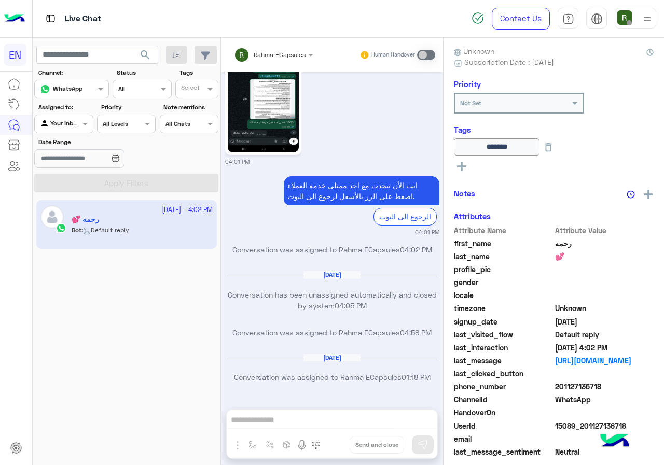
click at [59, 114] on div "Assigned to: Agent Filter Your Inbox" at bounding box center [63, 118] width 59 height 31
click at [59, 122] on input "text" at bounding box center [52, 122] width 24 height 9
click at [63, 198] on div "Your Team" at bounding box center [64, 204] width 60 height 20
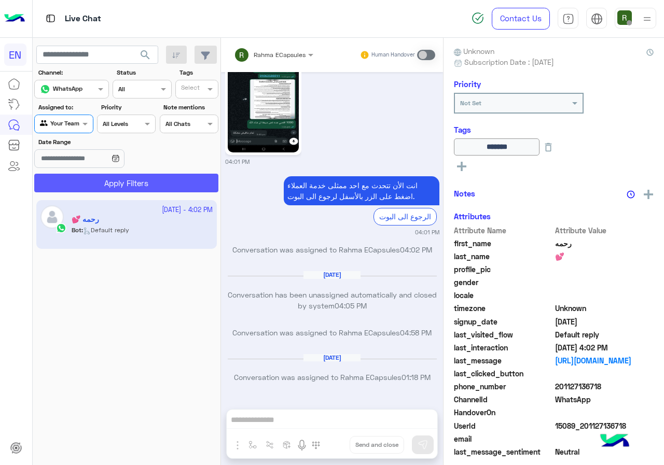
click at [79, 179] on button "Apply Filters" at bounding box center [126, 183] width 184 height 19
